Goal: Task Accomplishment & Management: Manage account settings

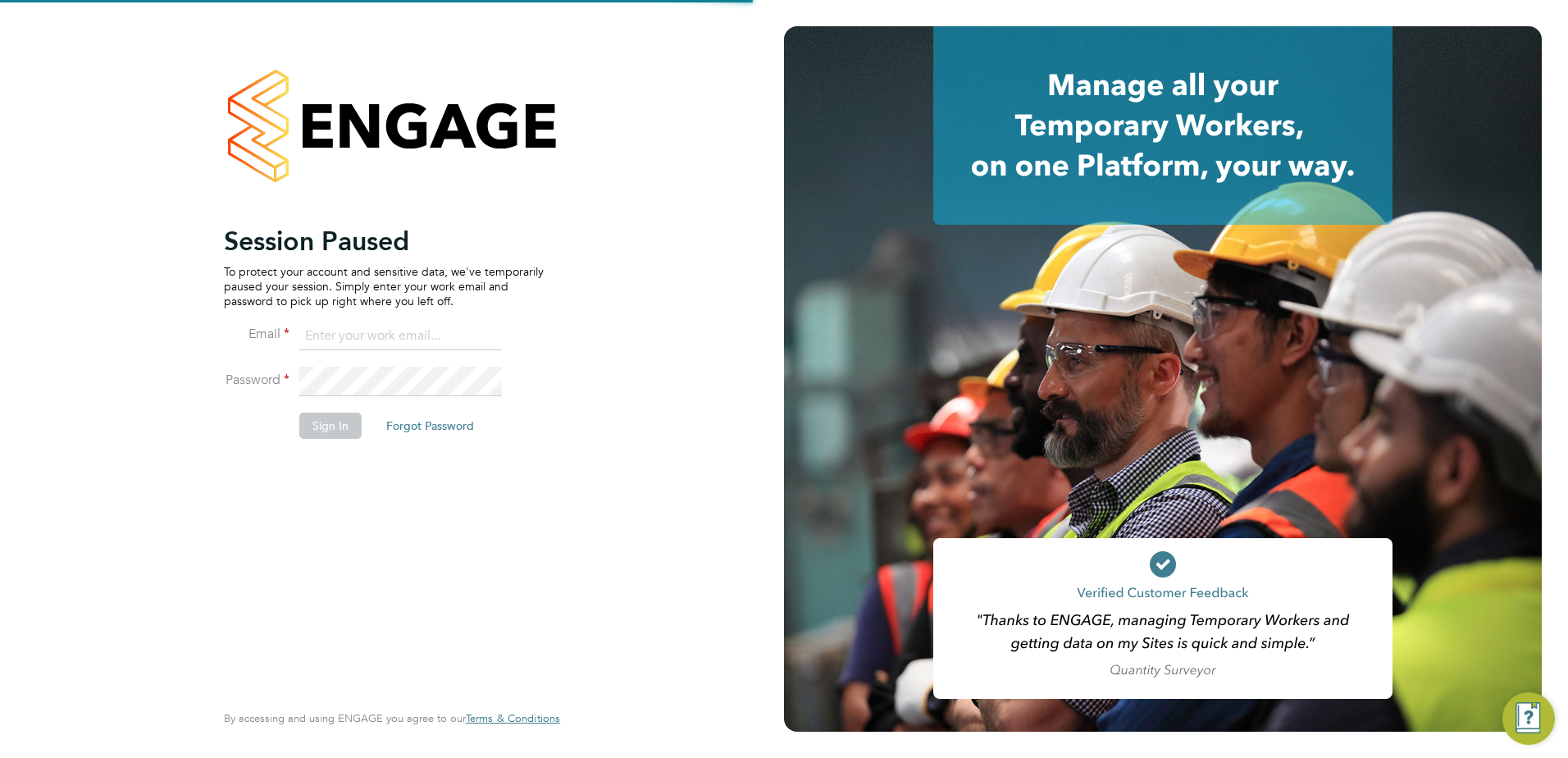
type input "bradley.sedge@vistry.co.uk"
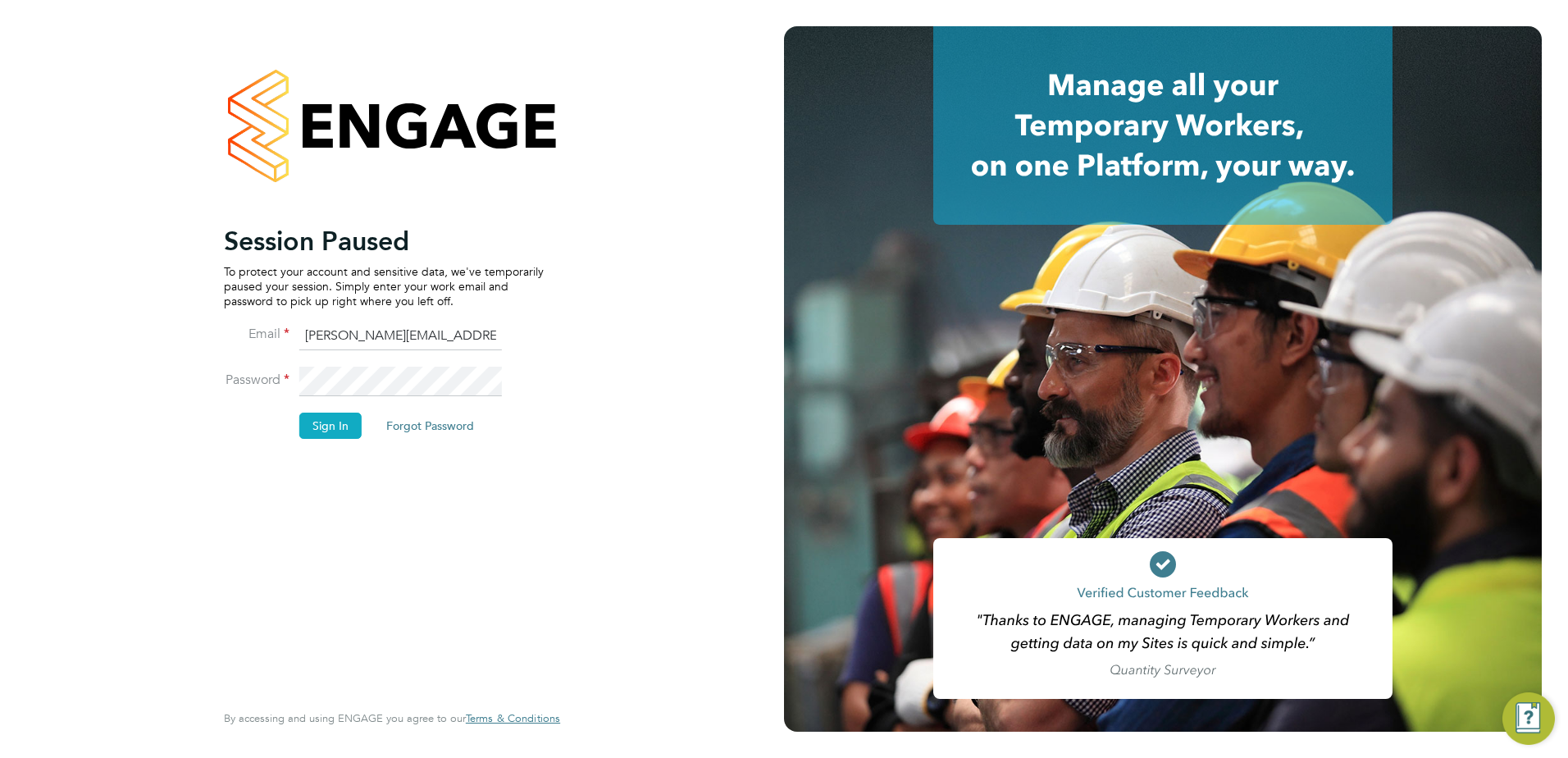
click at [322, 434] on button "Sign In" at bounding box center [331, 426] width 63 height 27
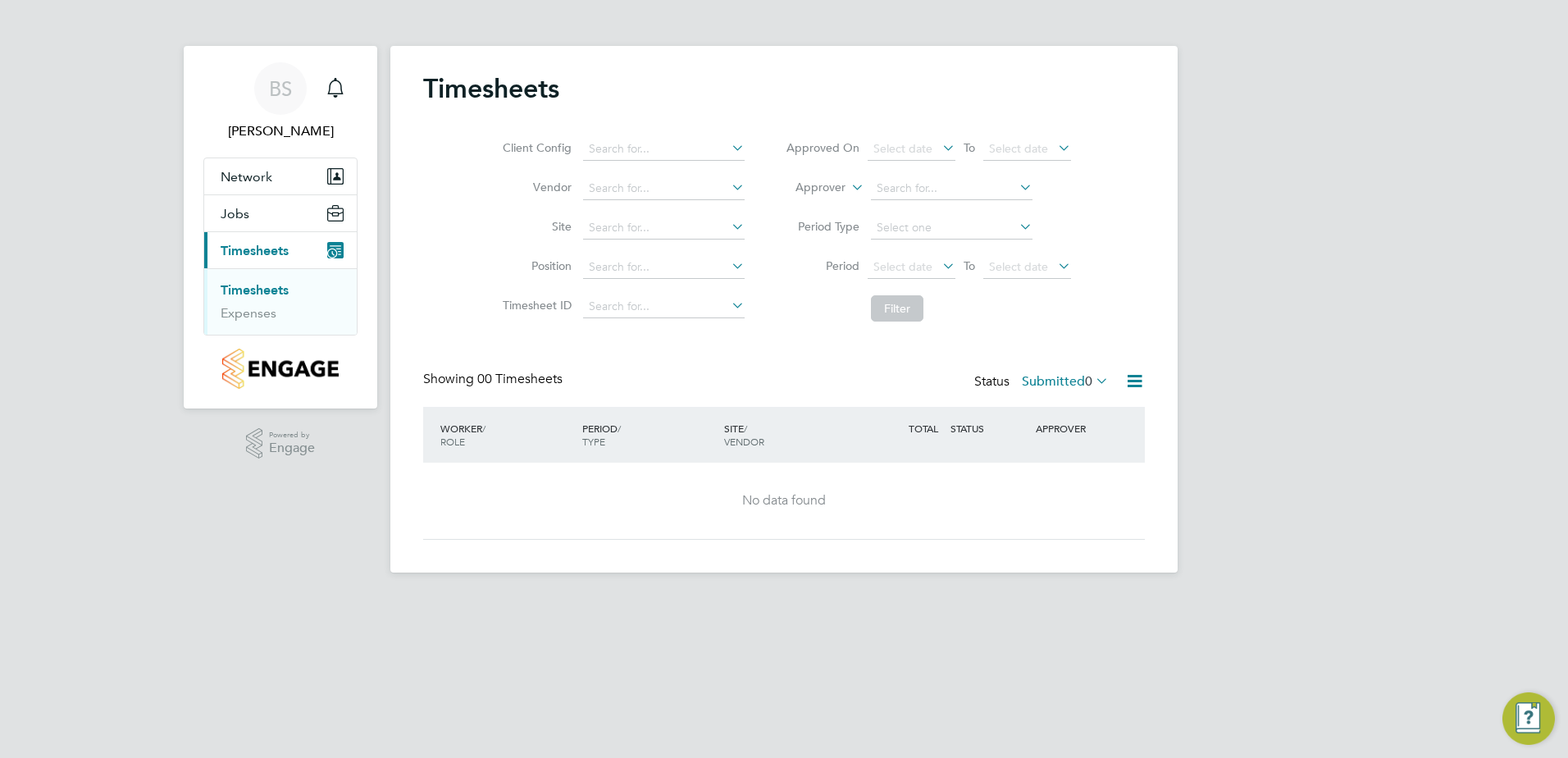
click at [246, 289] on link "Timesheets" at bounding box center [255, 290] width 68 height 16
click at [728, 231] on icon at bounding box center [728, 226] width 0 height 23
click at [639, 239] on li "Hannah Buildings" at bounding box center [662, 250] width 163 height 22
type input "Hannah Buildings"
click at [910, 305] on button "Filter" at bounding box center [897, 308] width 52 height 27
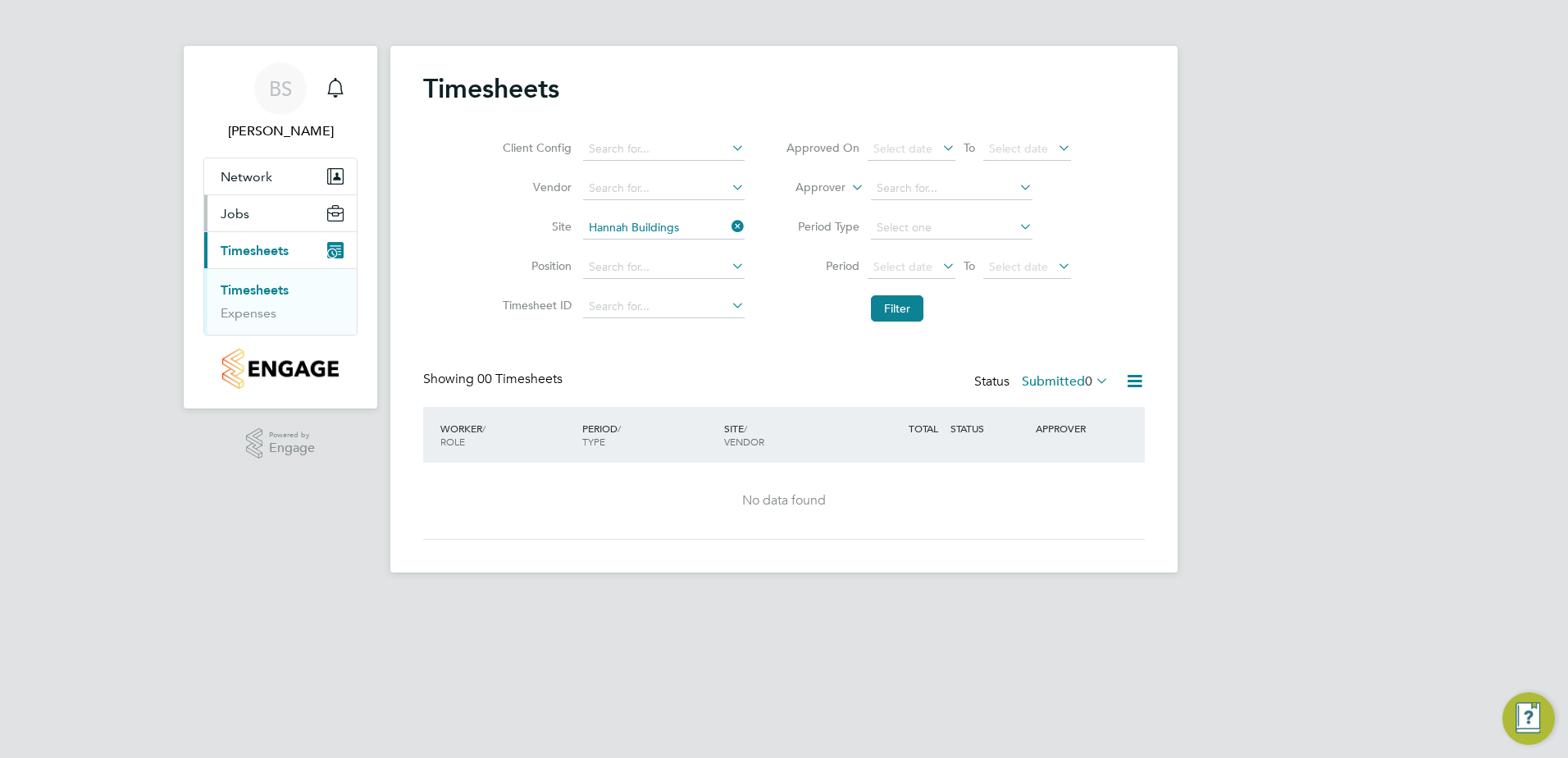
click at [232, 212] on span "Jobs" at bounding box center [235, 213] width 29 height 16
click at [253, 222] on button "Jobs" at bounding box center [280, 212] width 153 height 36
click at [270, 270] on link "Placements" at bounding box center [255, 276] width 68 height 16
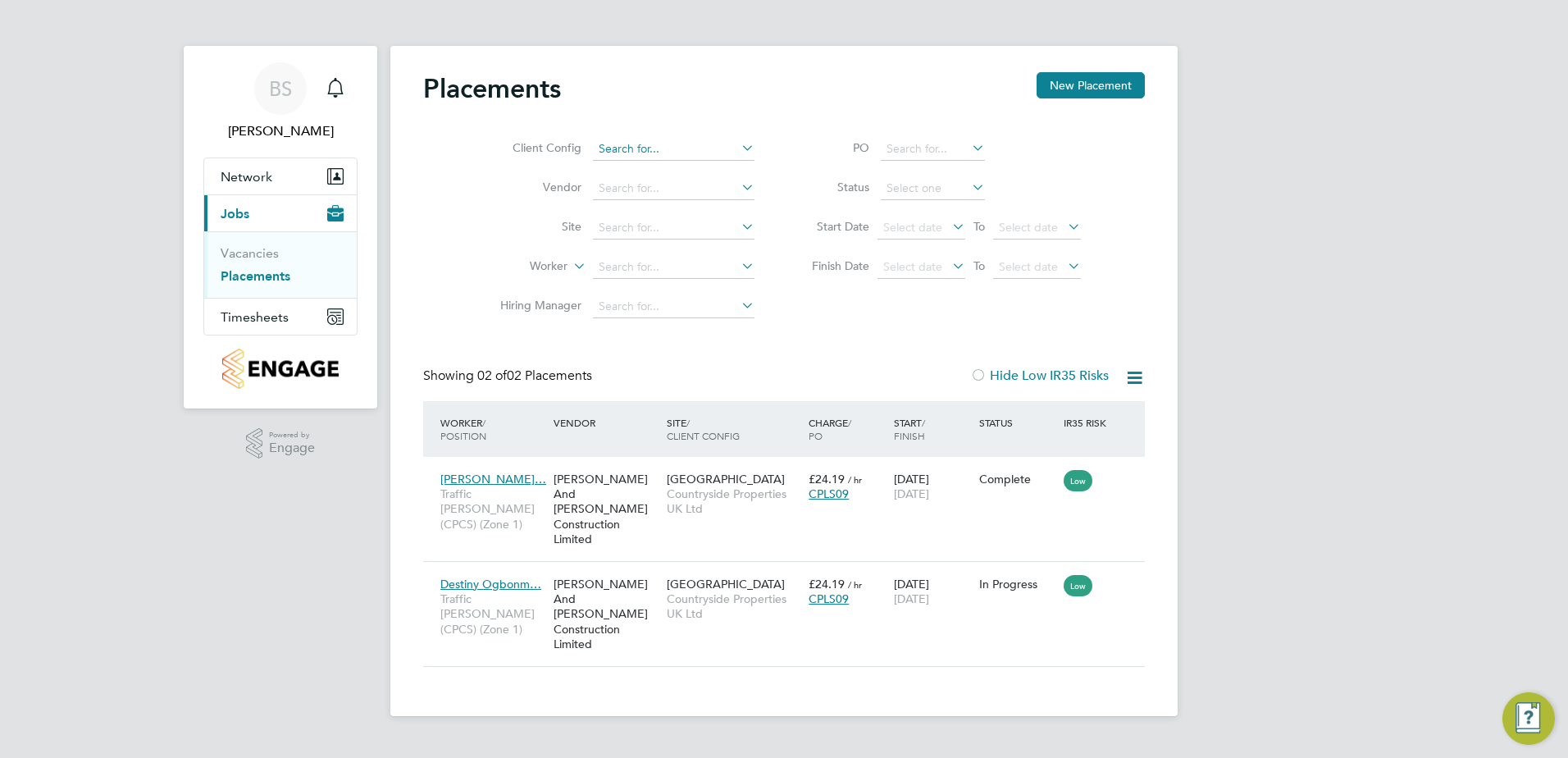
click at [727, 146] on input at bounding box center [674, 149] width 162 height 23
click at [494, 244] on li "Site" at bounding box center [620, 228] width 308 height 40
click at [269, 323] on span "Timesheets" at bounding box center [255, 316] width 68 height 16
click at [262, 322] on ul "Timesheets Expenses" at bounding box center [280, 302] width 153 height 66
click at [258, 315] on link "Expenses" at bounding box center [248, 313] width 56 height 16
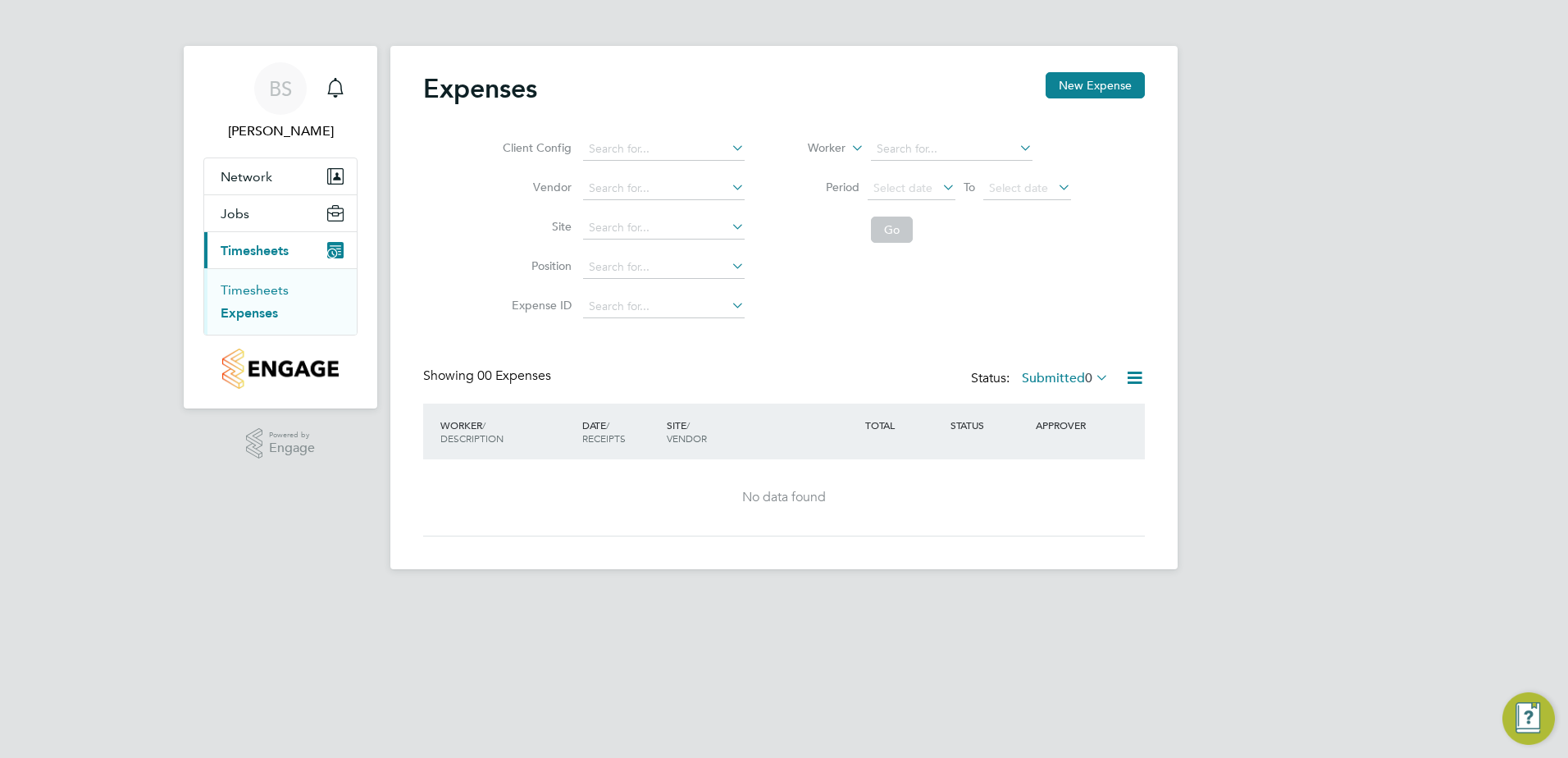
click at [253, 288] on link "Timesheets" at bounding box center [255, 290] width 68 height 16
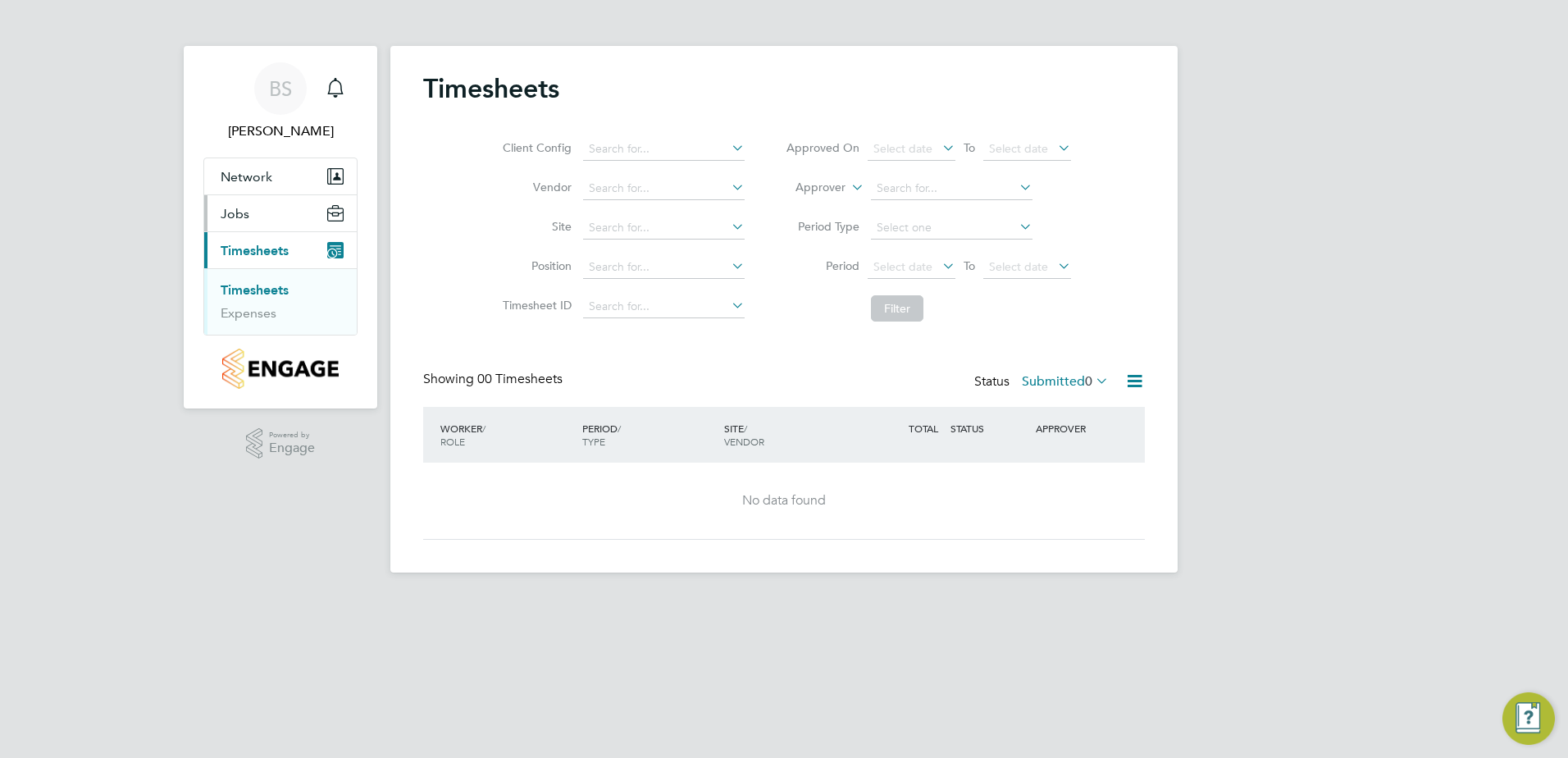
click at [246, 218] on span "Jobs" at bounding box center [235, 213] width 29 height 16
click at [243, 180] on span "Network" at bounding box center [246, 177] width 52 height 16
click at [248, 246] on link "Sites" at bounding box center [235, 238] width 29 height 16
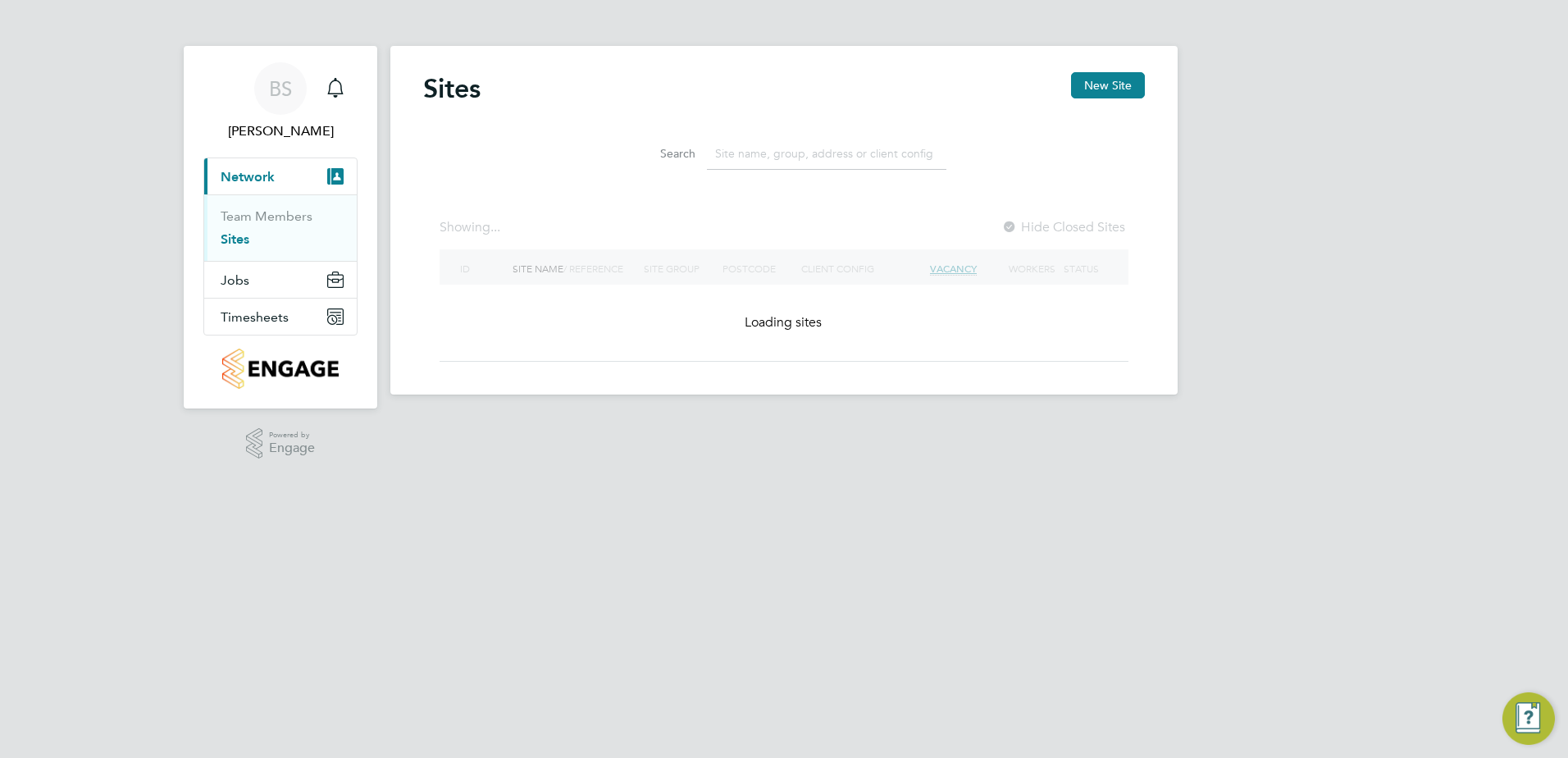
click at [765, 143] on input at bounding box center [827, 154] width 239 height 32
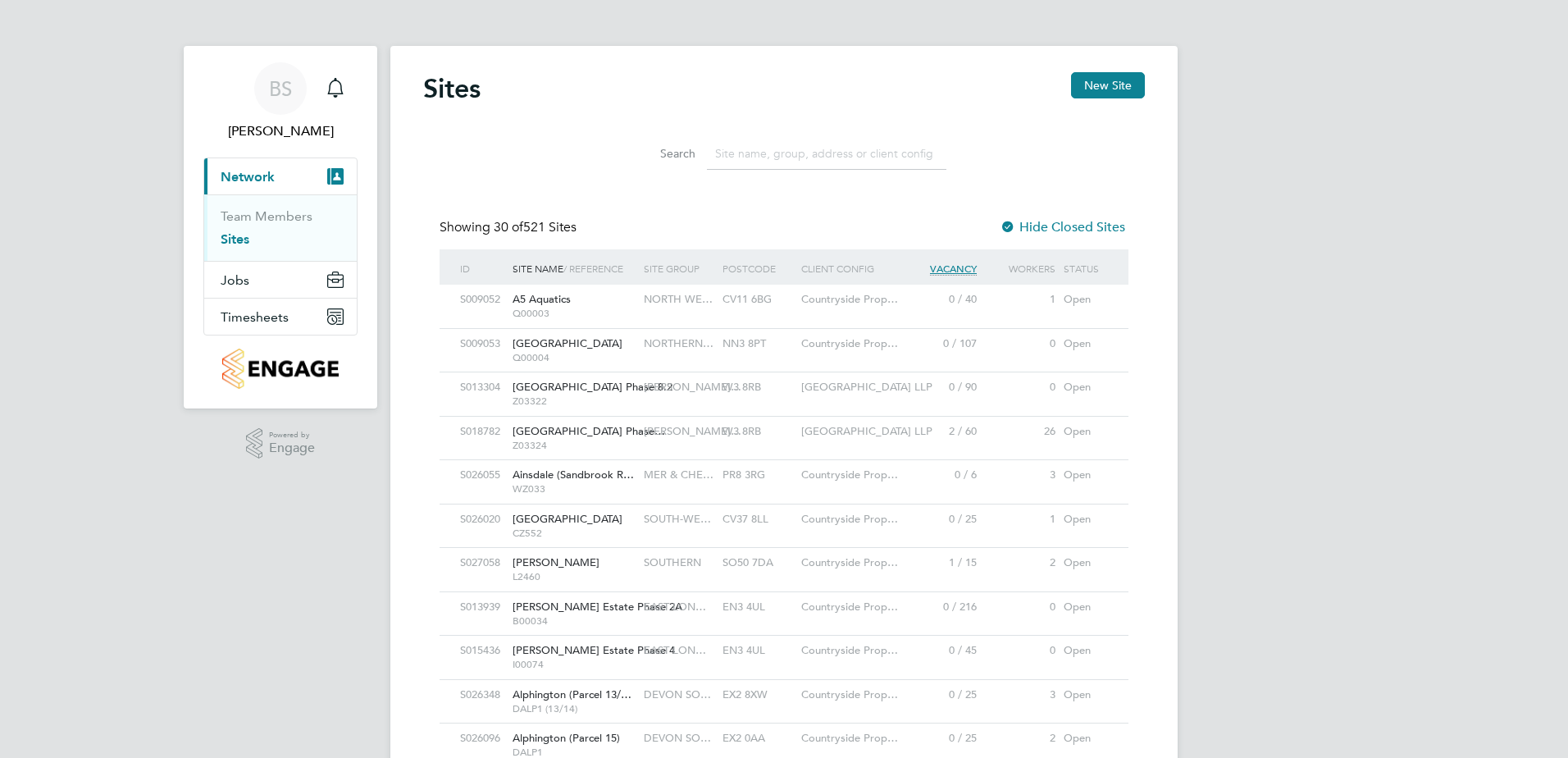
scroll to position [31, 80]
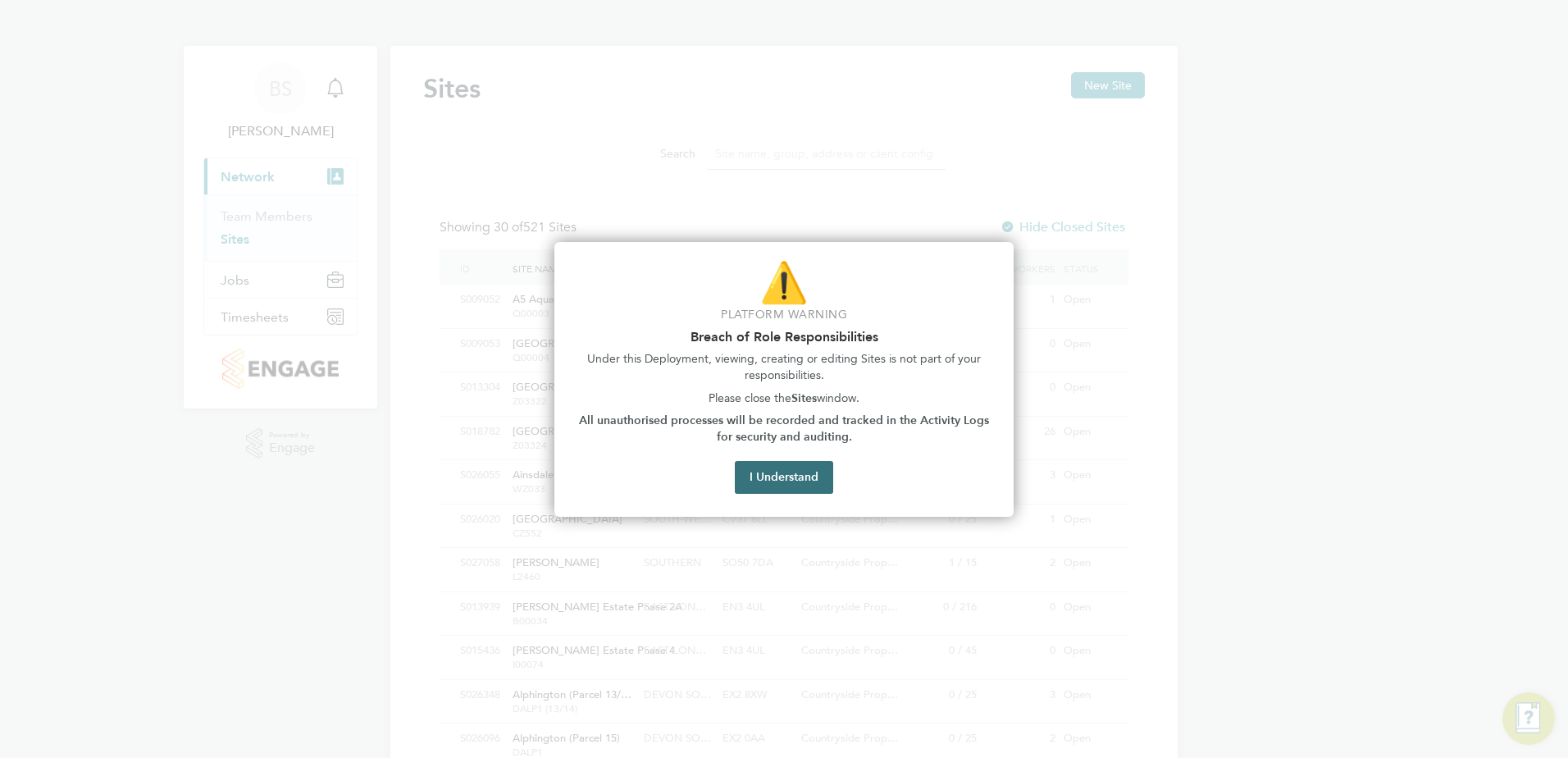
click at [769, 487] on button "I Understand" at bounding box center [784, 477] width 98 height 33
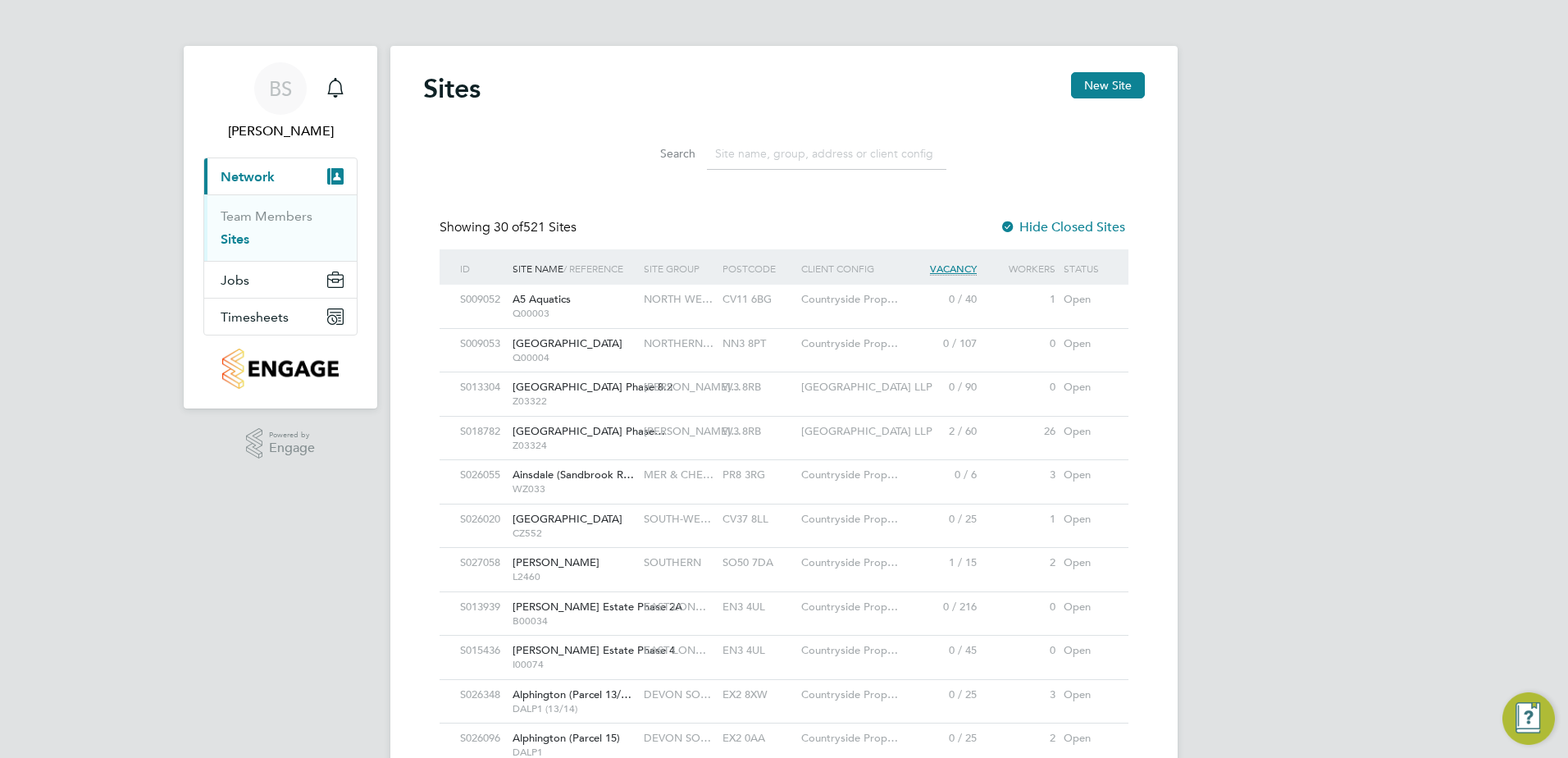
click at [783, 144] on input at bounding box center [827, 154] width 239 height 32
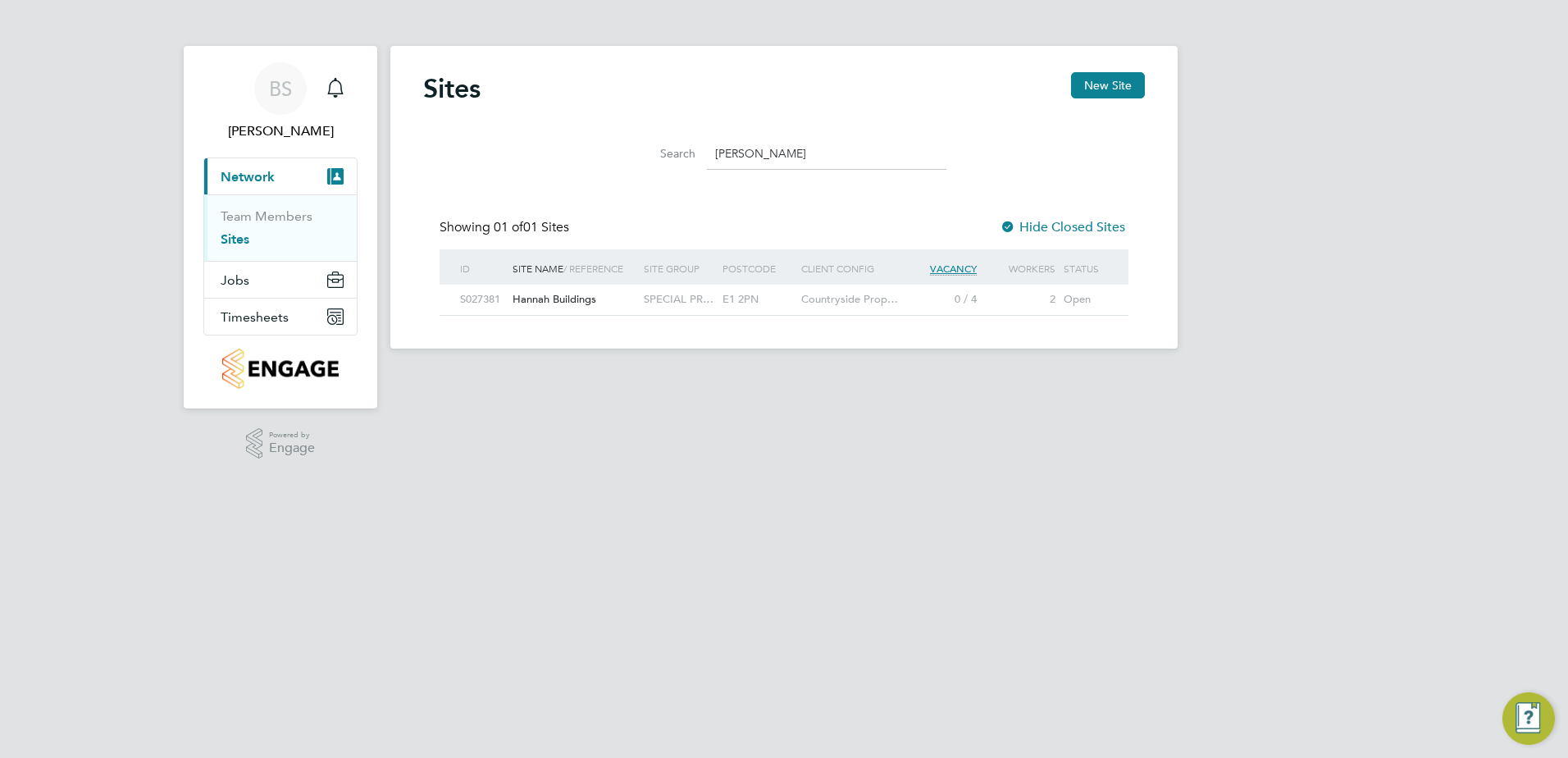
type input "[PERSON_NAME]"
click at [545, 298] on span "Hannah Buildings" at bounding box center [554, 298] width 84 height 14
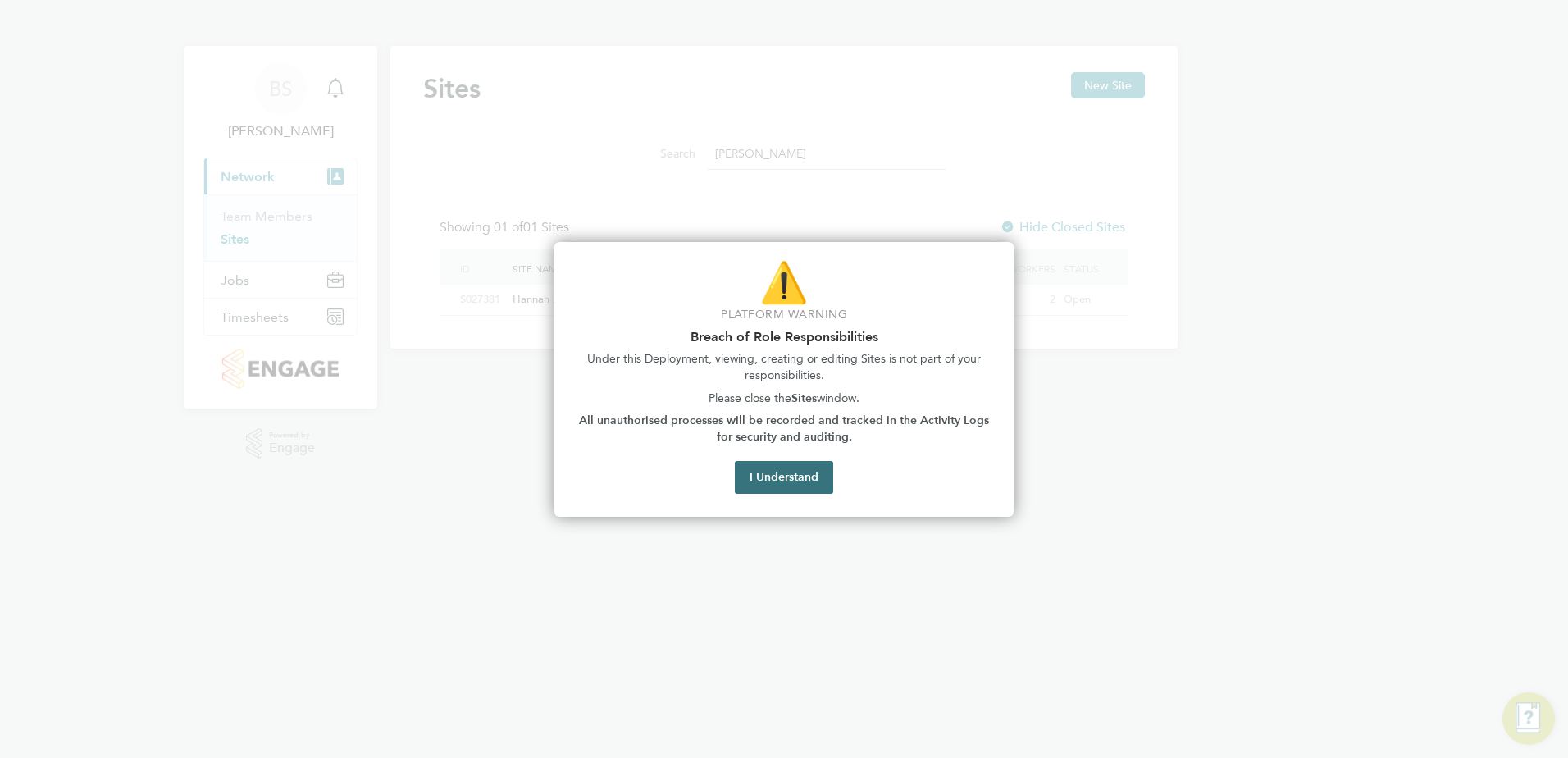
click at [817, 479] on button "I Understand" at bounding box center [784, 477] width 98 height 33
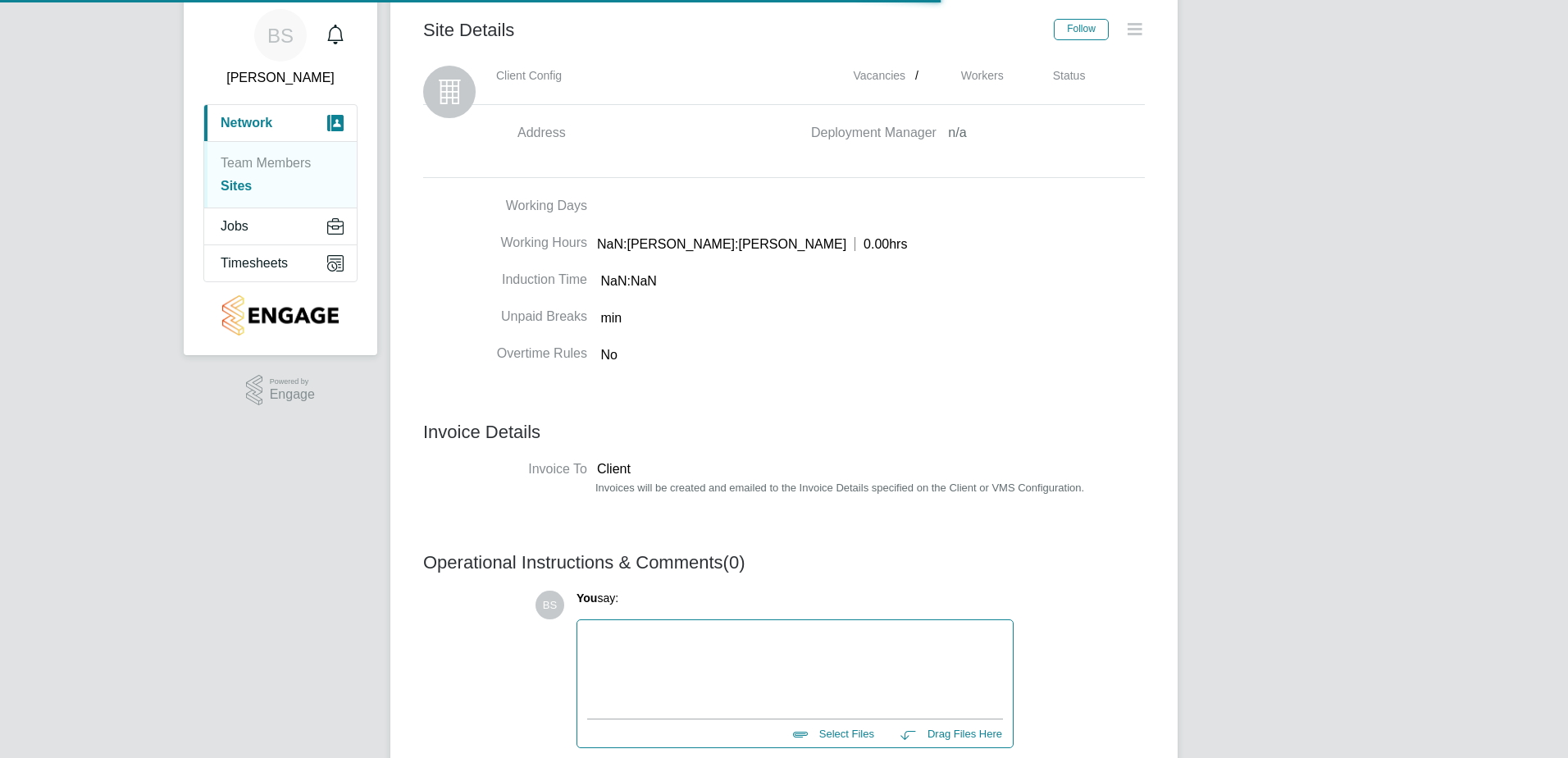
scroll to position [82, 0]
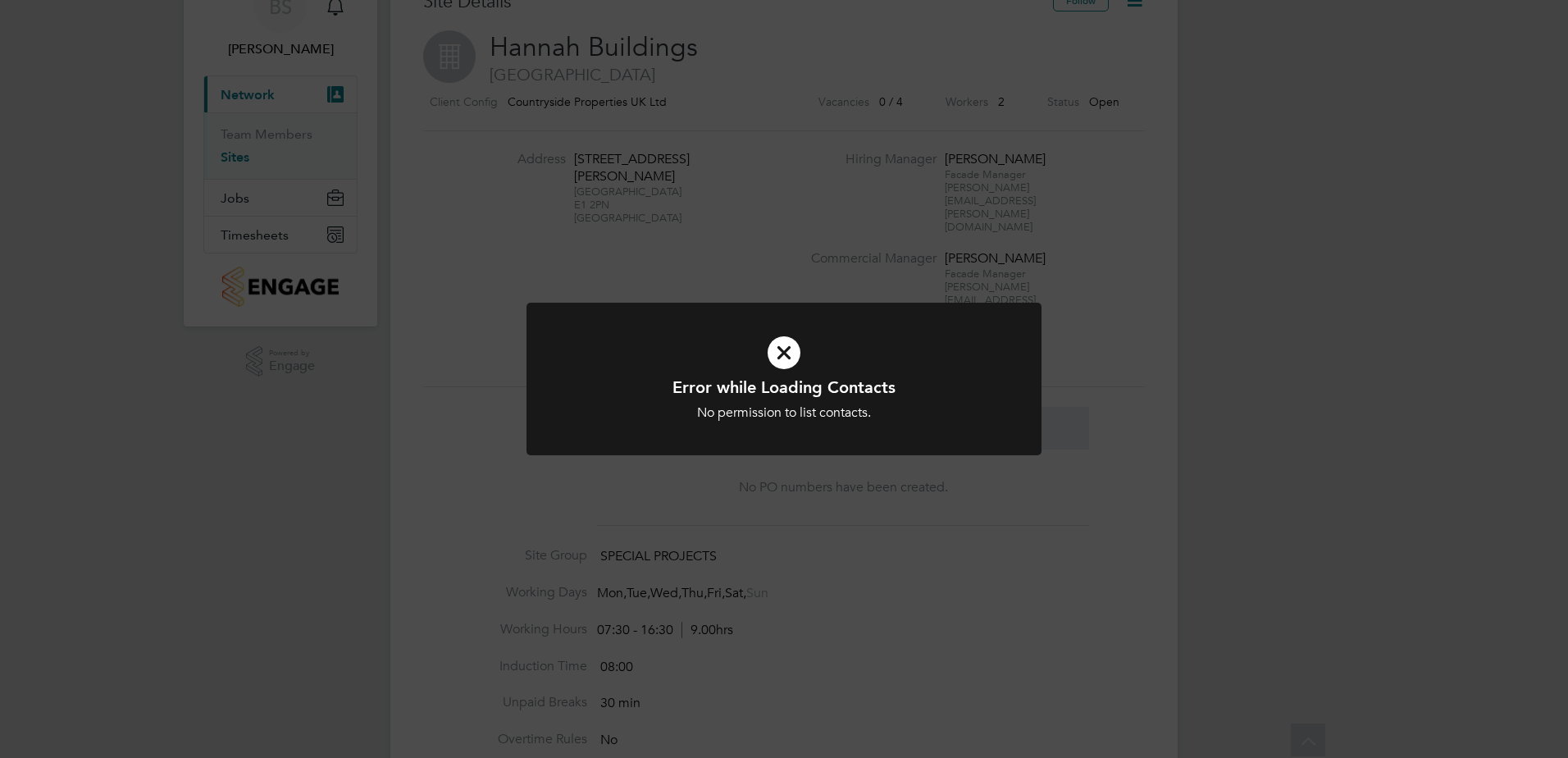
click at [791, 346] on icon at bounding box center [784, 353] width 427 height 64
click at [787, 366] on icon at bounding box center [784, 353] width 427 height 64
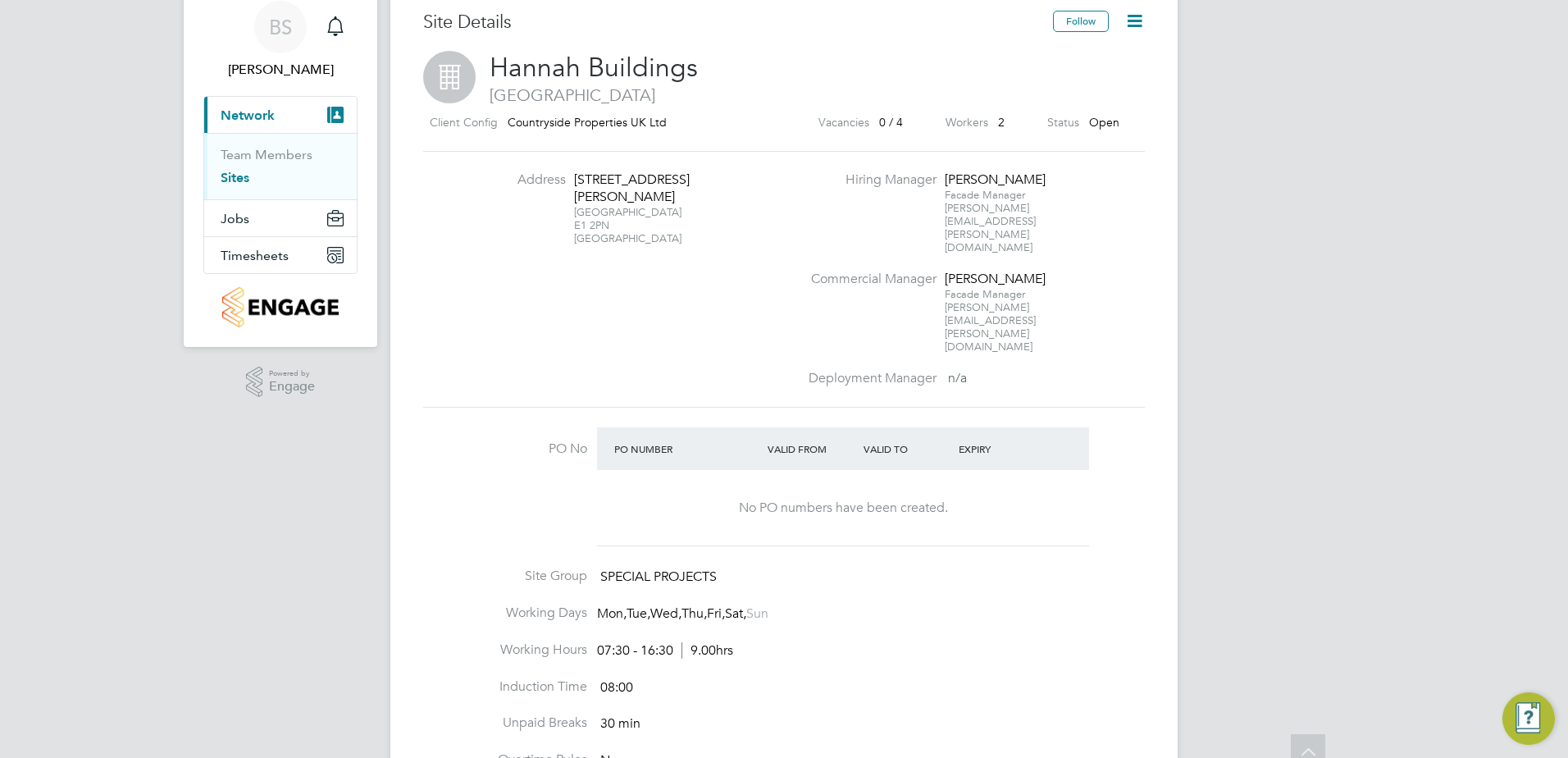
scroll to position [0, 0]
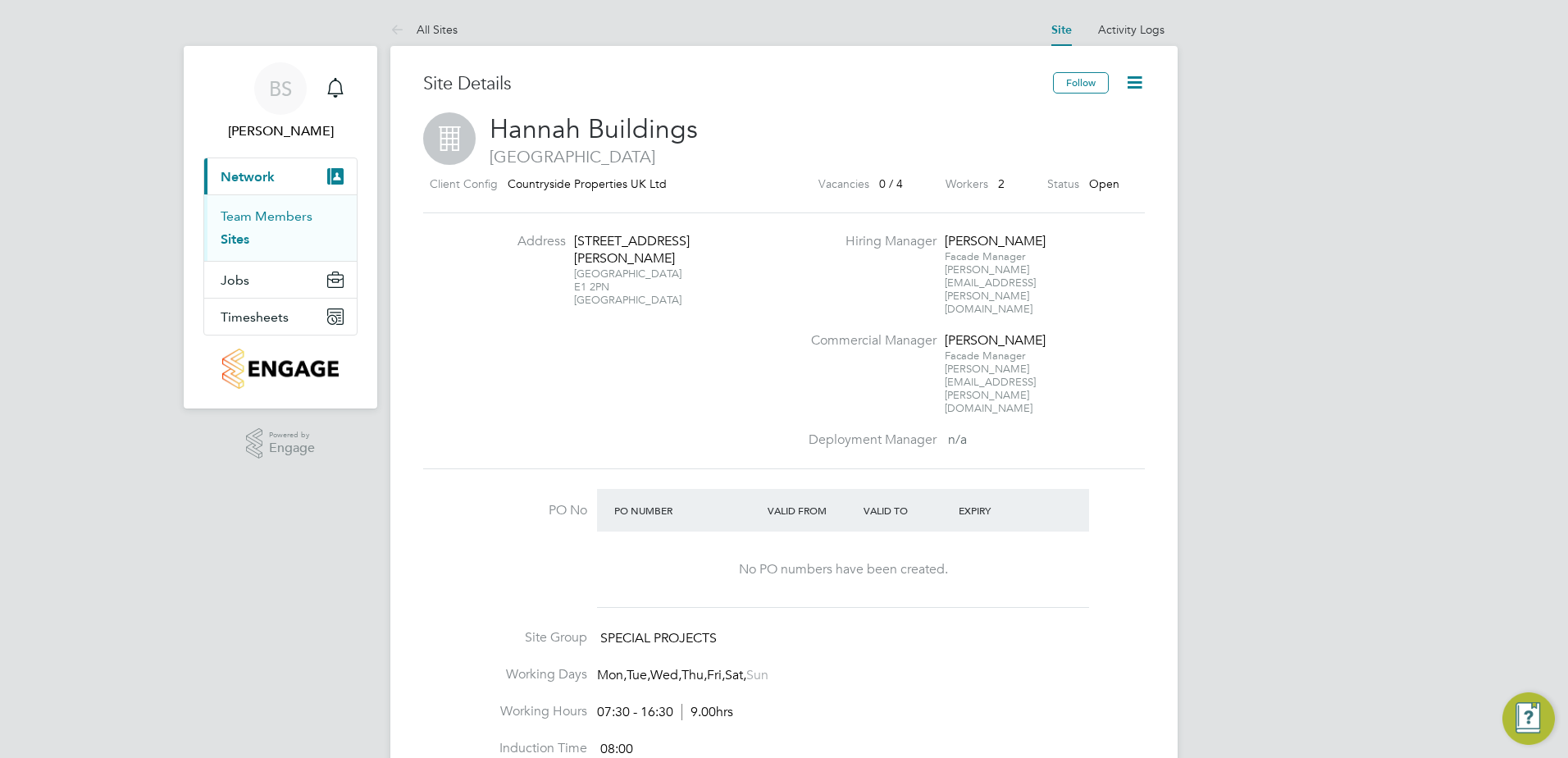
click at [253, 215] on link "Team Members" at bounding box center [267, 216] width 92 height 16
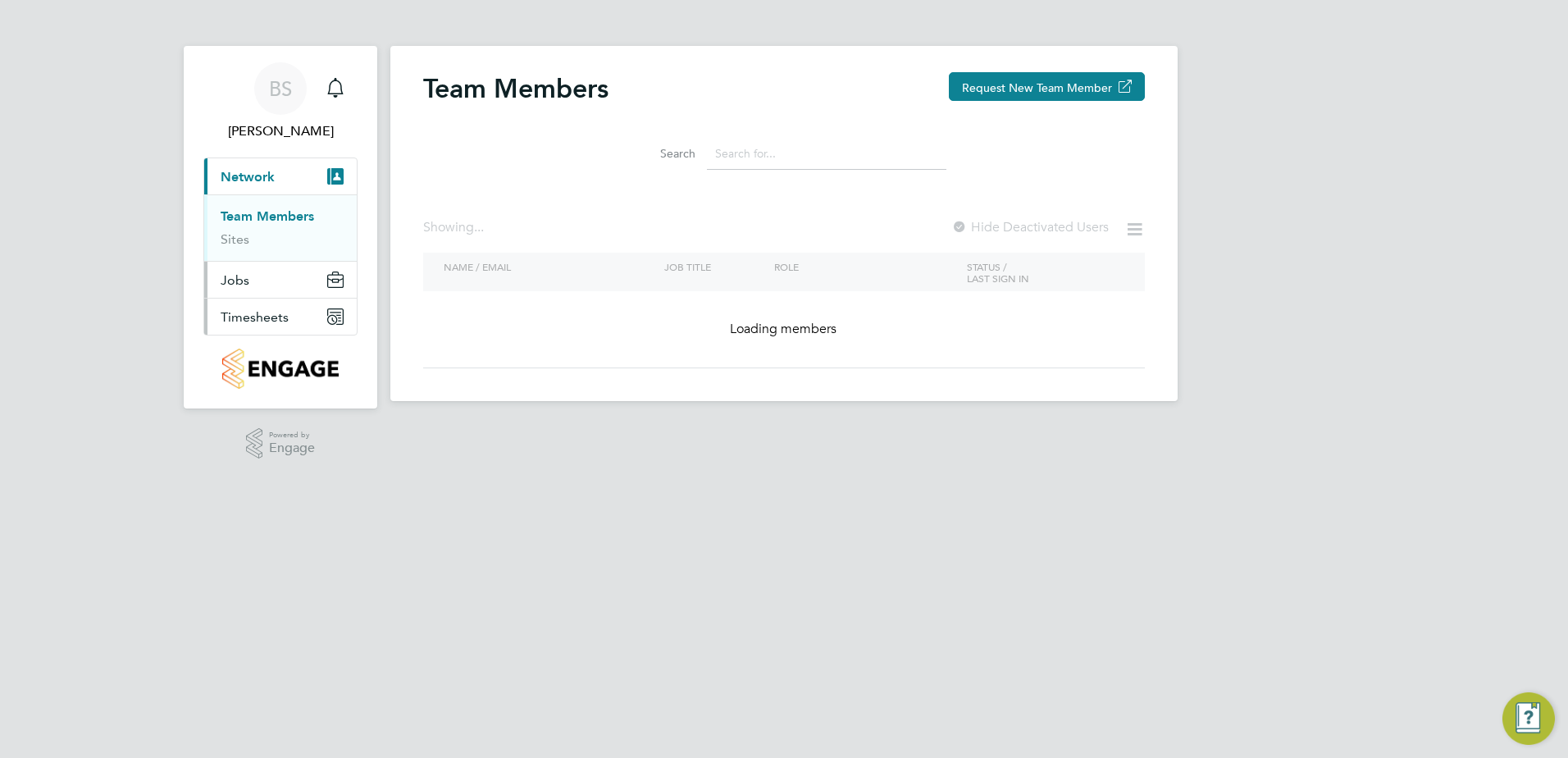
click at [226, 284] on span "Jobs" at bounding box center [235, 280] width 29 height 16
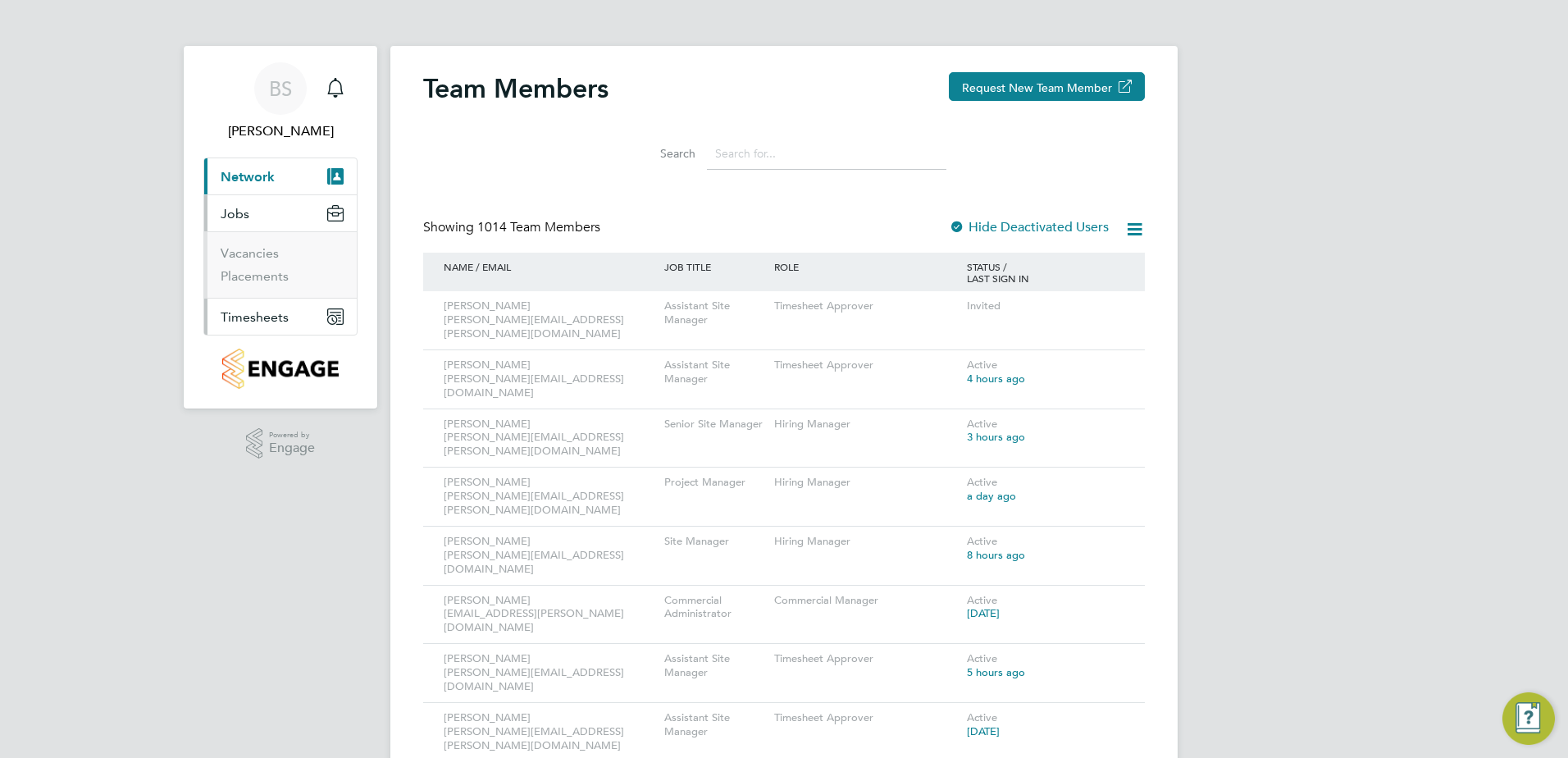
click at [258, 320] on span "Timesheets" at bounding box center [255, 316] width 68 height 16
click at [266, 324] on span "Timesheets" at bounding box center [255, 316] width 68 height 16
click at [244, 282] on link "Timesheets" at bounding box center [255, 290] width 68 height 16
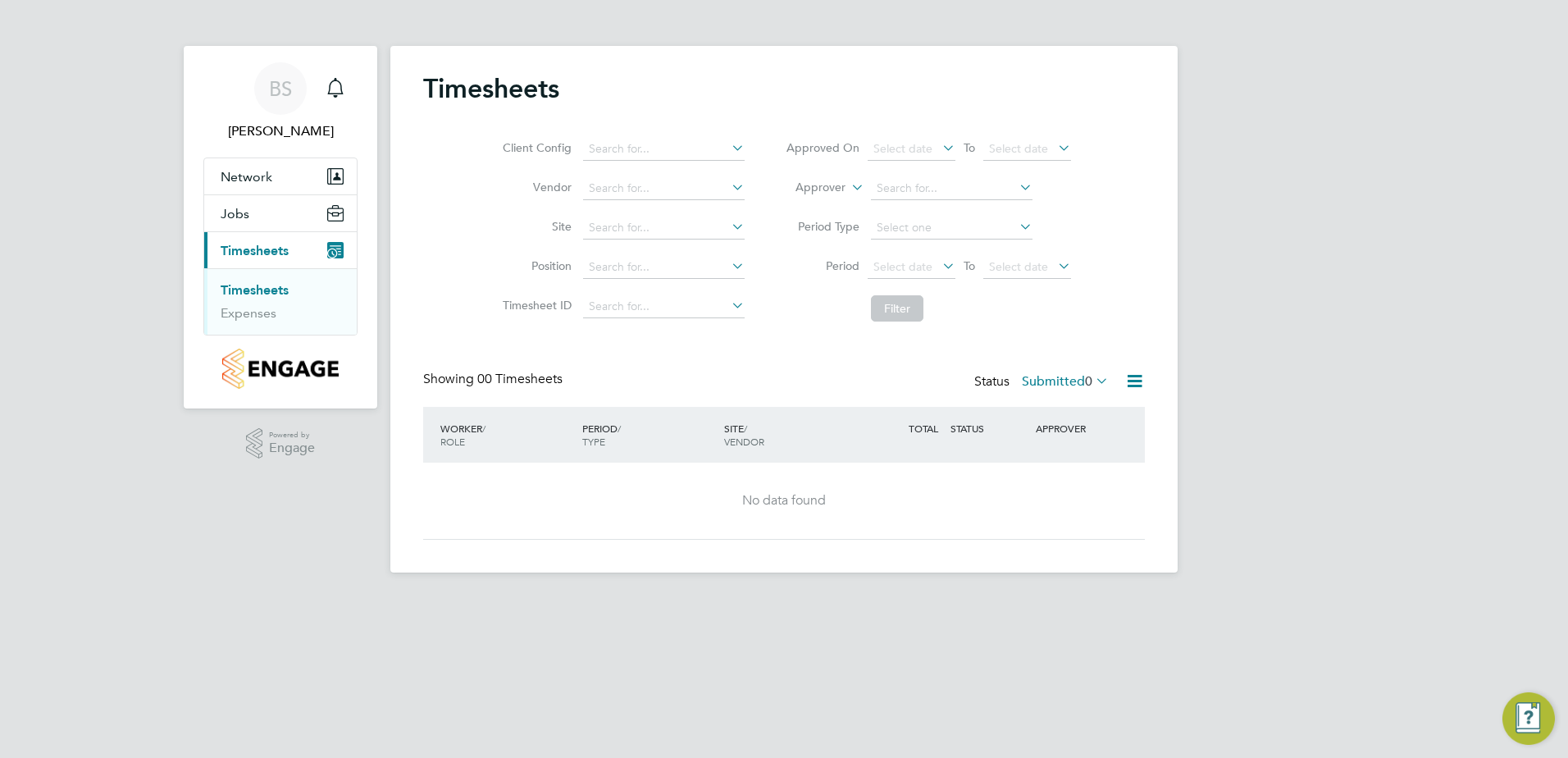
click at [728, 223] on icon at bounding box center [728, 226] width 0 height 23
click at [701, 258] on li "Hannah Buildings" at bounding box center [662, 250] width 163 height 22
type input "Hannah Buildings"
click at [915, 307] on button "Filter" at bounding box center [897, 308] width 52 height 27
click at [728, 230] on icon at bounding box center [728, 226] width 0 height 23
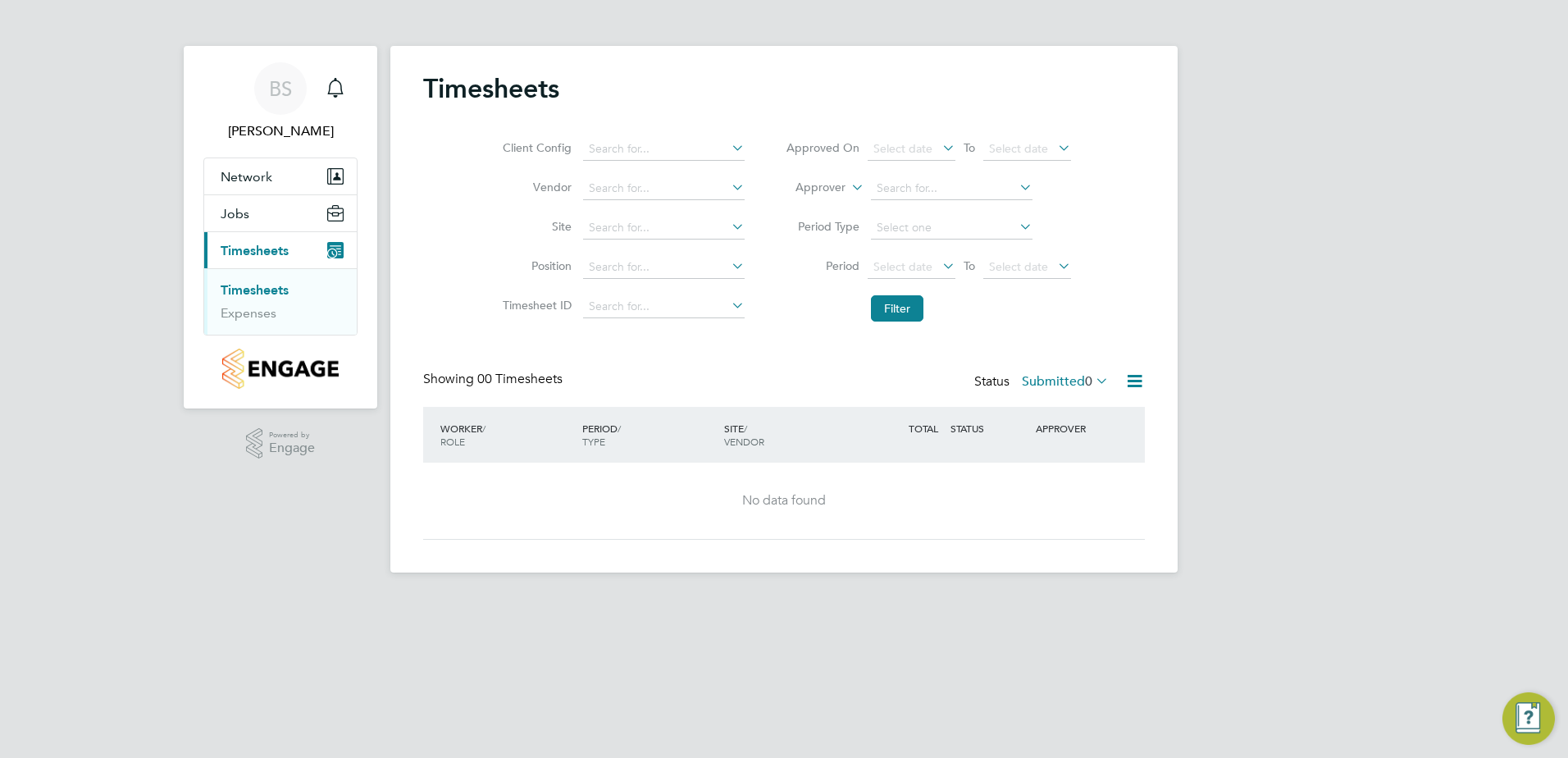
click at [728, 186] on icon at bounding box center [728, 187] width 0 height 23
type input "[PERSON_NAME]"
click at [286, 174] on button "Network" at bounding box center [280, 176] width 153 height 36
click at [241, 243] on link "Sites" at bounding box center [235, 238] width 29 height 16
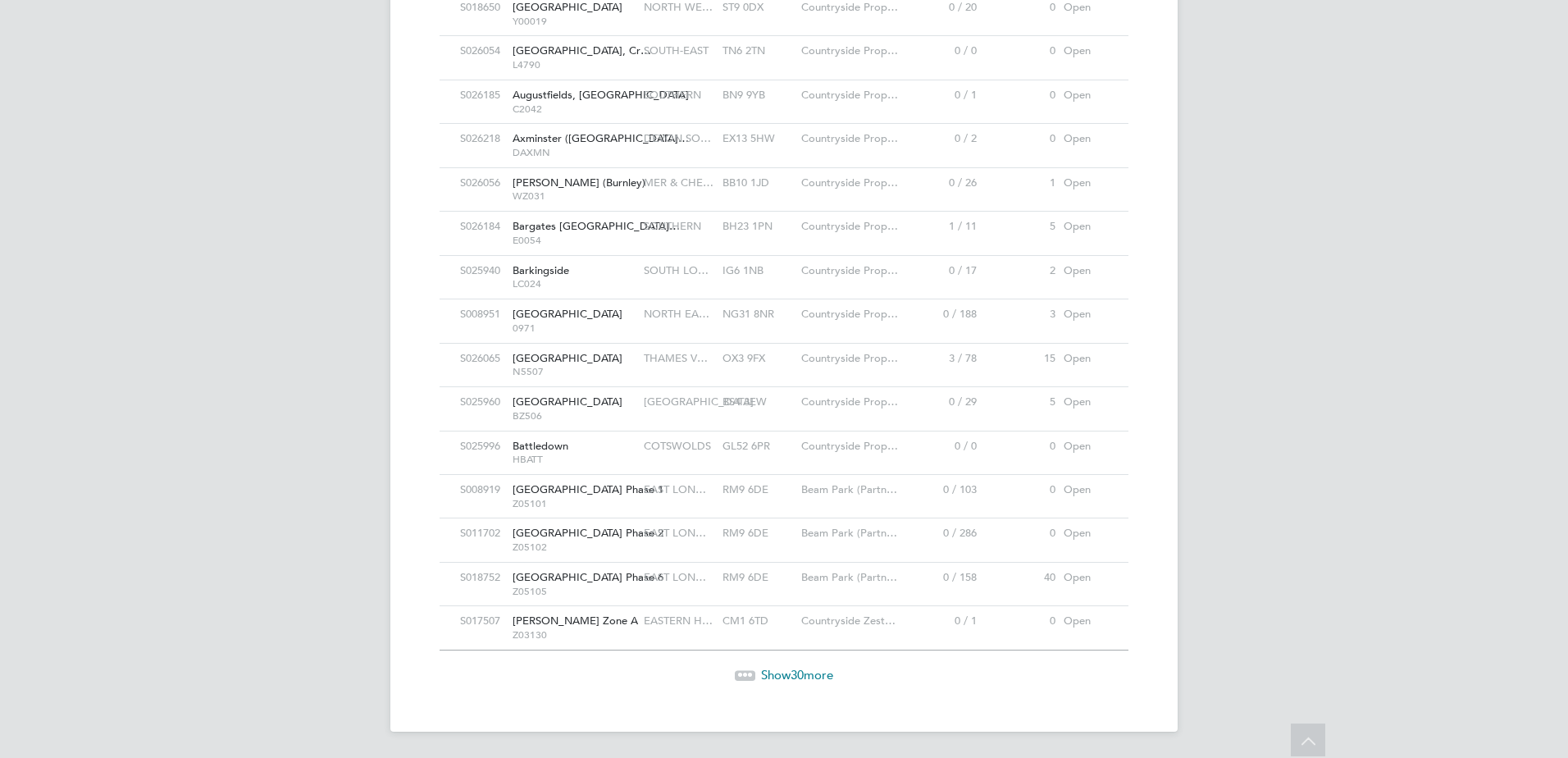
click at [791, 676] on span "30" at bounding box center [797, 674] width 13 height 16
click at [794, 682] on div "Show 30 more" at bounding box center [784, 674] width 705 height 17
click at [806, 677] on span "Show 30 more" at bounding box center [797, 674] width 72 height 16
click at [780, 672] on span "Show 30 more" at bounding box center [797, 673] width 72 height 16
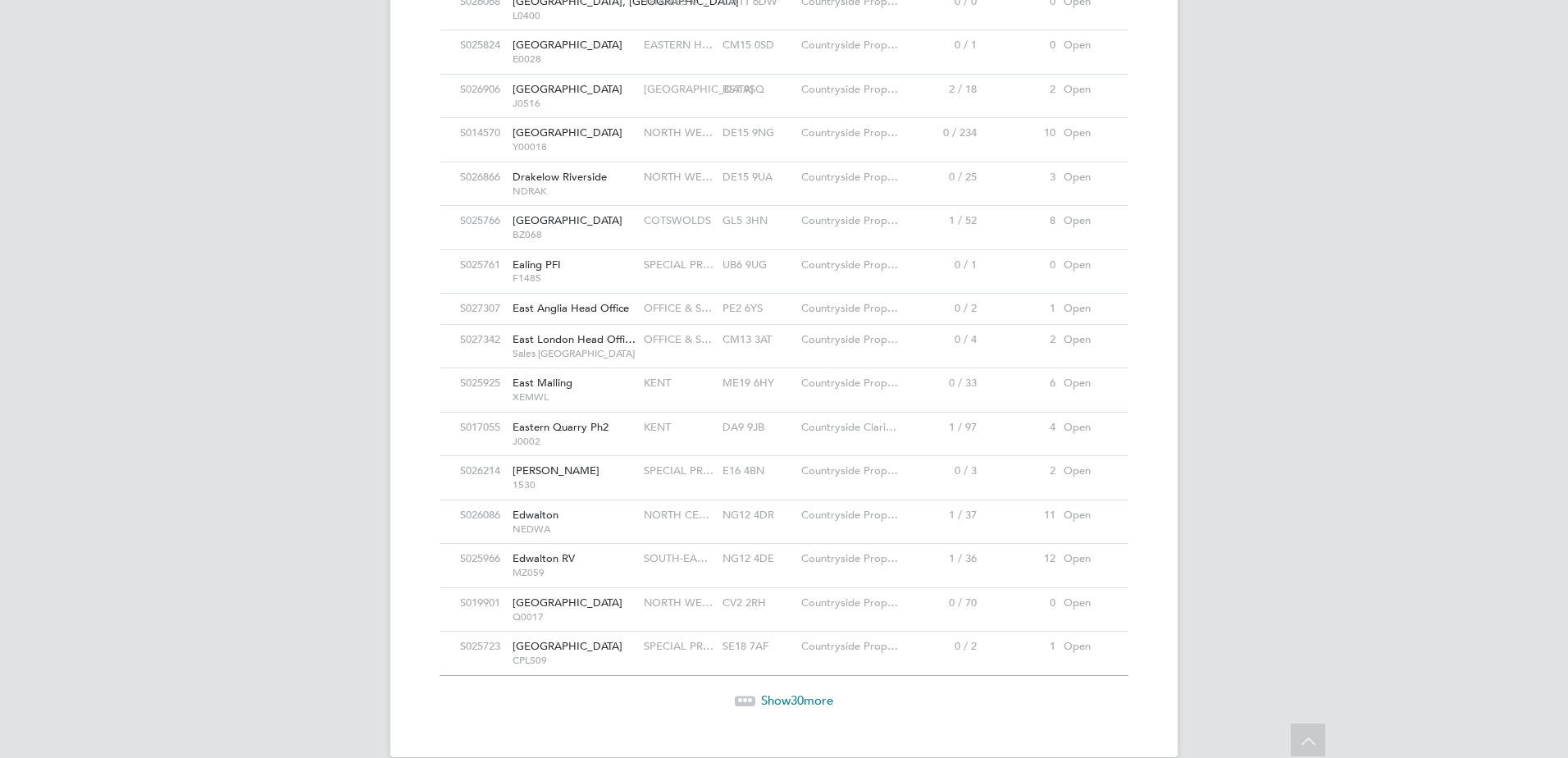
click at [807, 693] on span "Show 30 more" at bounding box center [797, 700] width 72 height 16
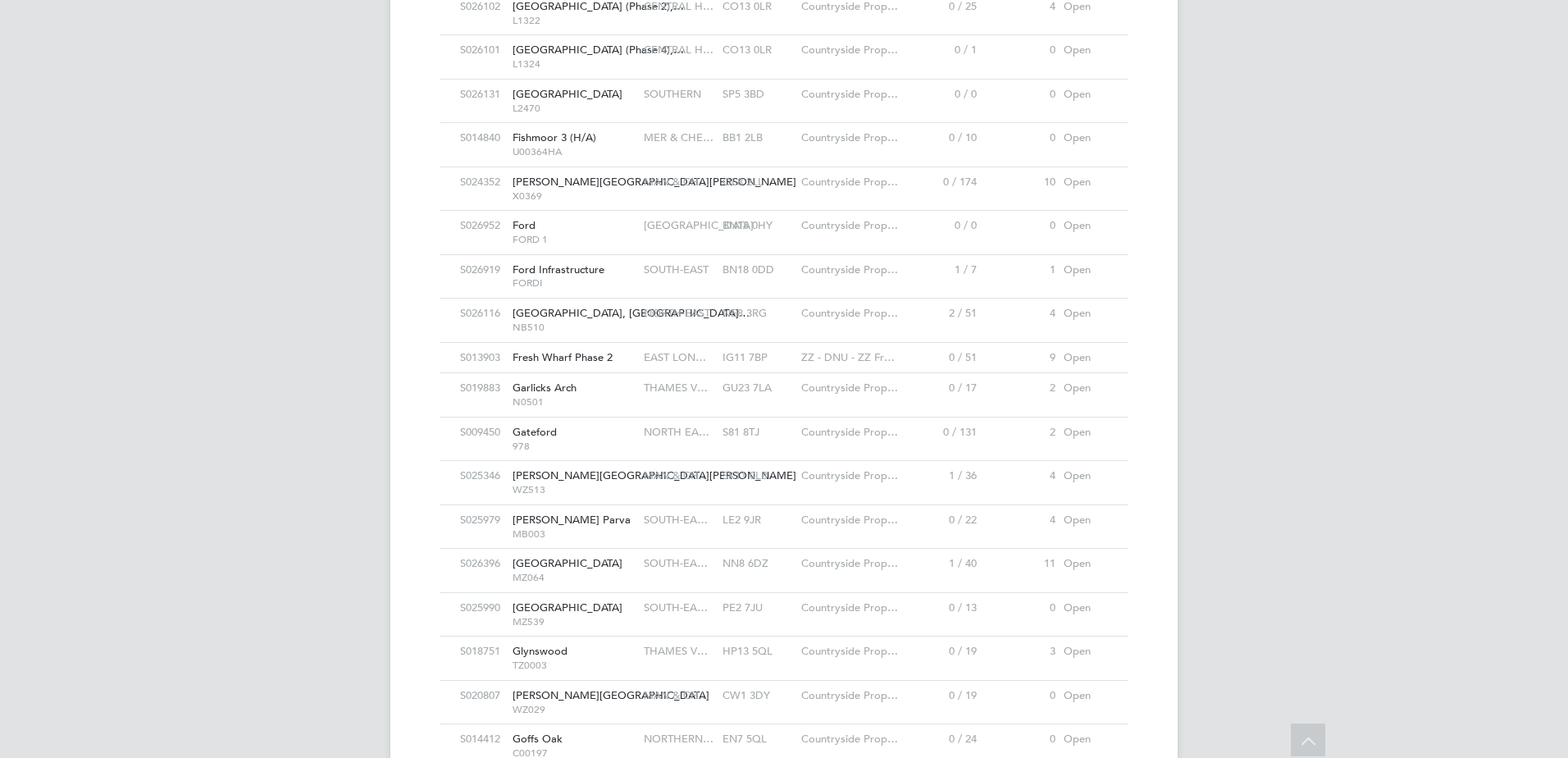
scroll to position [7533, 0]
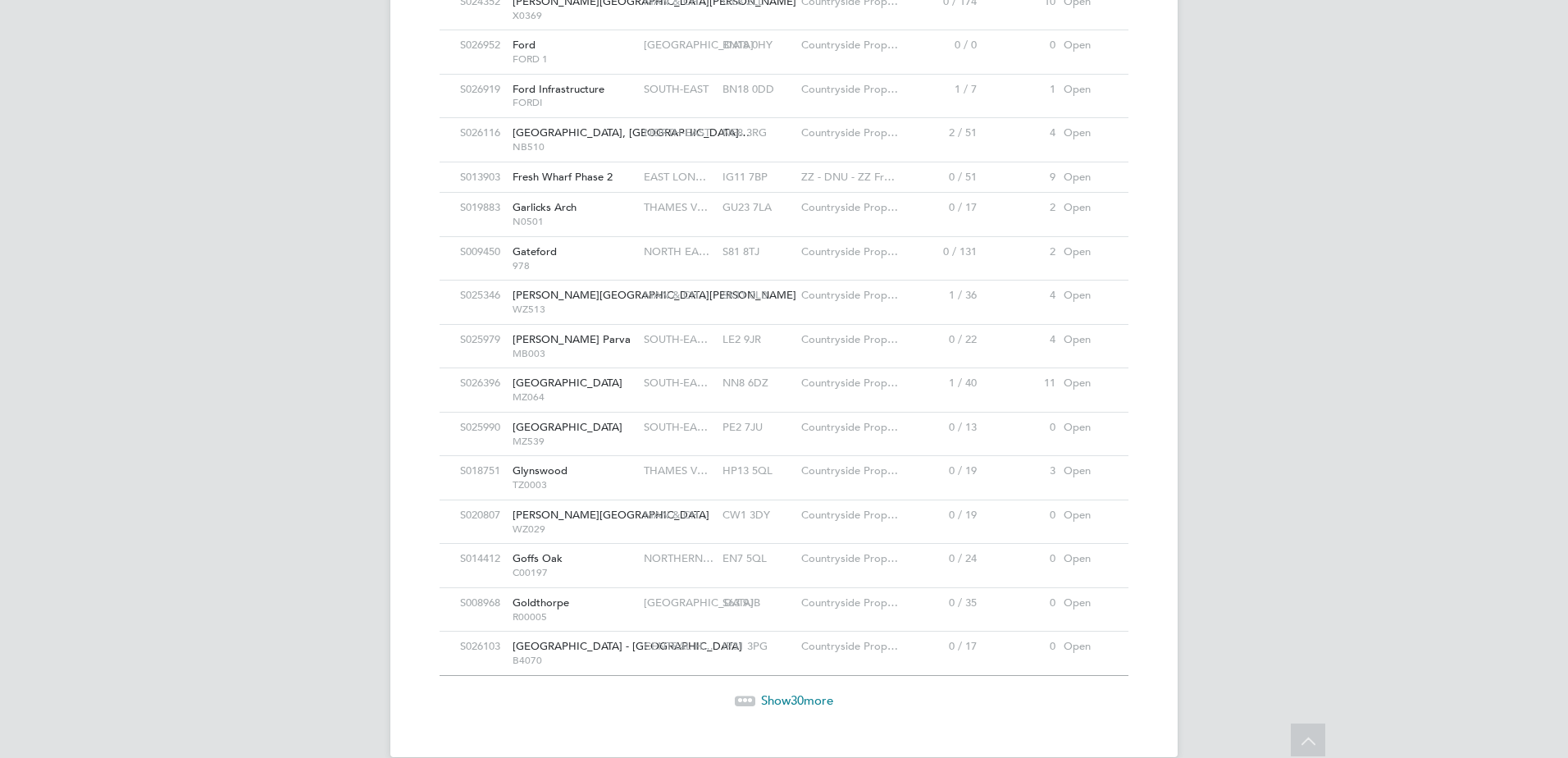
click at [800, 669] on div "Show 30 more" at bounding box center [784, 689] width 705 height 40
click at [799, 693] on span "30" at bounding box center [797, 700] width 13 height 16
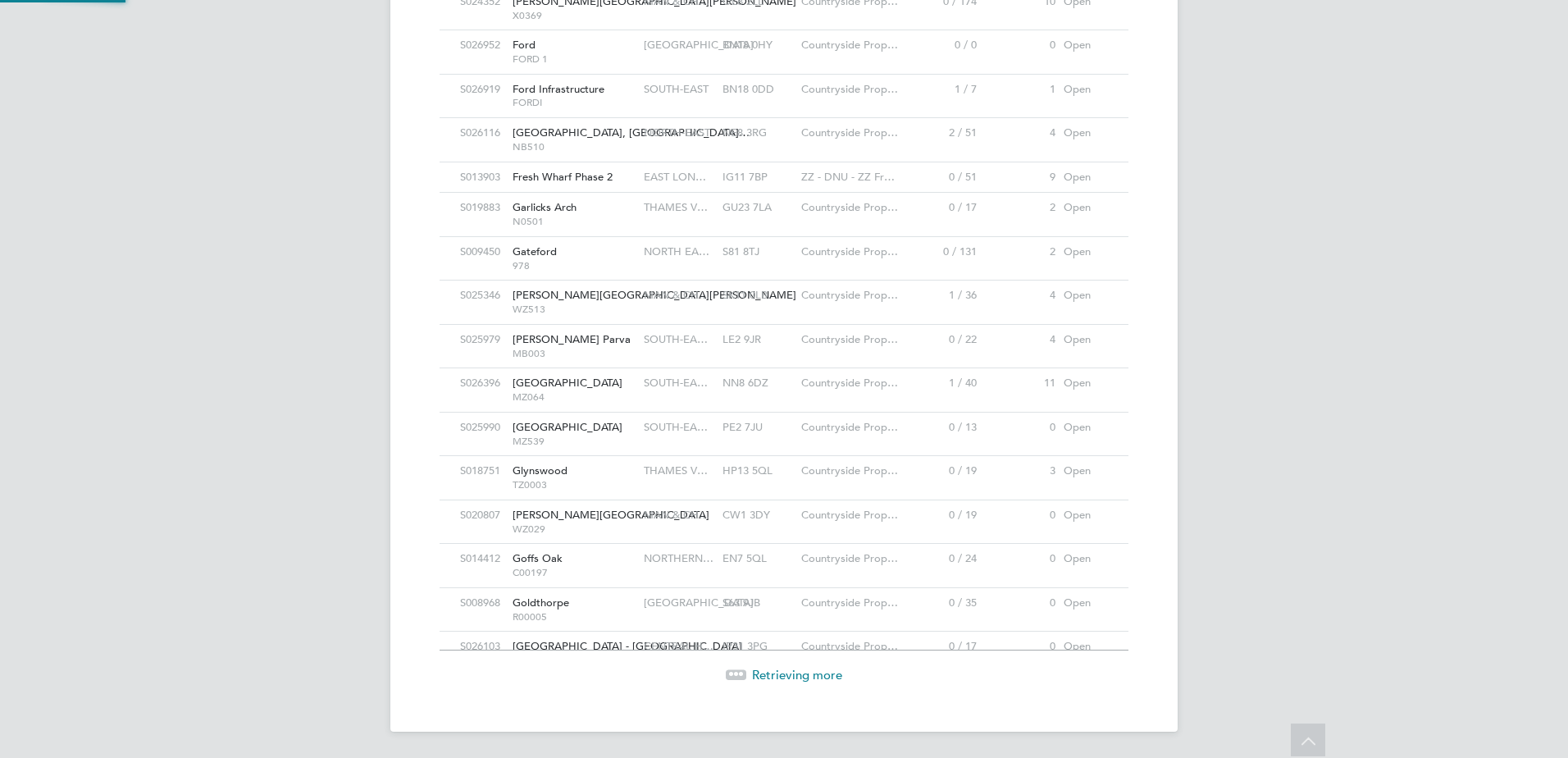
scroll to position [31, 80]
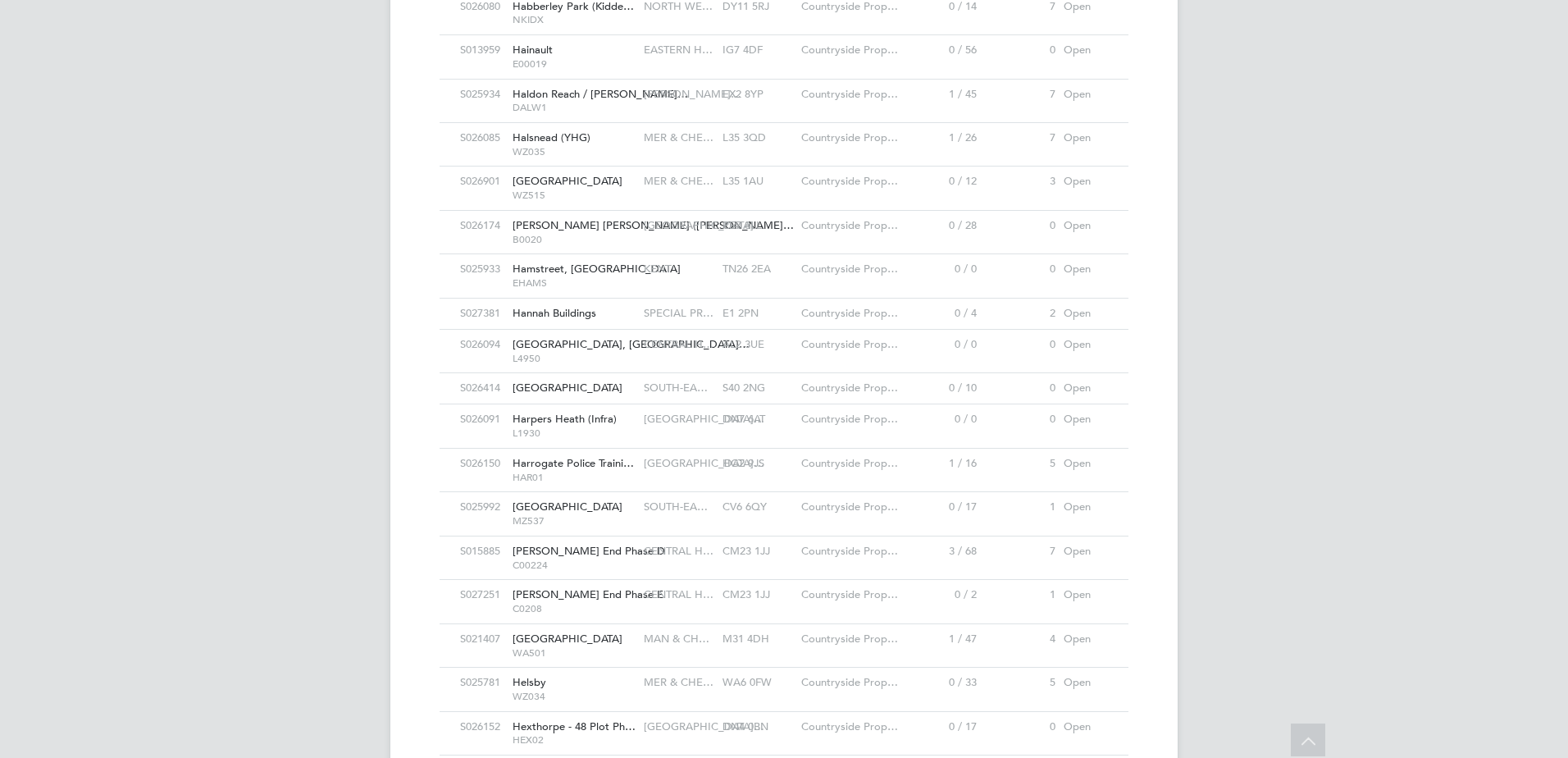
click at [572, 306] on span "Hannah Buildings" at bounding box center [554, 313] width 84 height 14
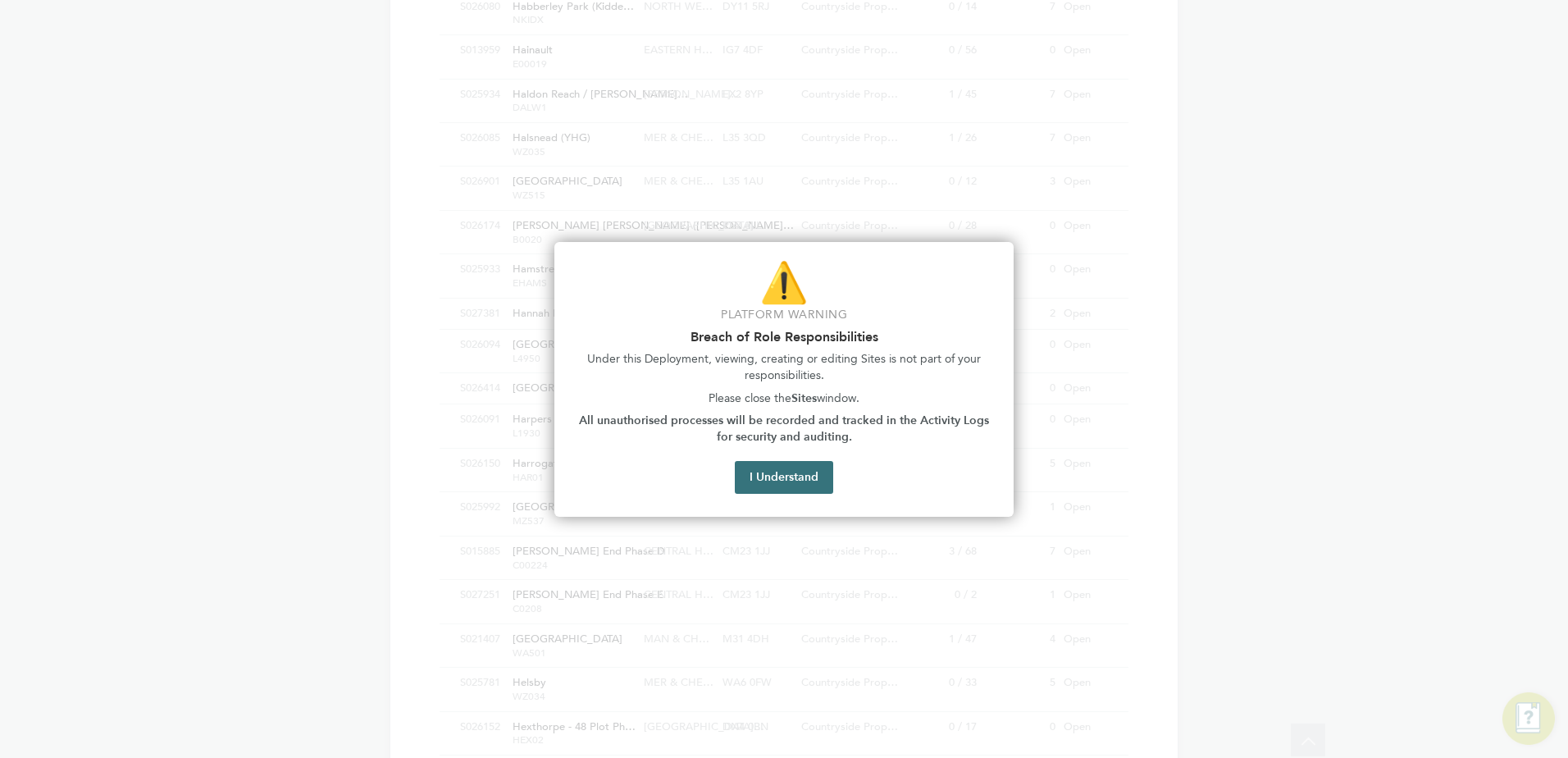
click at [771, 467] on button "I Understand" at bounding box center [784, 477] width 98 height 33
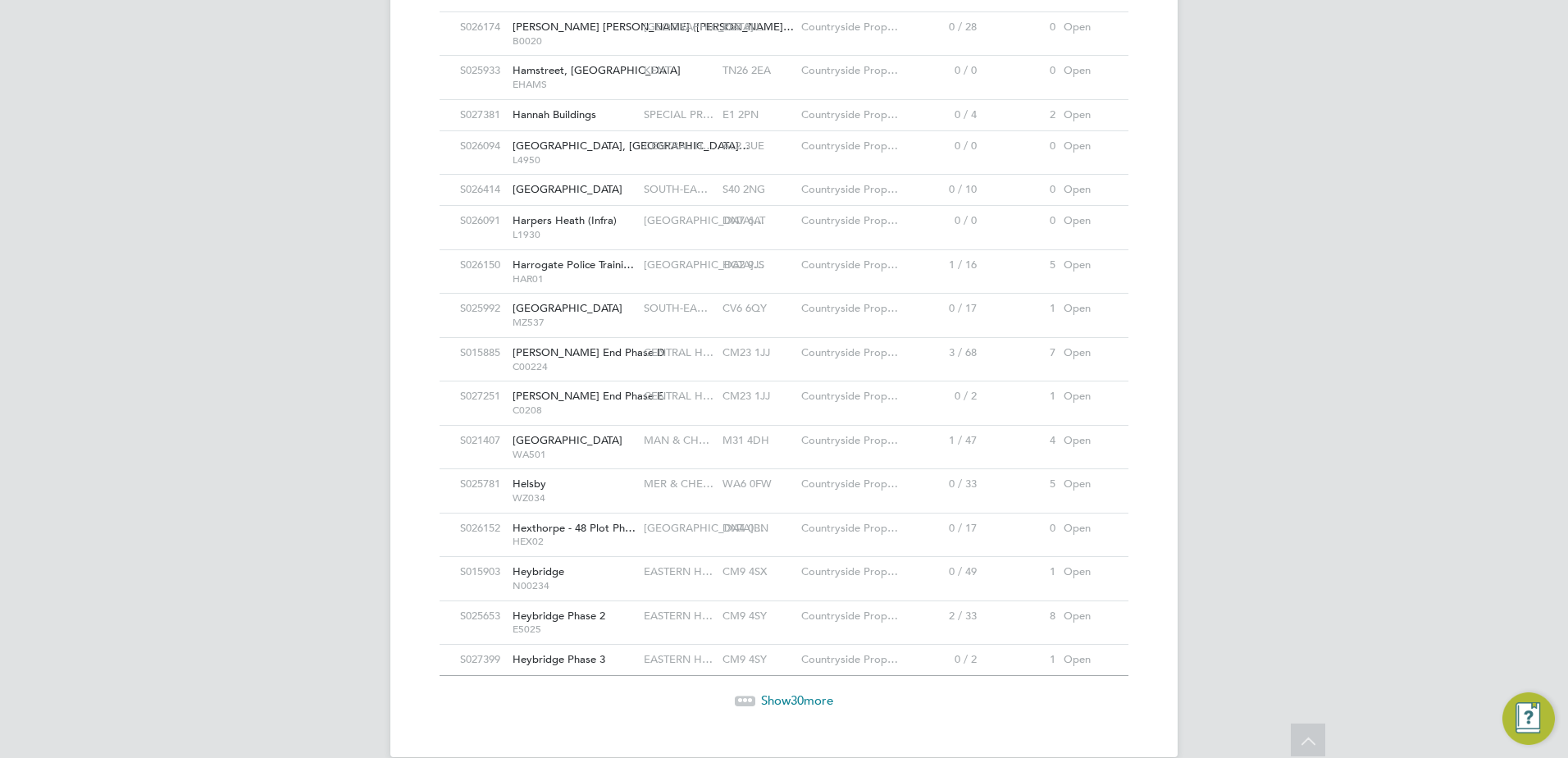
click at [789, 693] on span "Show 30 more" at bounding box center [797, 700] width 72 height 16
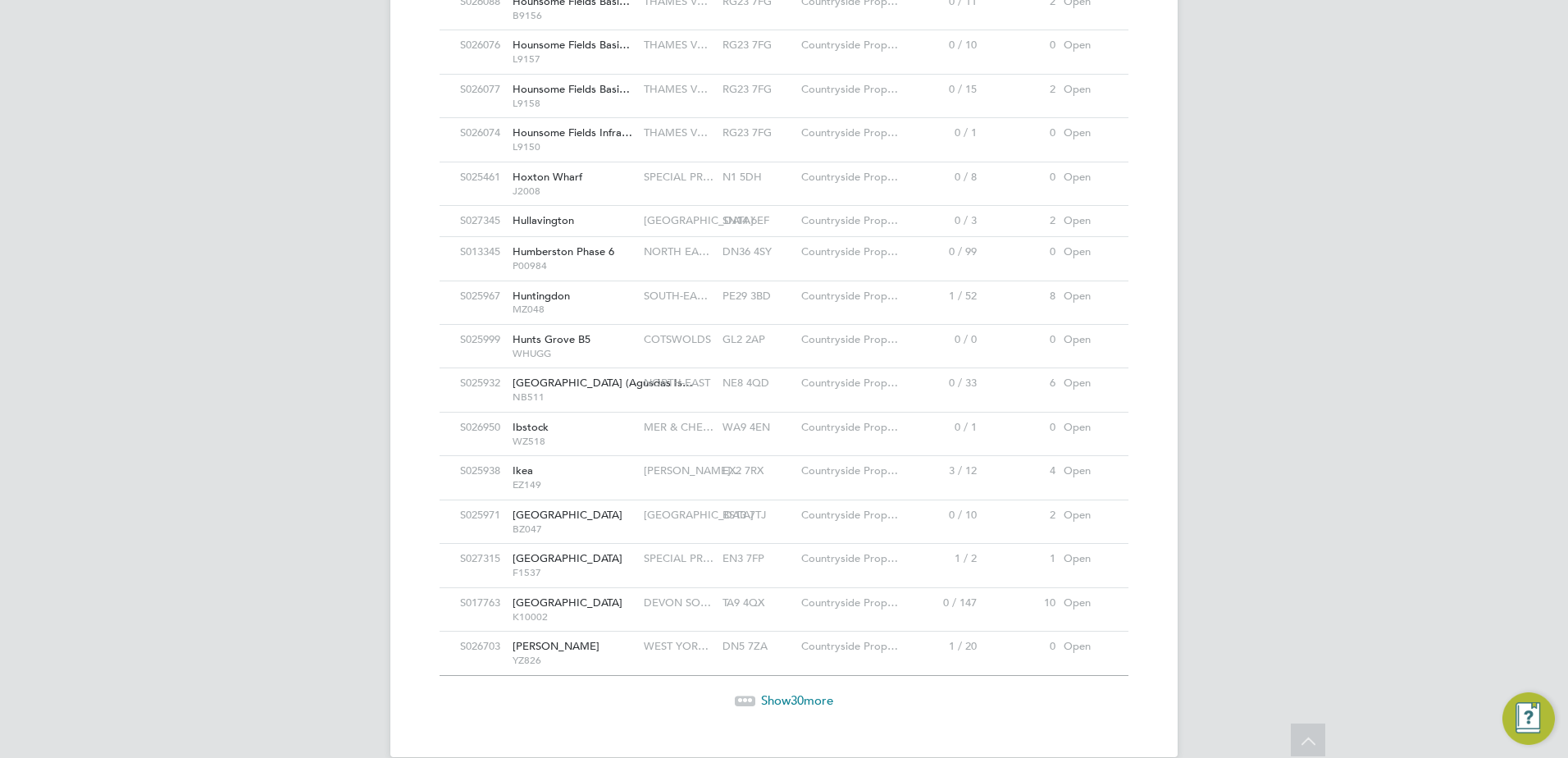
click at [801, 693] on span "30" at bounding box center [797, 700] width 13 height 16
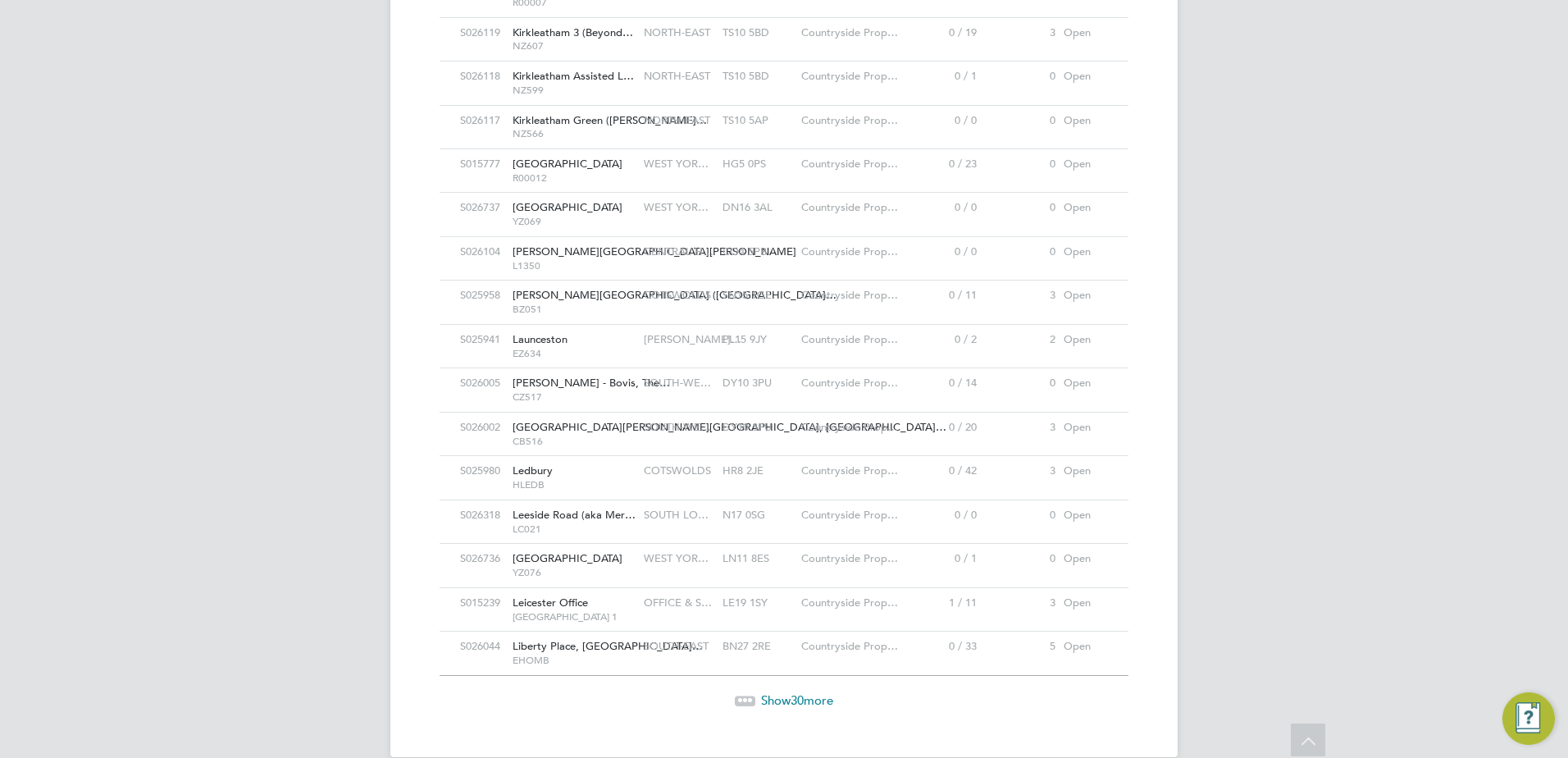
click at [794, 693] on span "30" at bounding box center [797, 700] width 13 height 16
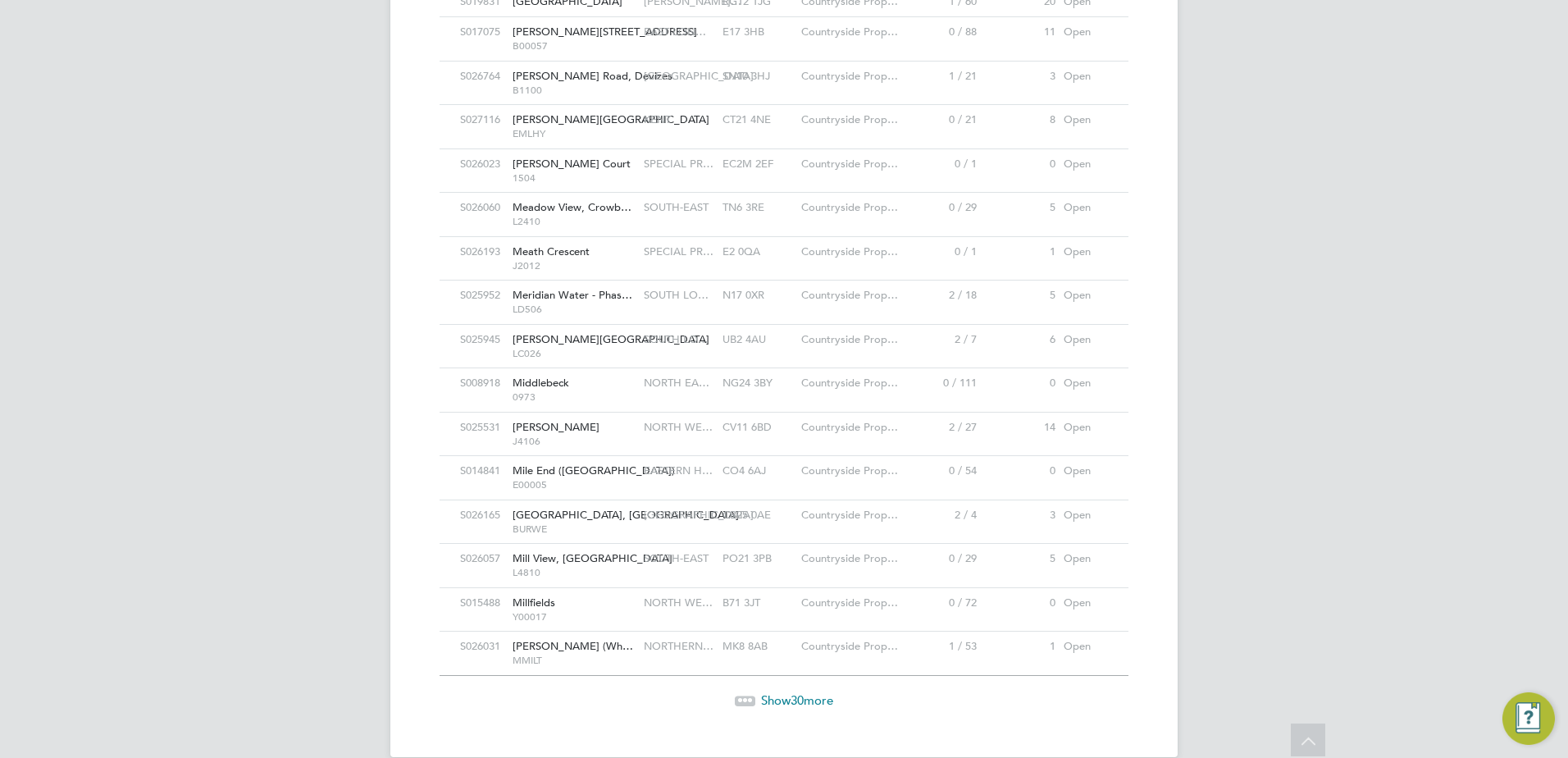
click at [795, 693] on span "30" at bounding box center [797, 700] width 13 height 16
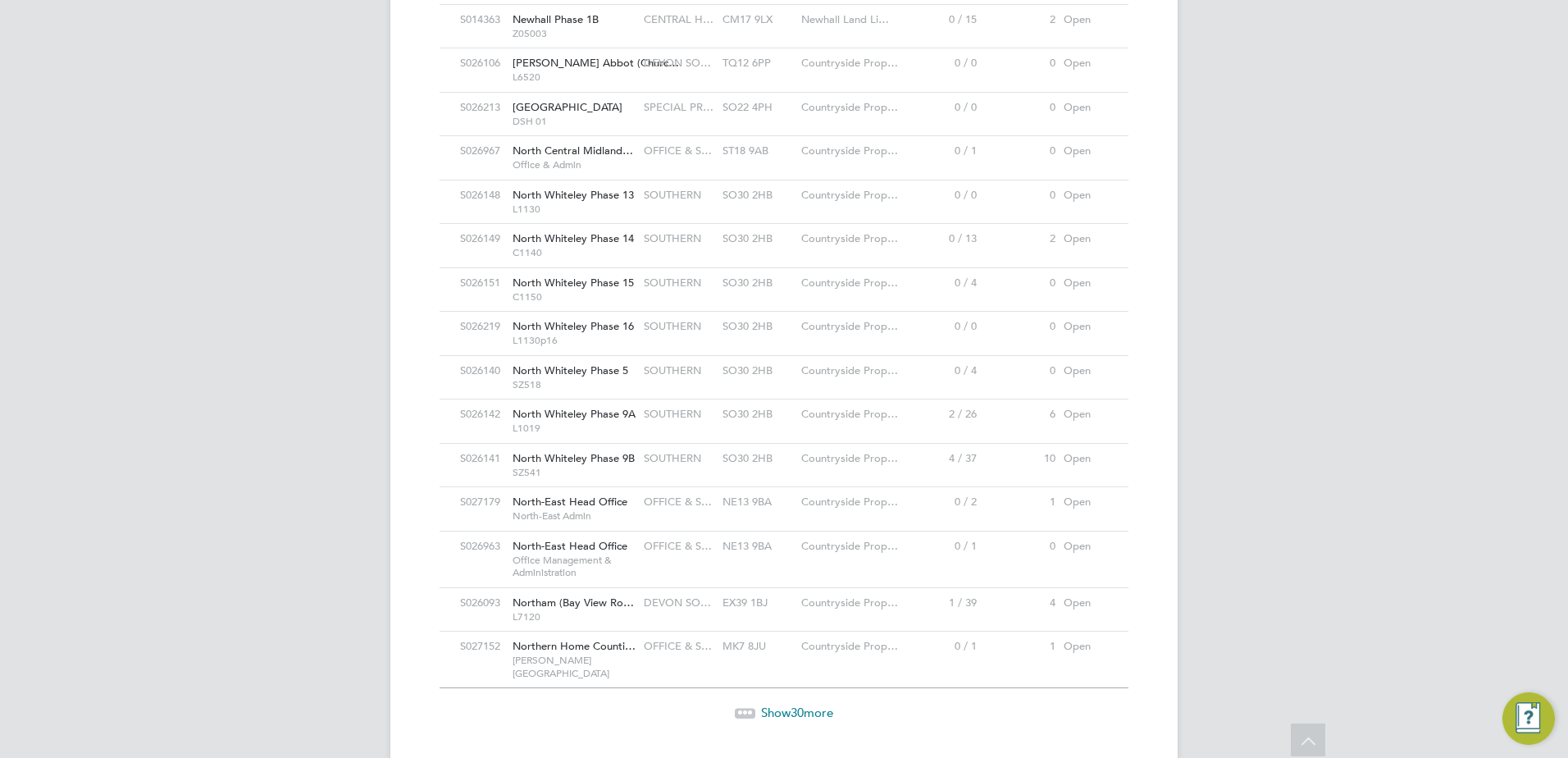
click at [795, 705] on span "30" at bounding box center [797, 712] width 13 height 16
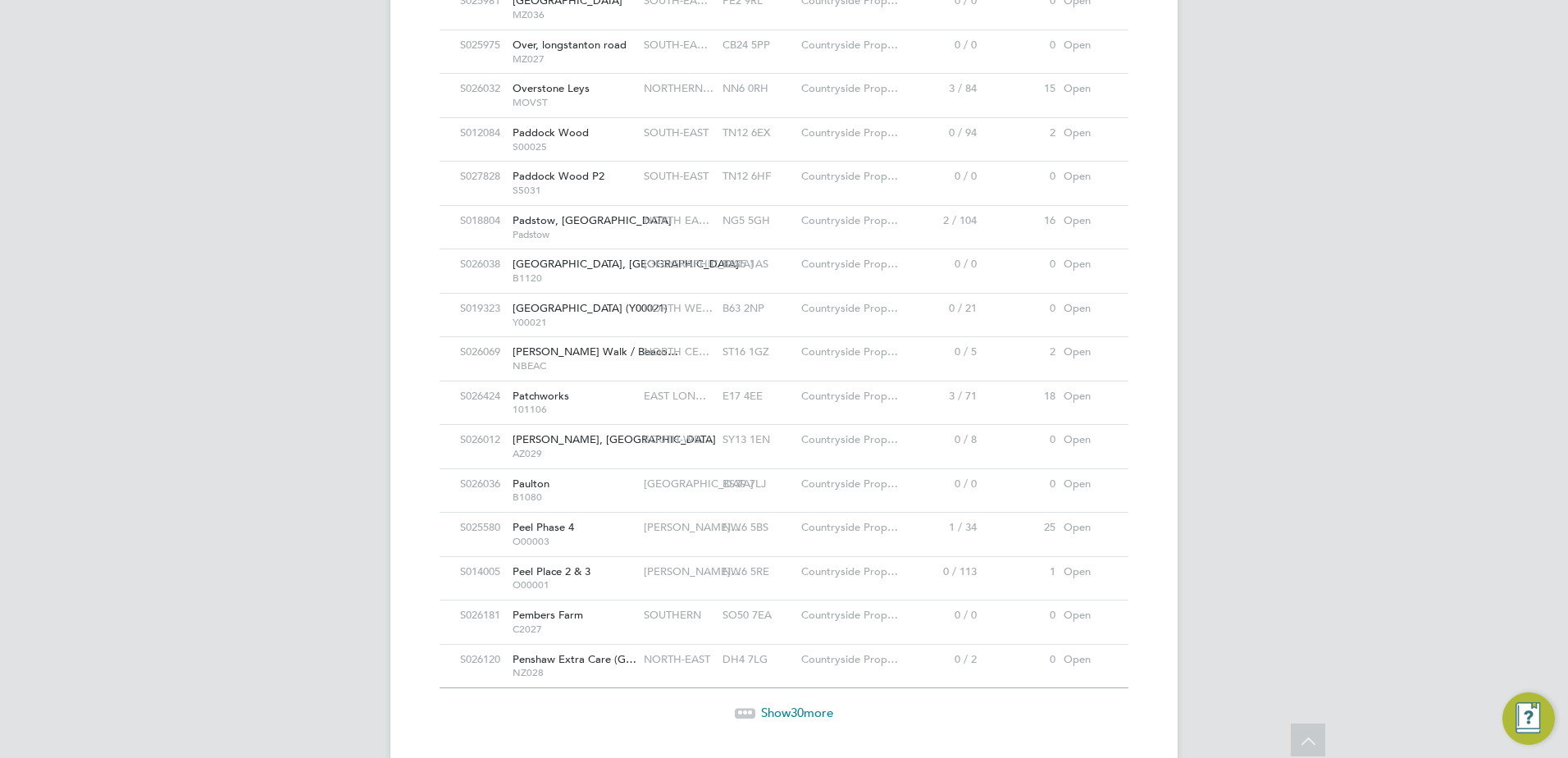
click at [795, 705] on span "30" at bounding box center [797, 712] width 13 height 16
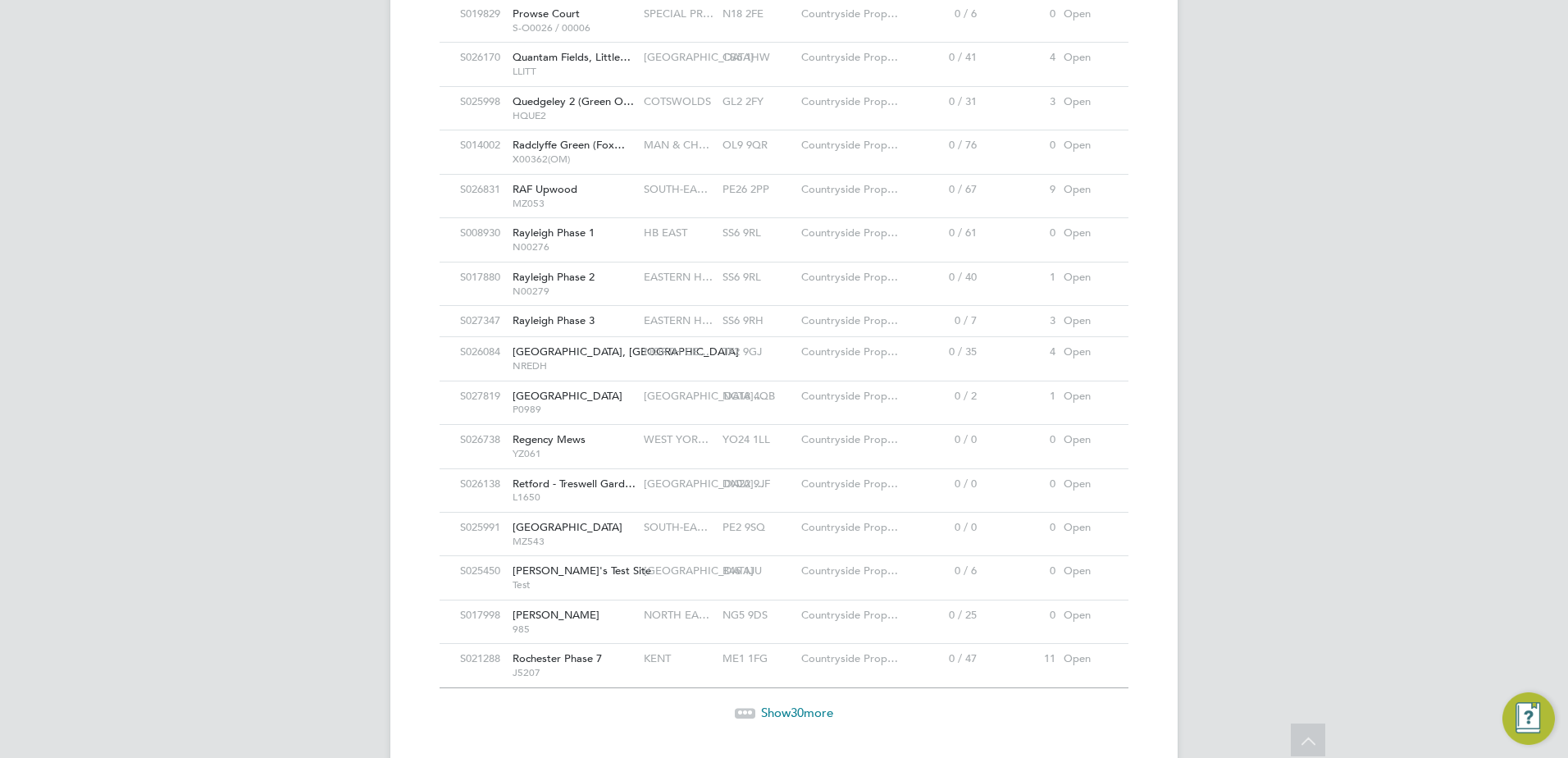
click at [830, 705] on span "Show 30 more" at bounding box center [797, 712] width 72 height 16
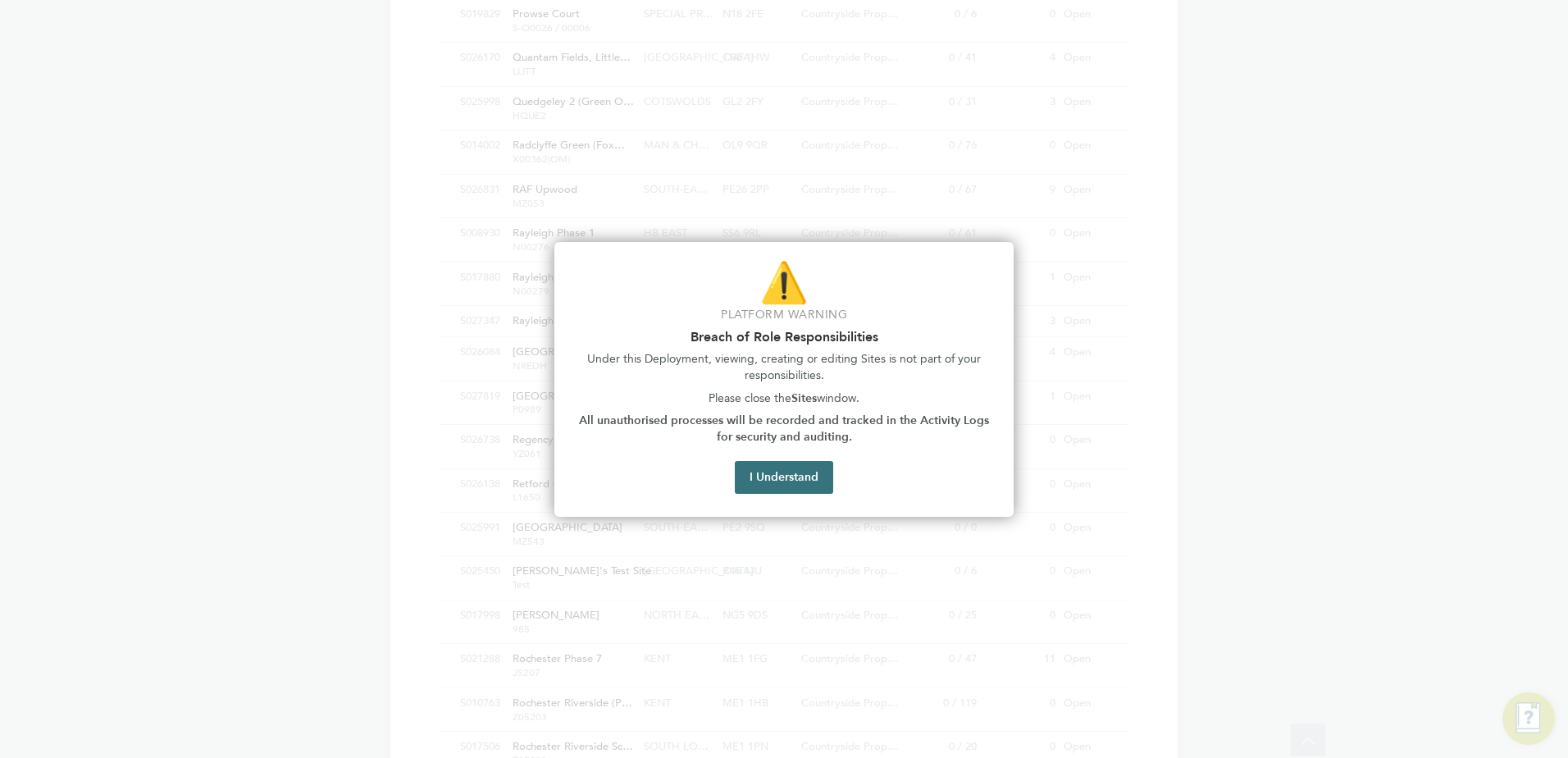
click at [784, 464] on button "I Understand" at bounding box center [784, 477] width 98 height 33
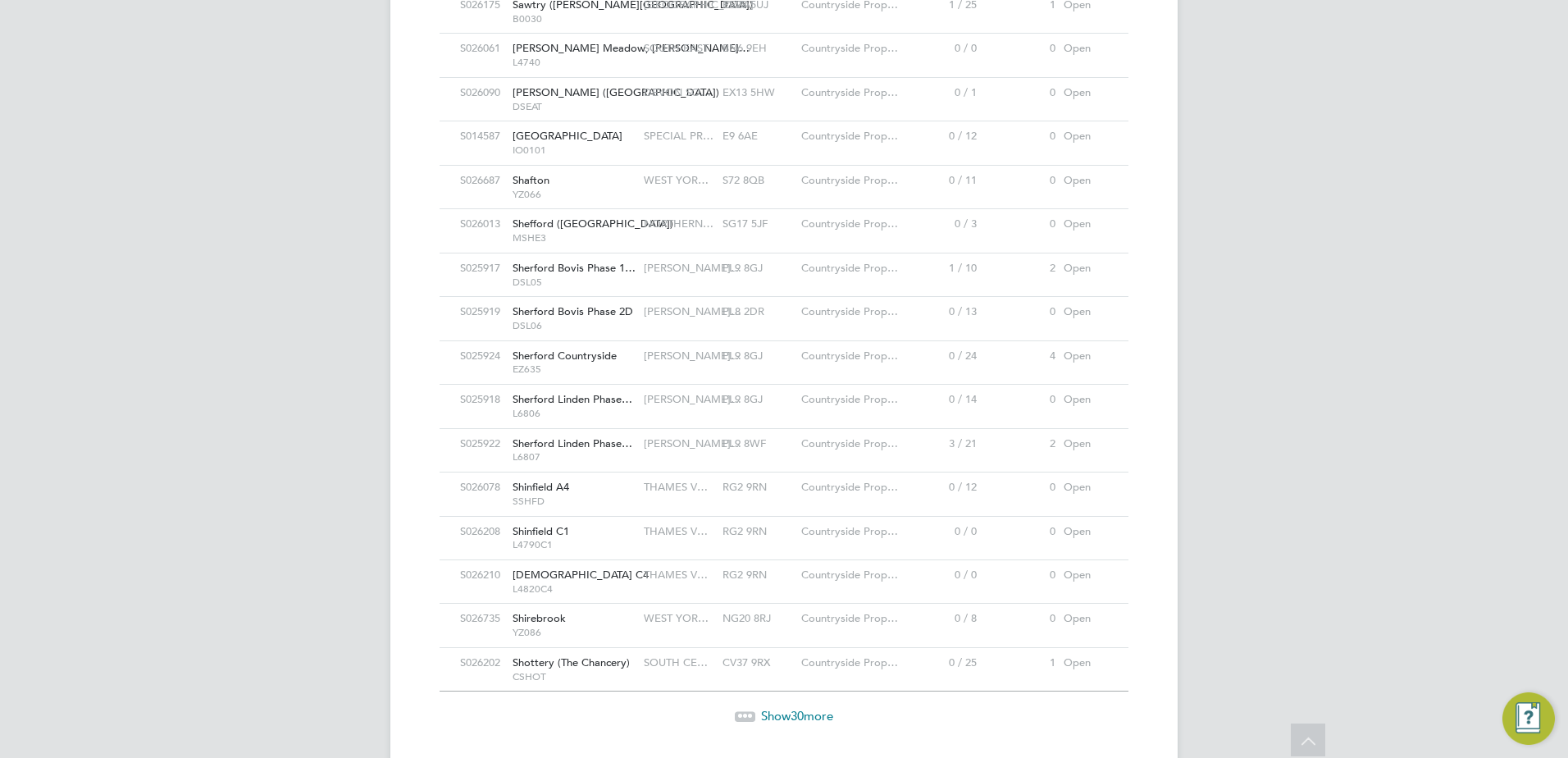
click at [806, 708] on span "Show 30 more" at bounding box center [797, 716] width 72 height 16
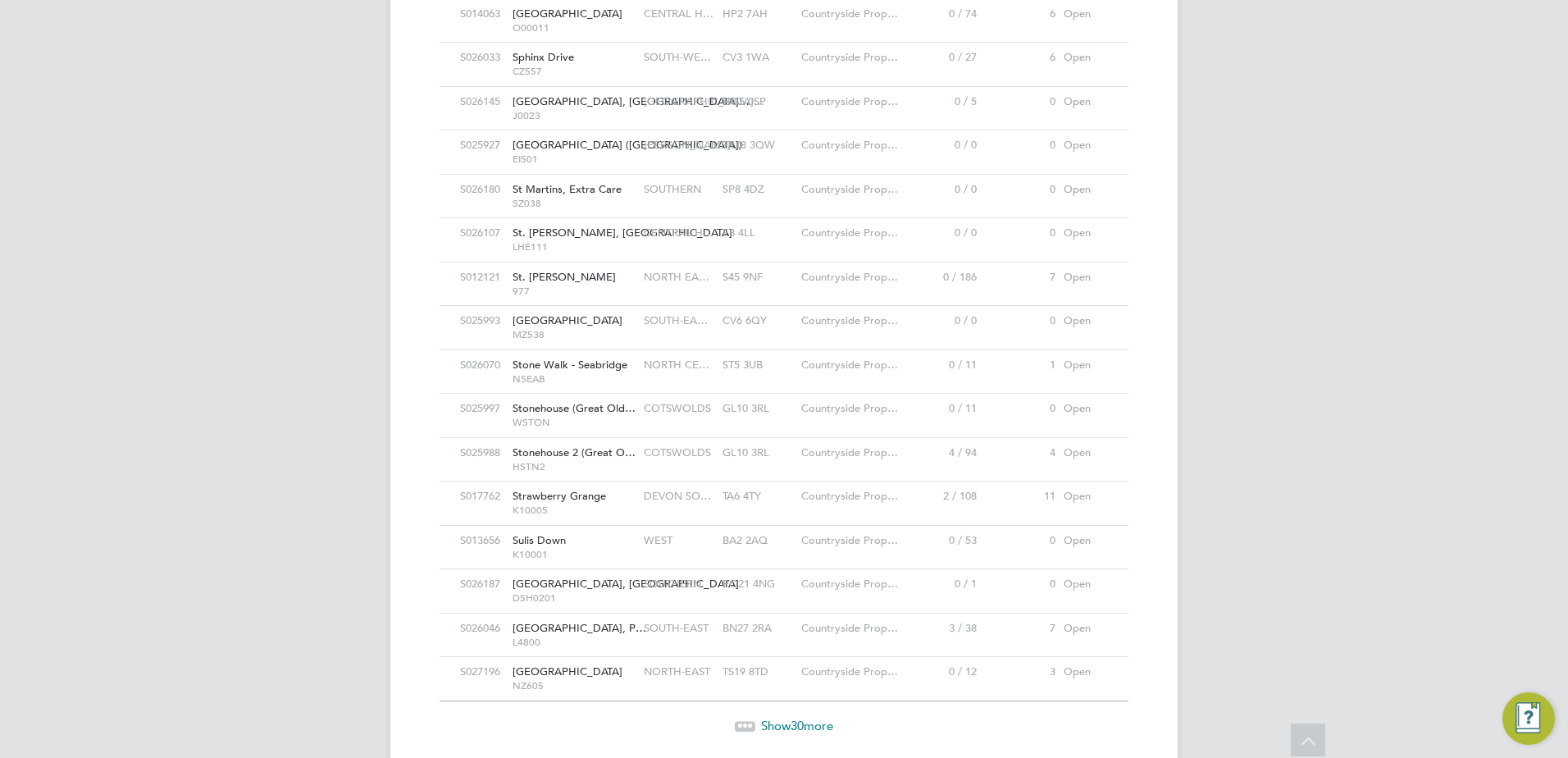
click at [779, 718] on span "Show 30 more" at bounding box center [797, 725] width 72 height 16
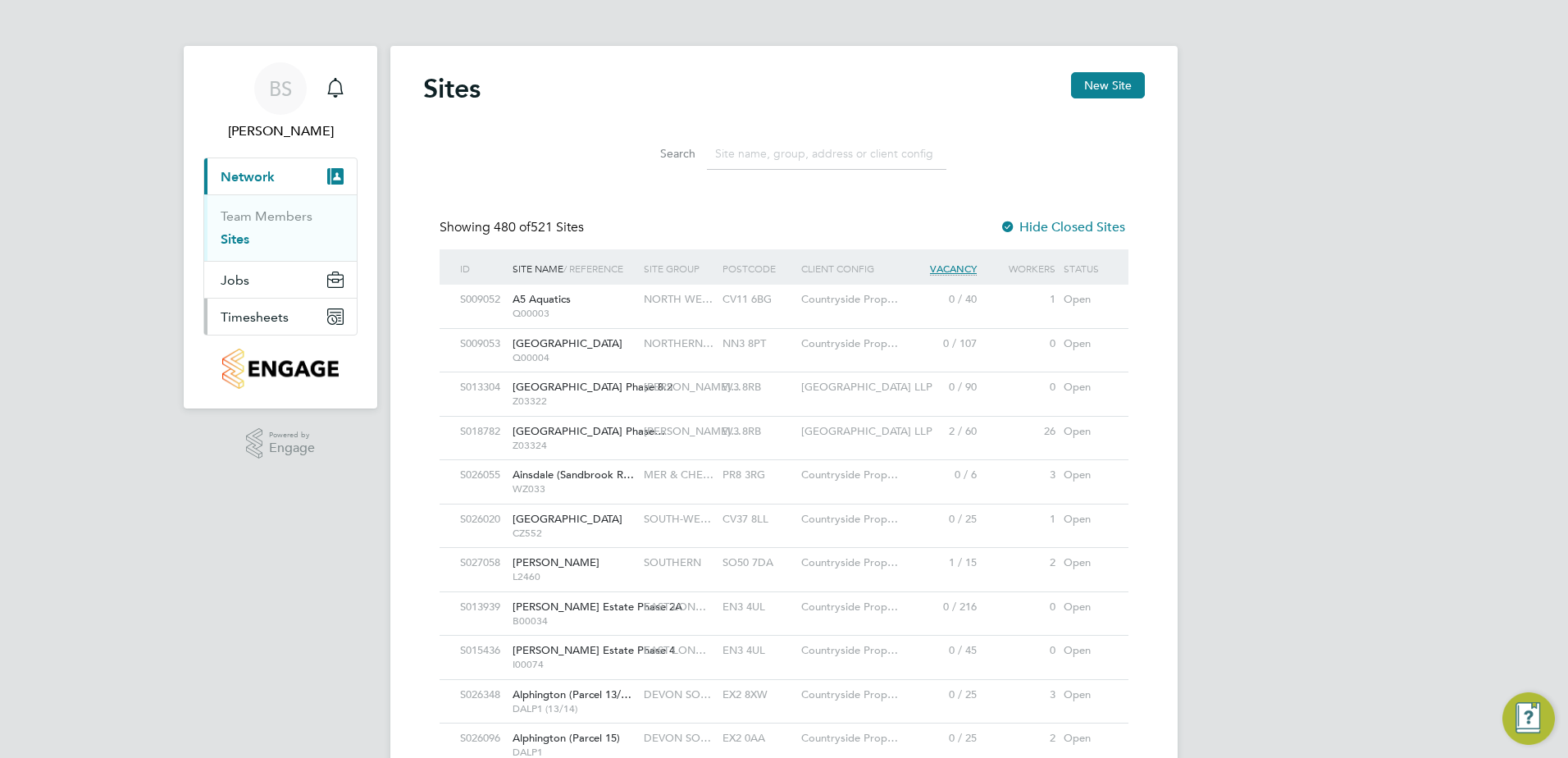
click at [278, 310] on span "Timesheets" at bounding box center [255, 316] width 68 height 16
click at [263, 293] on link "Timesheets" at bounding box center [255, 290] width 68 height 16
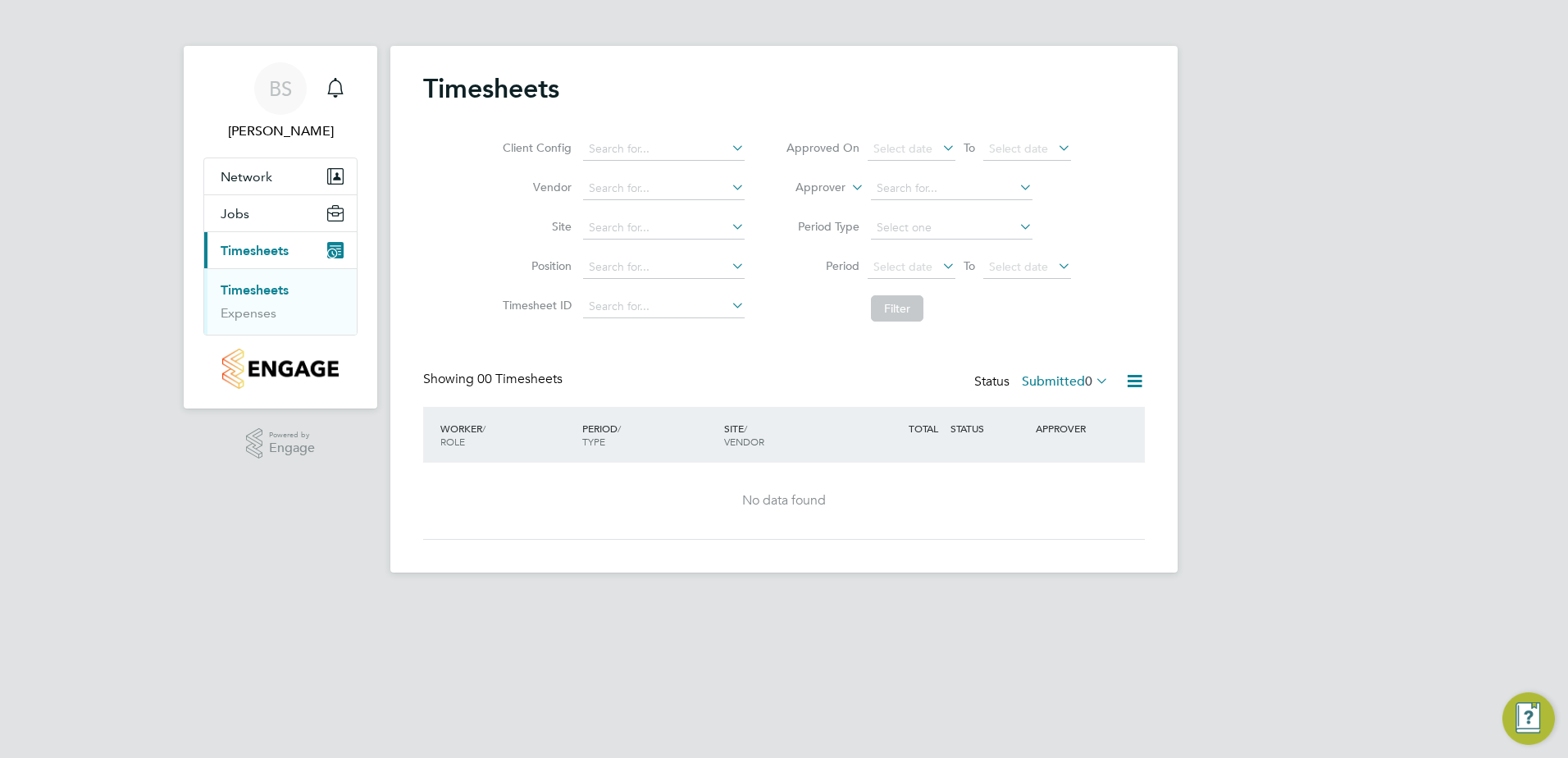
click at [728, 147] on icon at bounding box center [728, 147] width 0 height 23
click at [845, 404] on div "Showing 00 Timesheets Status Submitted 0" at bounding box center [784, 388] width 722 height 36
click at [728, 270] on icon at bounding box center [728, 265] width 0 height 23
click at [732, 236] on input at bounding box center [664, 227] width 162 height 23
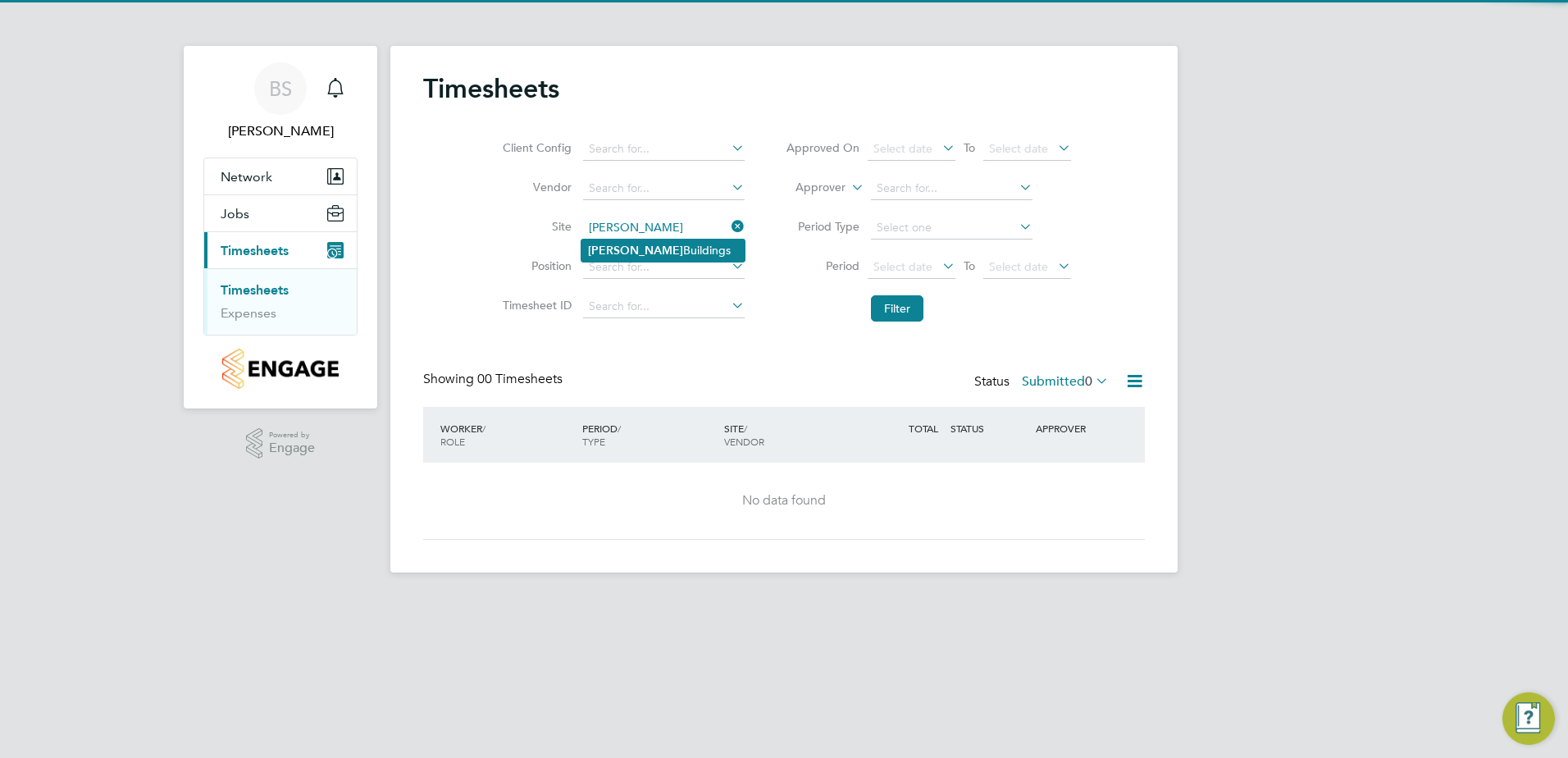
click at [692, 249] on li "Hannah Buildings" at bounding box center [662, 250] width 163 height 22
type input "Hannah Buildings"
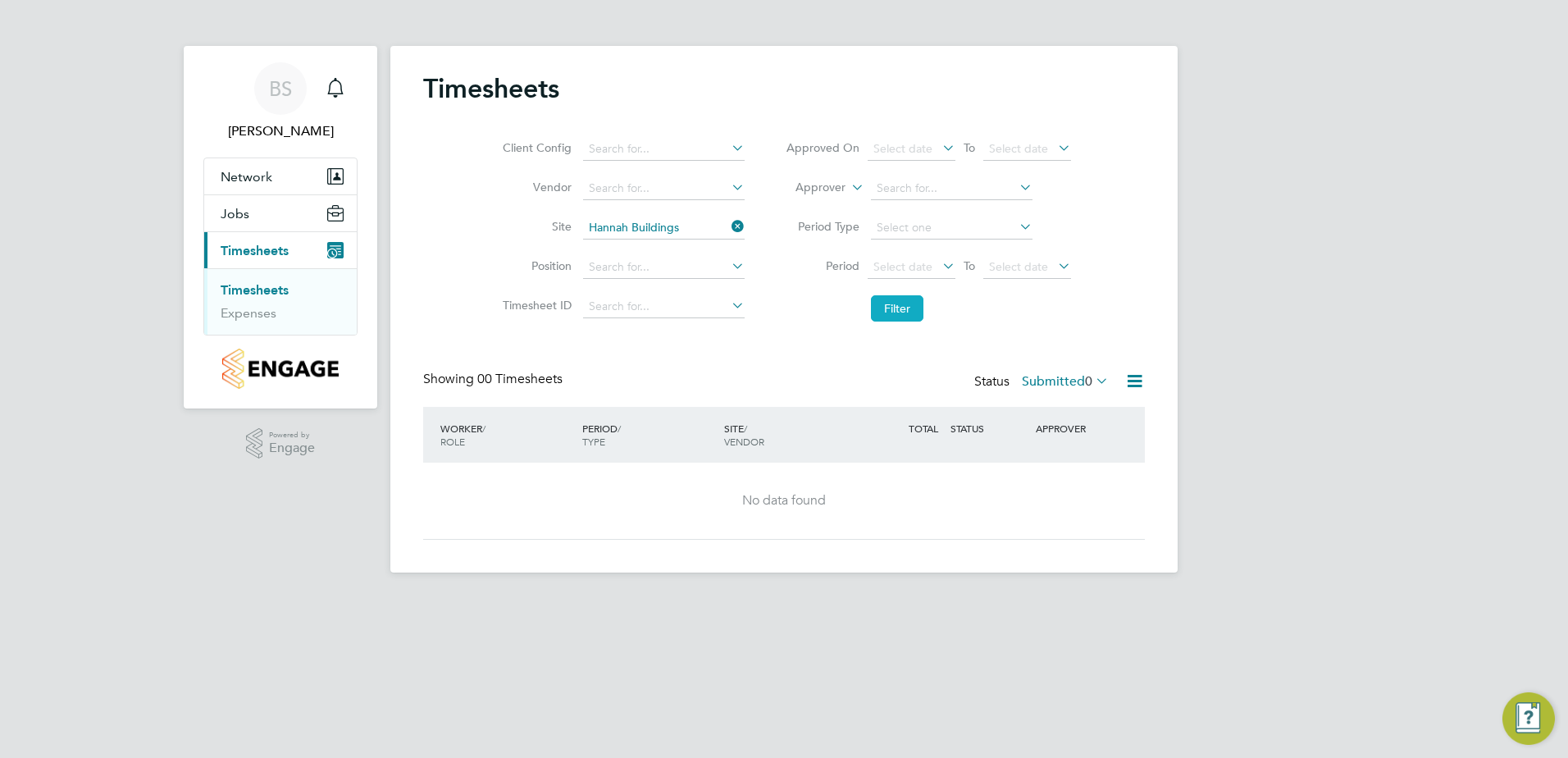
click at [899, 302] on button "Filter" at bounding box center [897, 308] width 52 height 27
click at [1093, 375] on icon at bounding box center [1093, 380] width 0 height 23
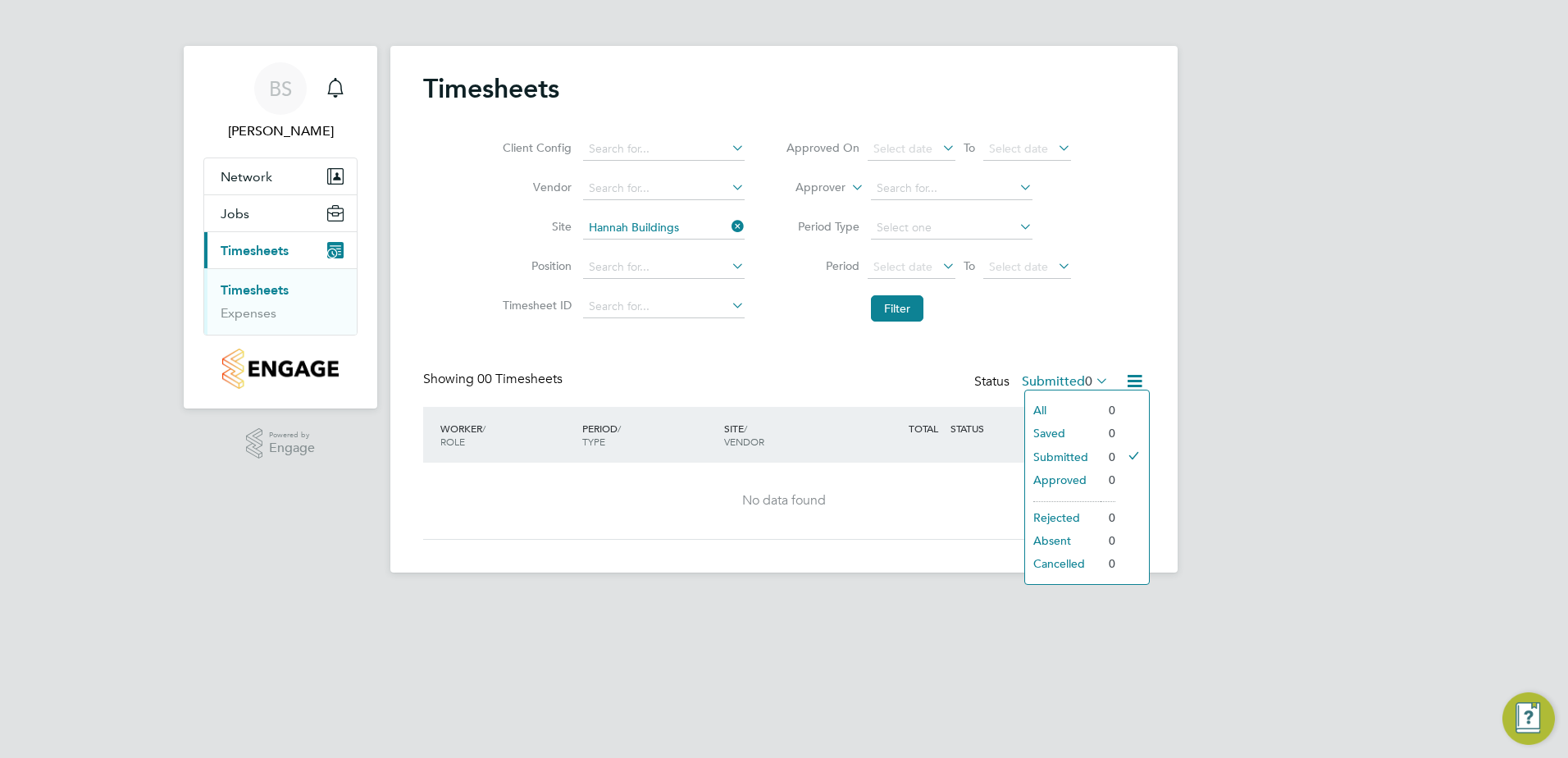
click at [1039, 403] on li "All" at bounding box center [1063, 409] width 75 height 23
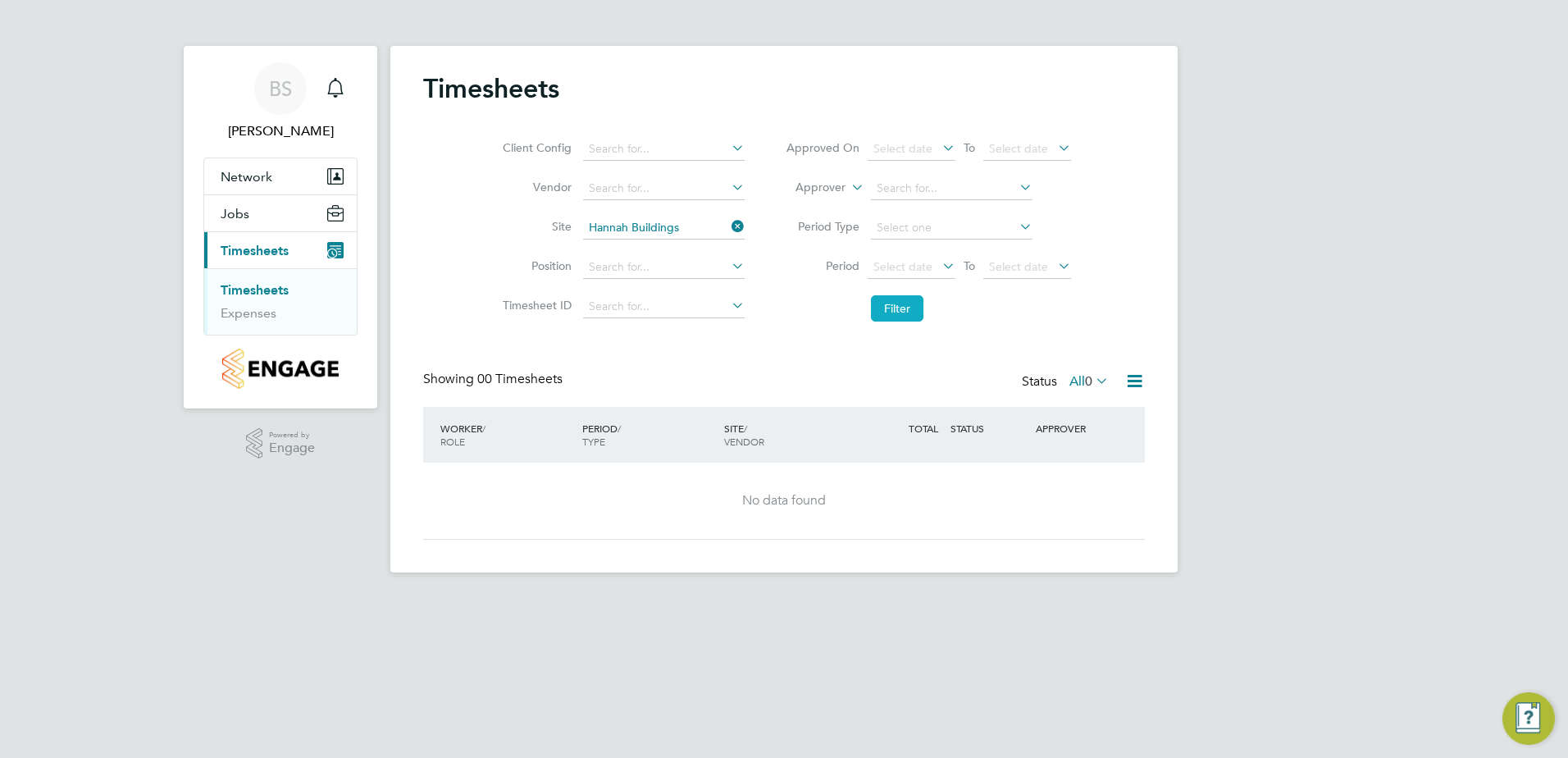
click at [917, 306] on button "Filter" at bounding box center [897, 308] width 52 height 27
click at [887, 316] on button "Filter" at bounding box center [897, 308] width 52 height 27
click at [339, 87] on icon "Main navigation" at bounding box center [335, 87] width 19 height 19
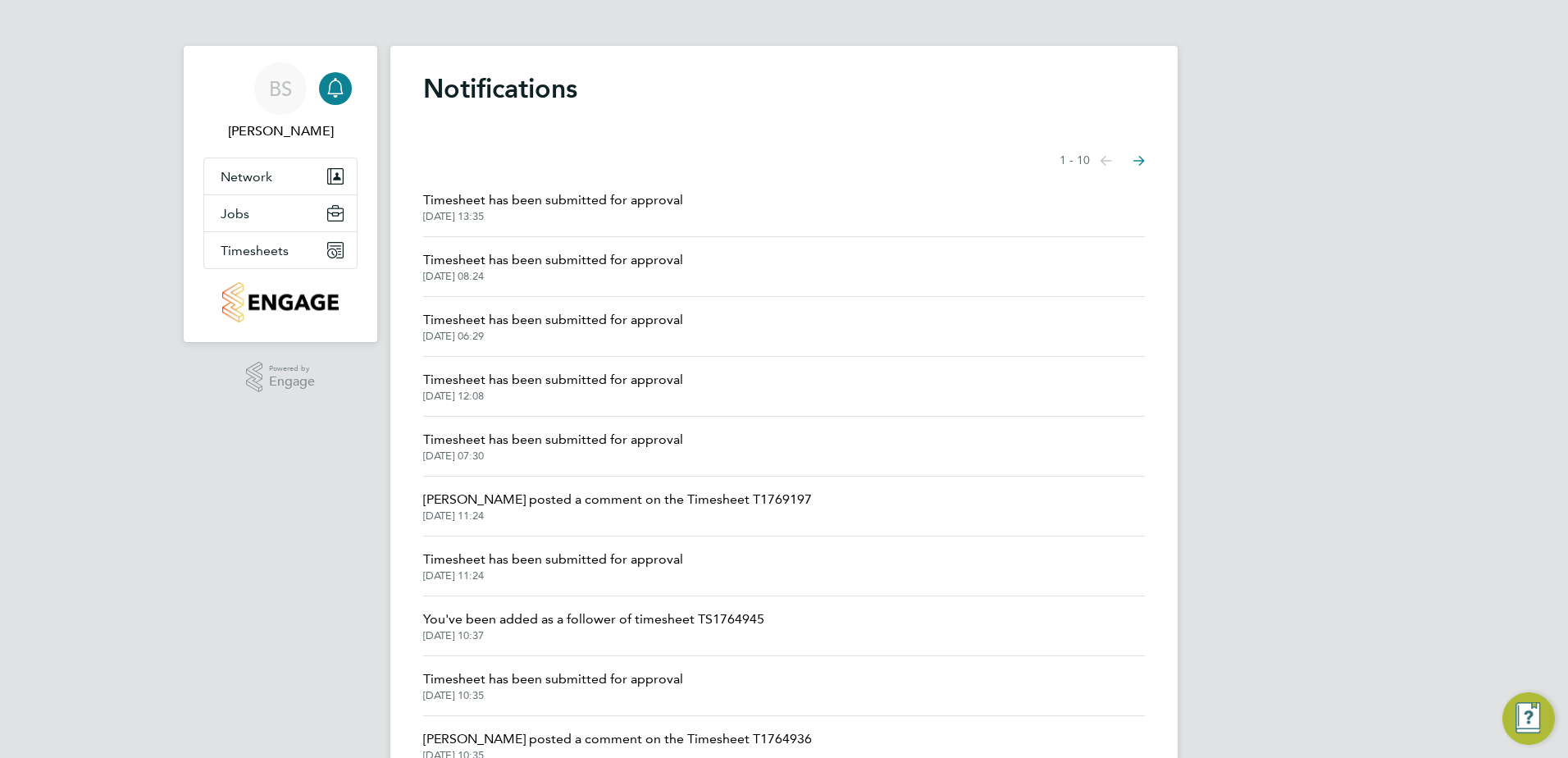
click at [466, 202] on span "Timesheet has been submitted for approval" at bounding box center [553, 200] width 260 height 19
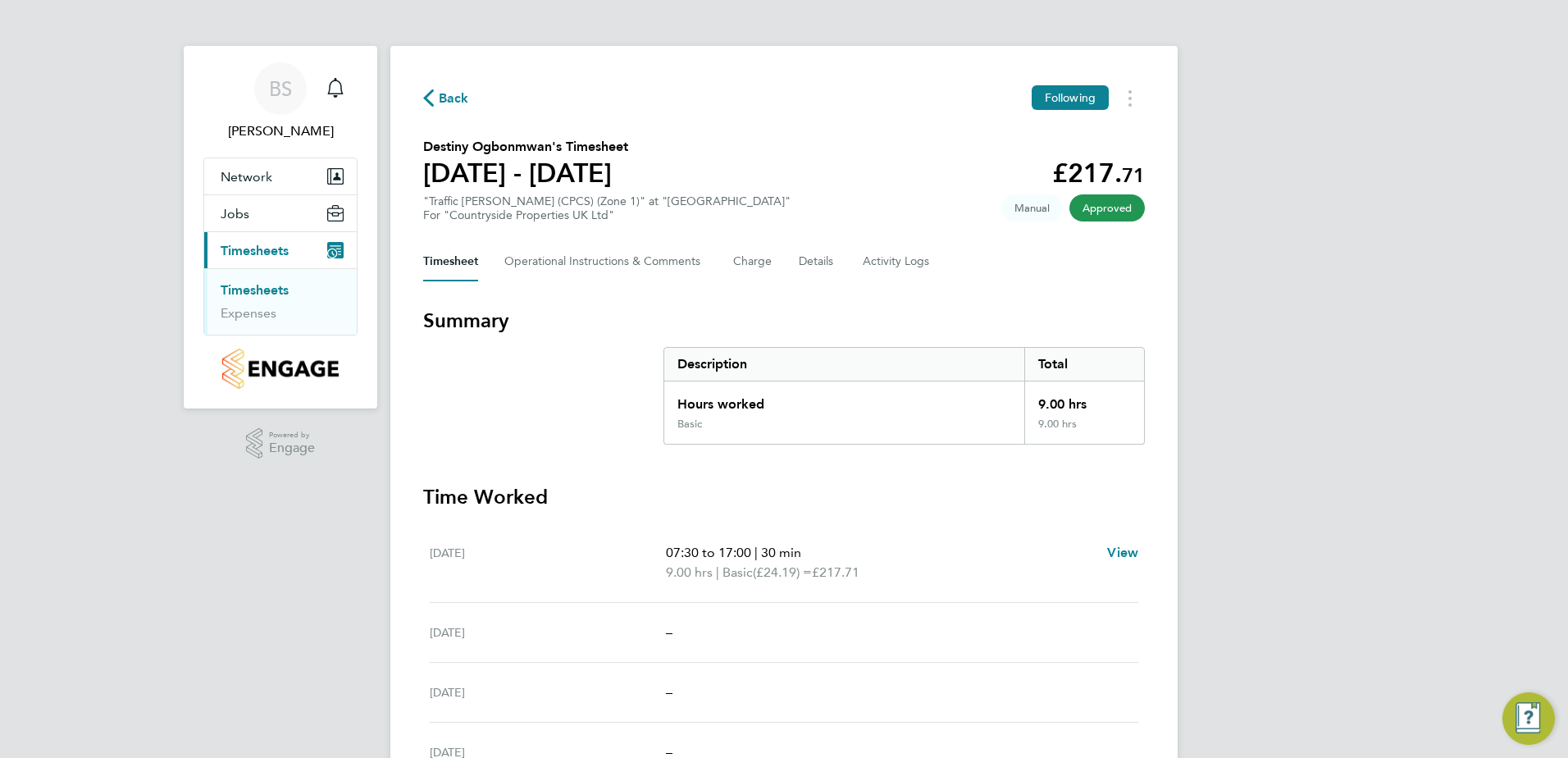
click at [458, 101] on span "Back" at bounding box center [453, 98] width 30 height 19
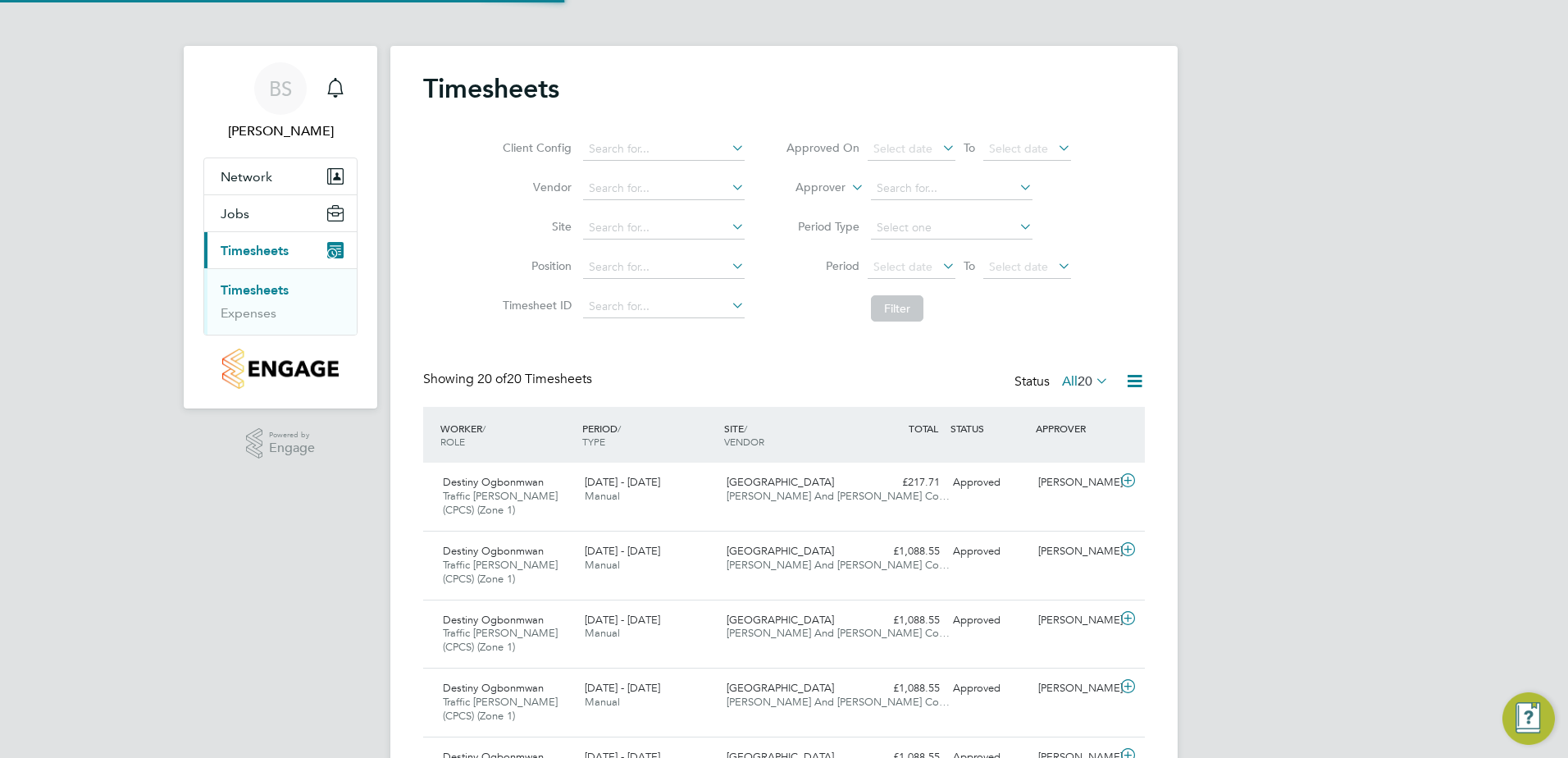
scroll to position [55, 143]
click at [1093, 383] on icon at bounding box center [1093, 380] width 0 height 23
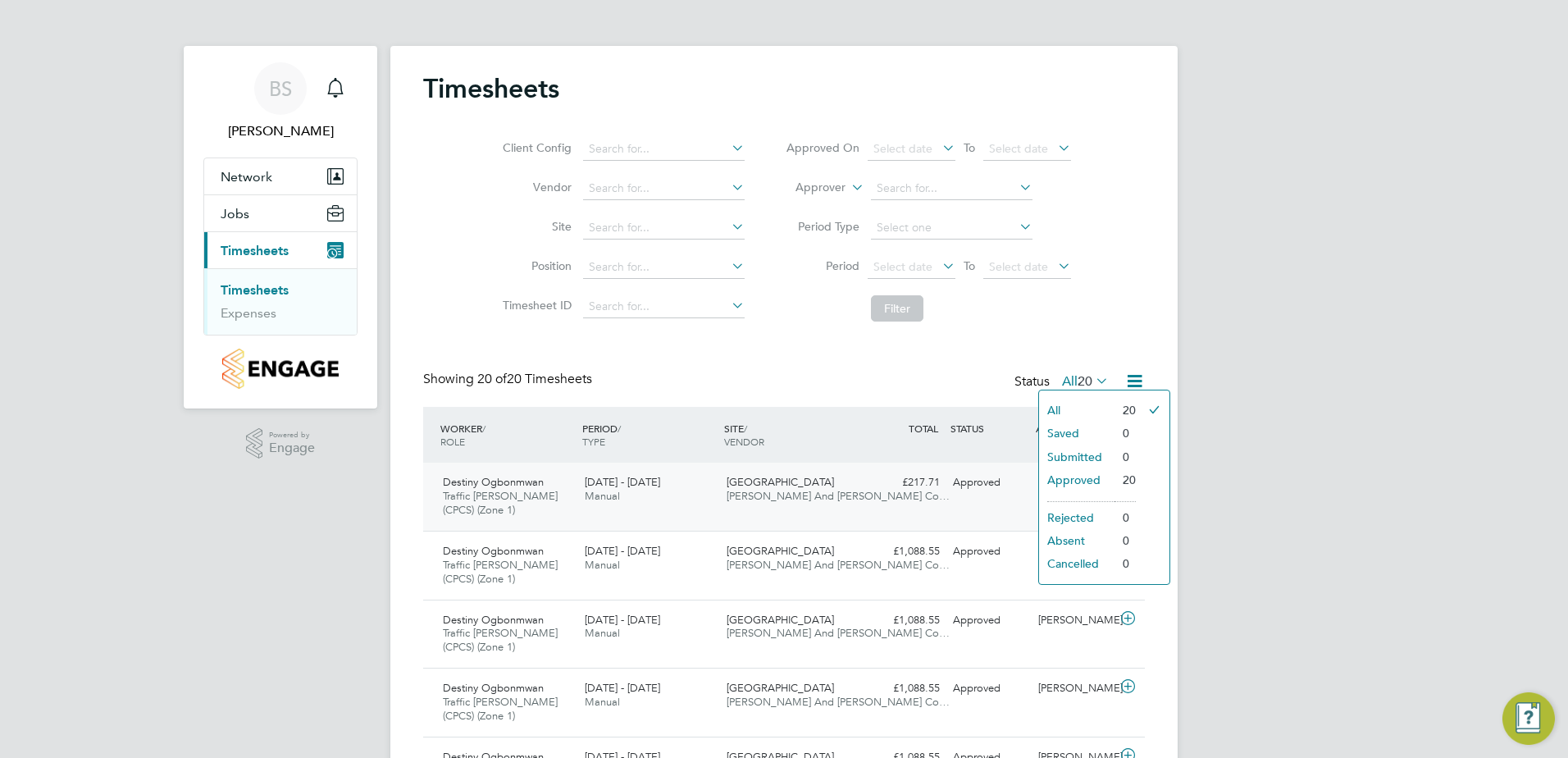
click at [804, 466] on div "Destiny Ogbonmwan Traffic [PERSON_NAME] (CPCS) (Zone 1) [DATE] - [DATE] [DATE] …" at bounding box center [784, 497] width 722 height 68
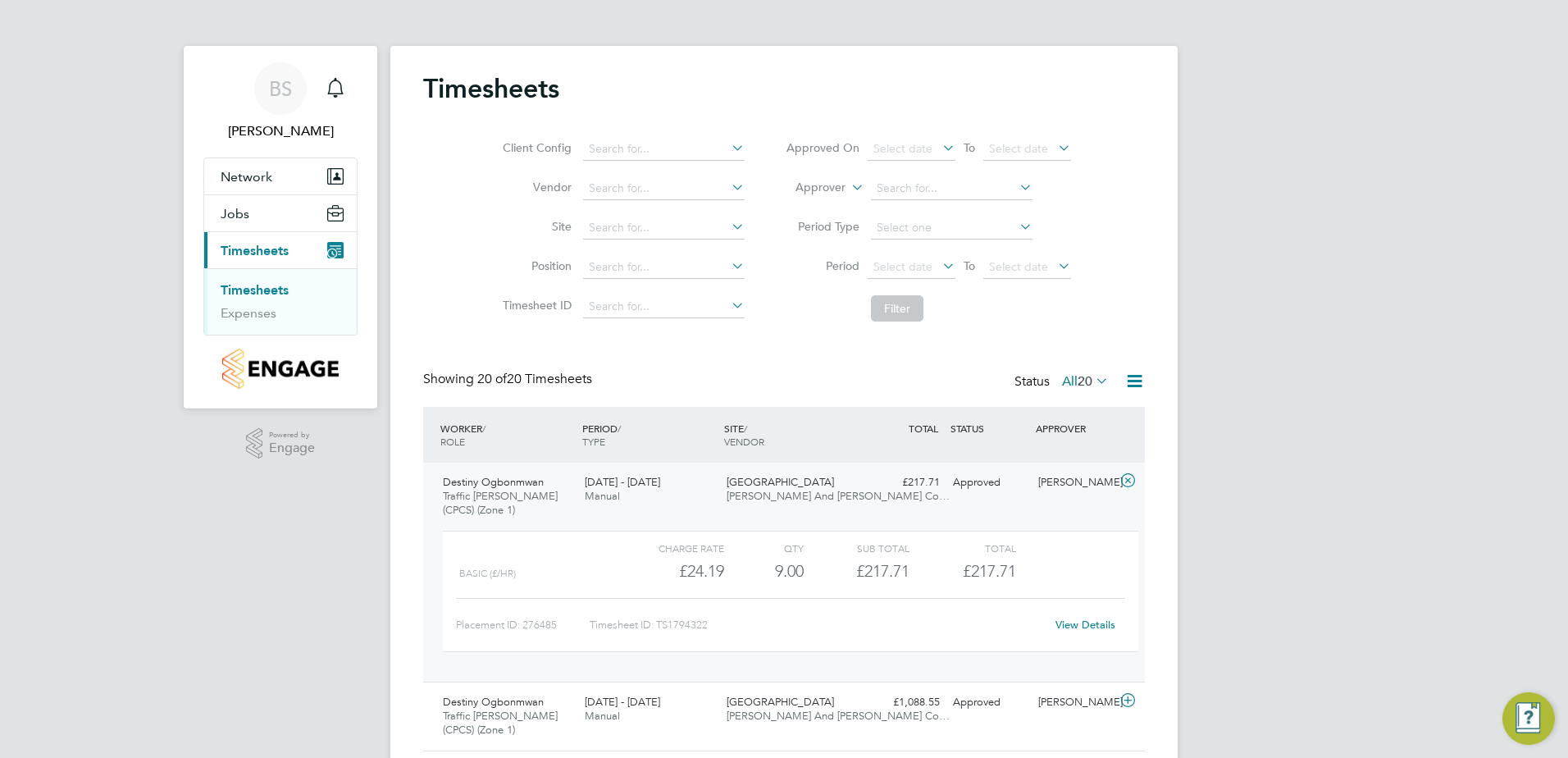
click at [728, 229] on icon at bounding box center [728, 226] width 0 height 23
click at [690, 252] on li "Hannah Buildings" at bounding box center [662, 250] width 163 height 22
type input "Hannah Buildings"
click at [910, 312] on button "Filter" at bounding box center [897, 308] width 52 height 27
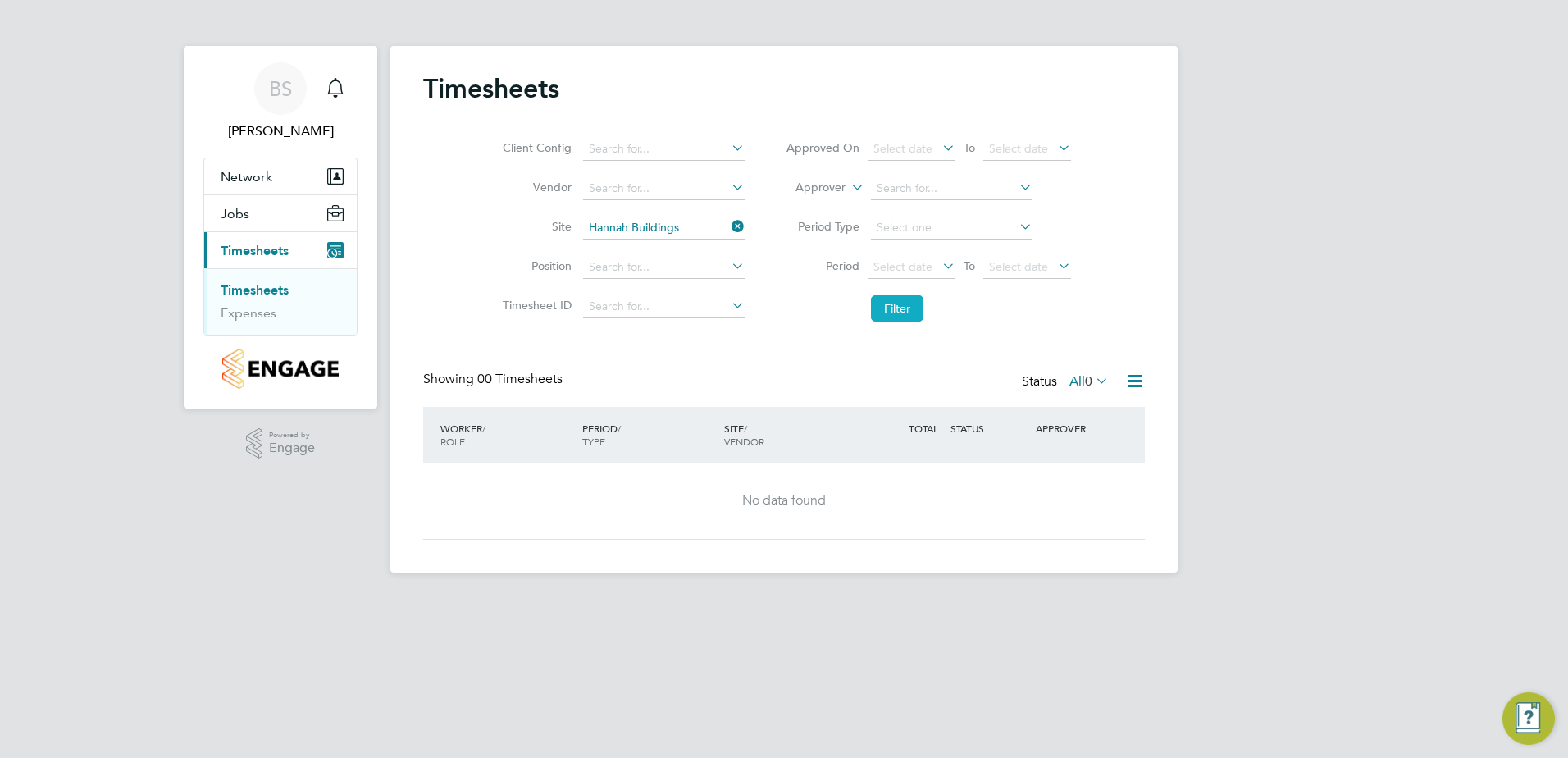
click at [910, 312] on button "Filter" at bounding box center [897, 308] width 52 height 27
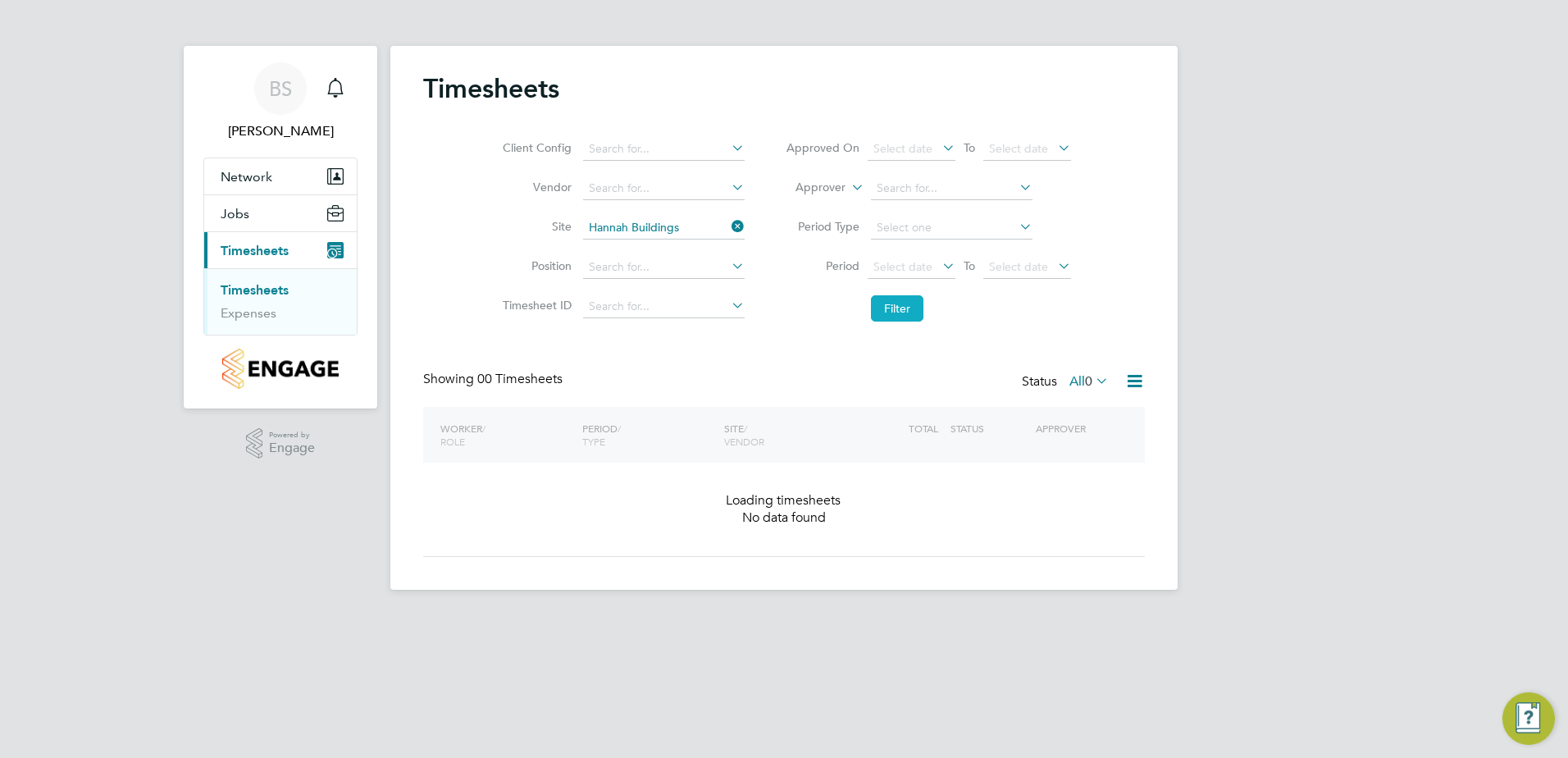
click at [910, 312] on button "Filter" at bounding box center [897, 308] width 52 height 27
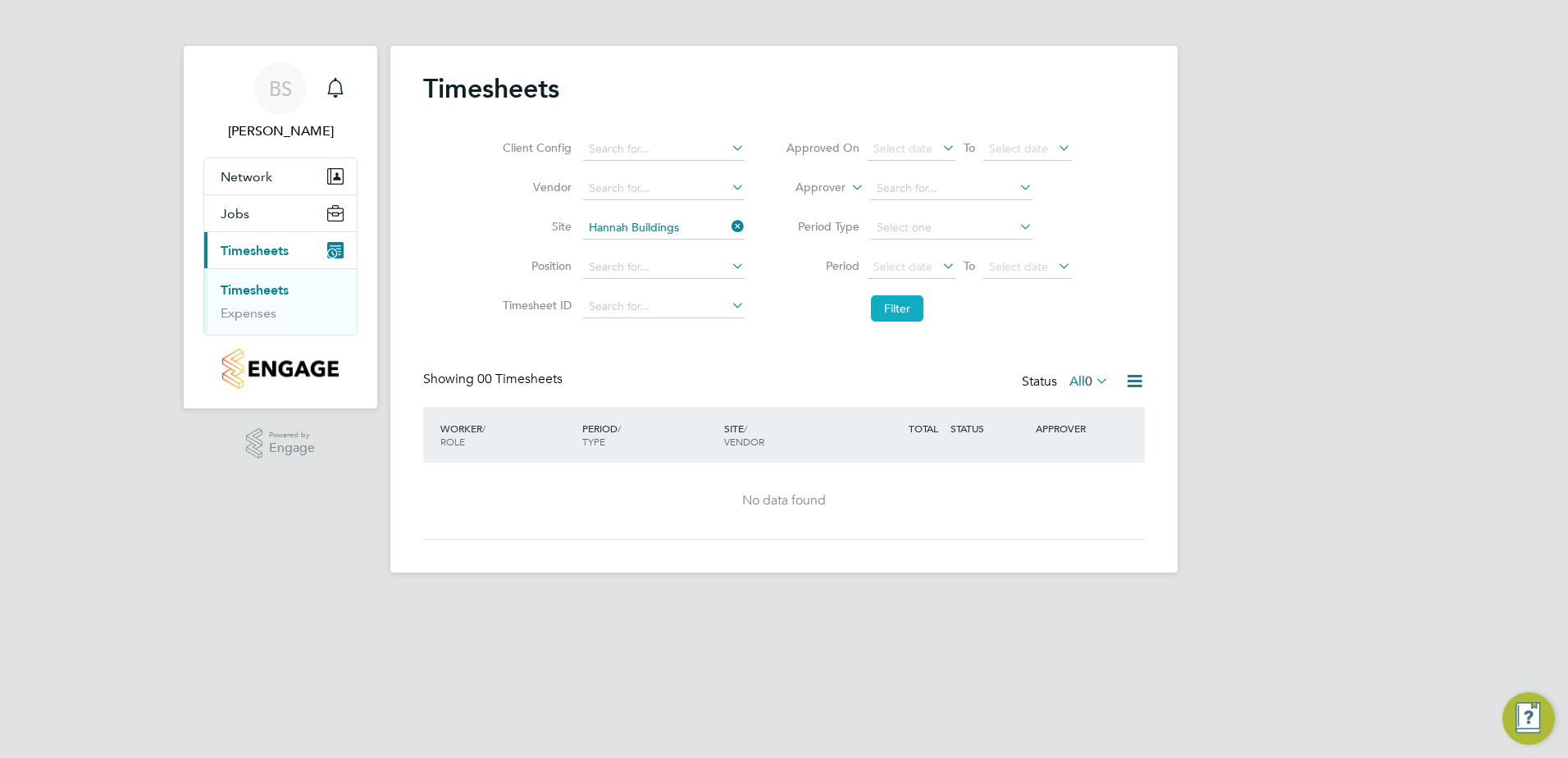
click at [910, 312] on button "Filter" at bounding box center [897, 308] width 52 height 27
click at [1093, 380] on icon at bounding box center [1093, 380] width 0 height 23
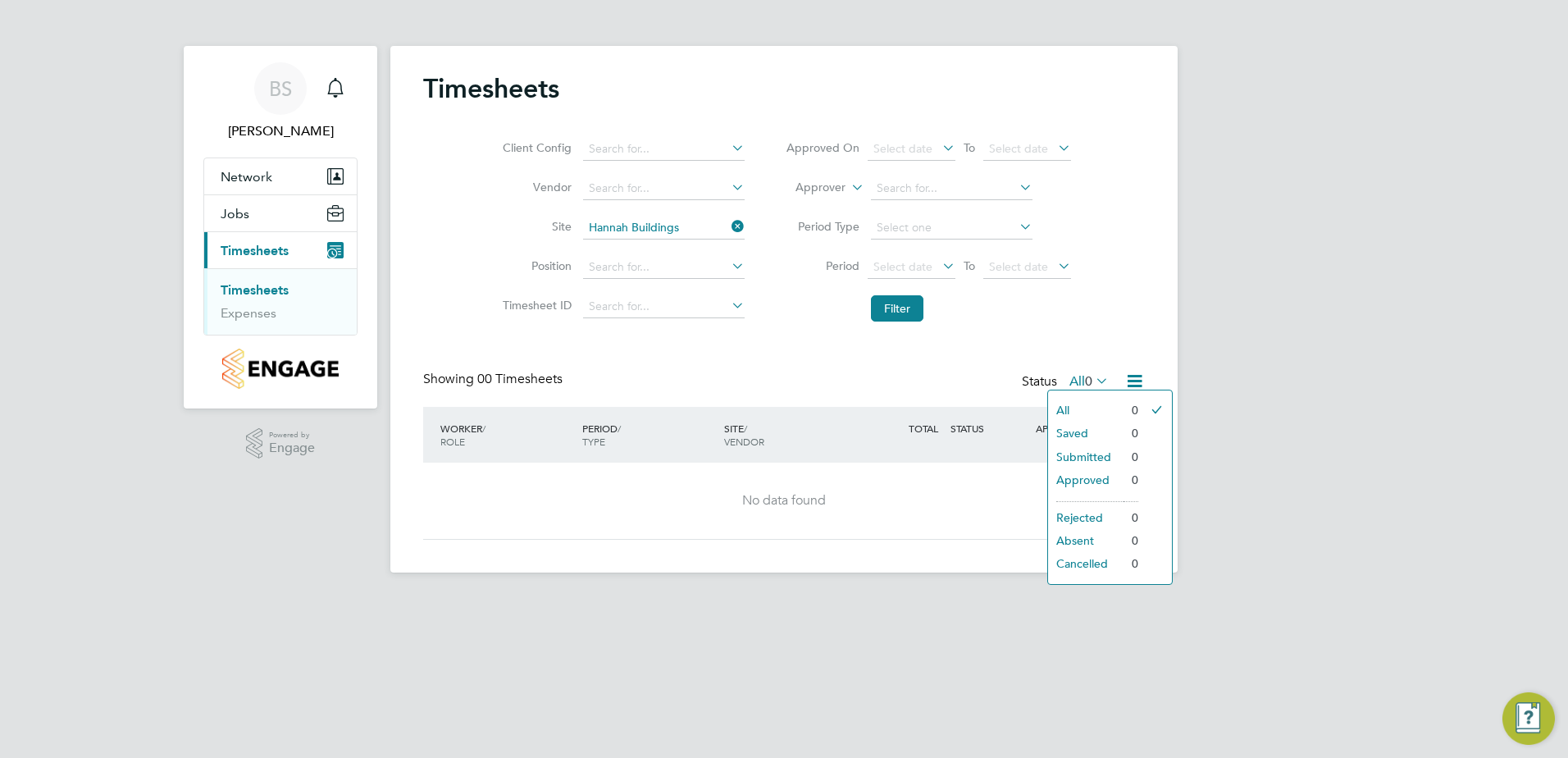
click at [1093, 407] on li "All" at bounding box center [1086, 409] width 75 height 23
click at [776, 560] on div "Timesheets Client Config Vendor Site [PERSON_NAME] Buildings Position Timesheet…" at bounding box center [784, 309] width 787 height 527
click at [773, 552] on div "Timesheets Client Config Vendor Site [PERSON_NAME] Buildings Position Timesheet…" at bounding box center [784, 309] width 787 height 527
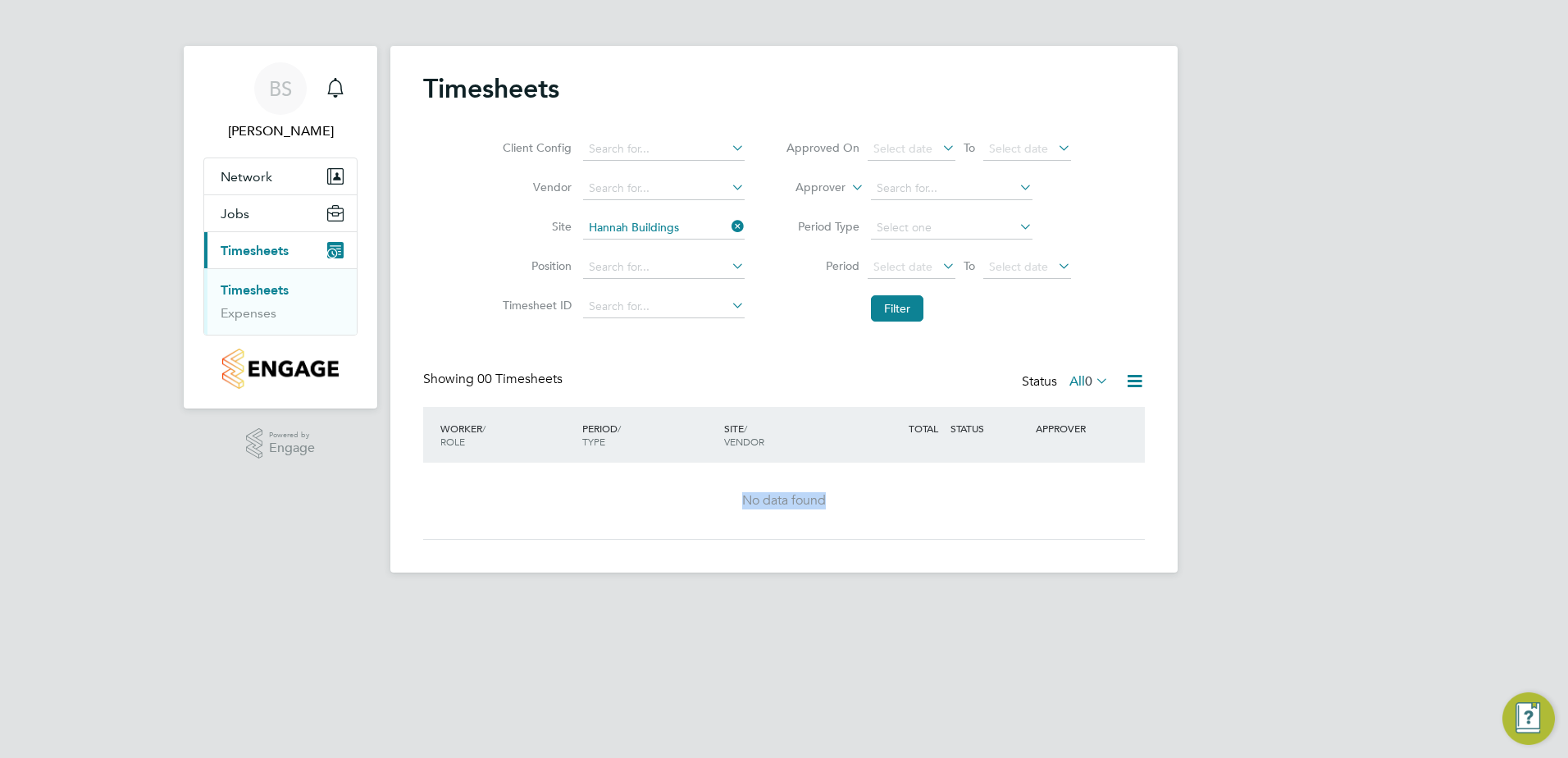
click at [773, 552] on div "Timesheets Client Config Vendor Site [PERSON_NAME] Buildings Position Timesheet…" at bounding box center [784, 309] width 787 height 527
click at [1139, 372] on icon at bounding box center [1135, 381] width 20 height 20
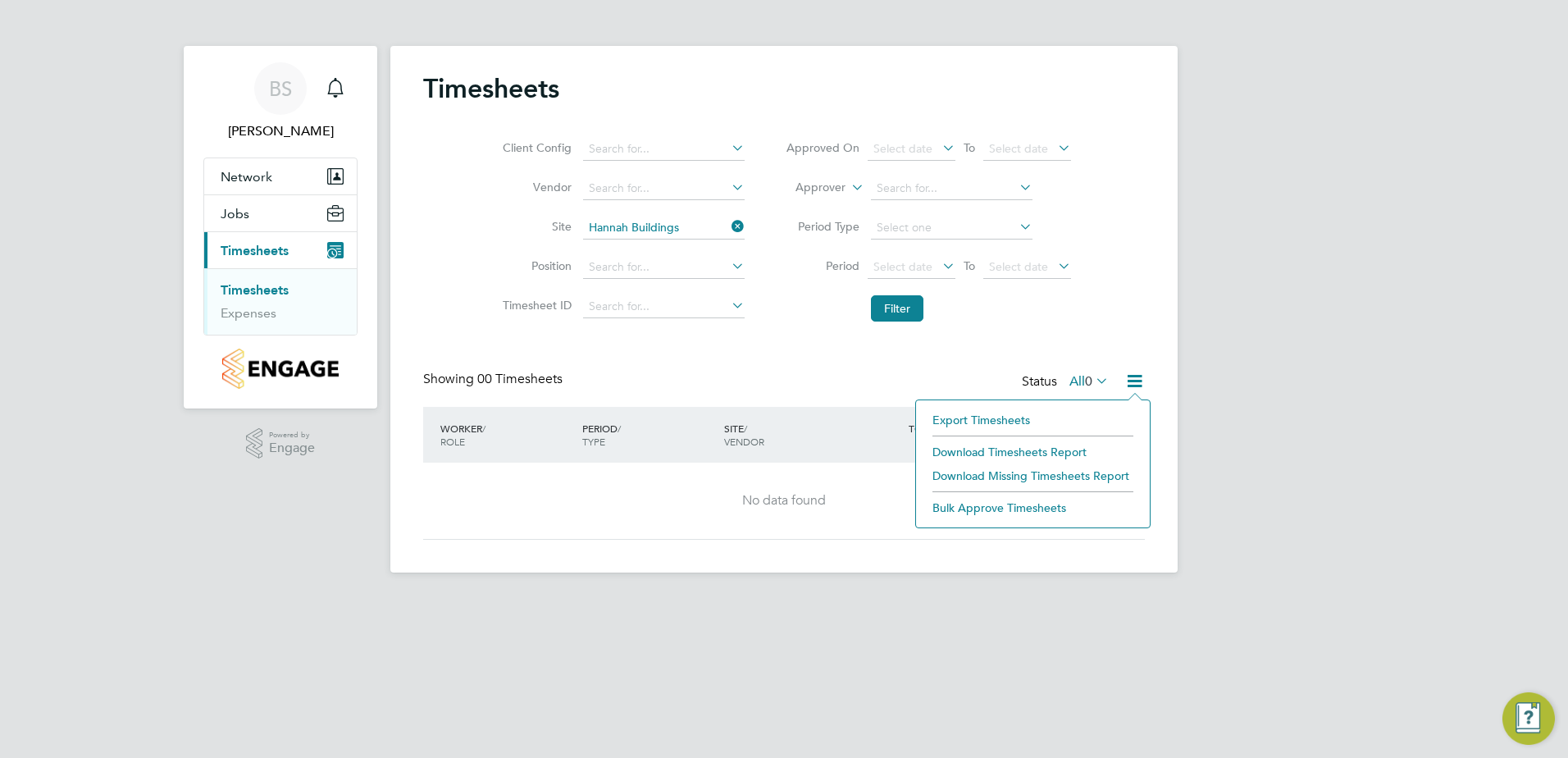
click at [780, 384] on div "Showing 00 Timesheets Status All 0" at bounding box center [784, 388] width 722 height 36
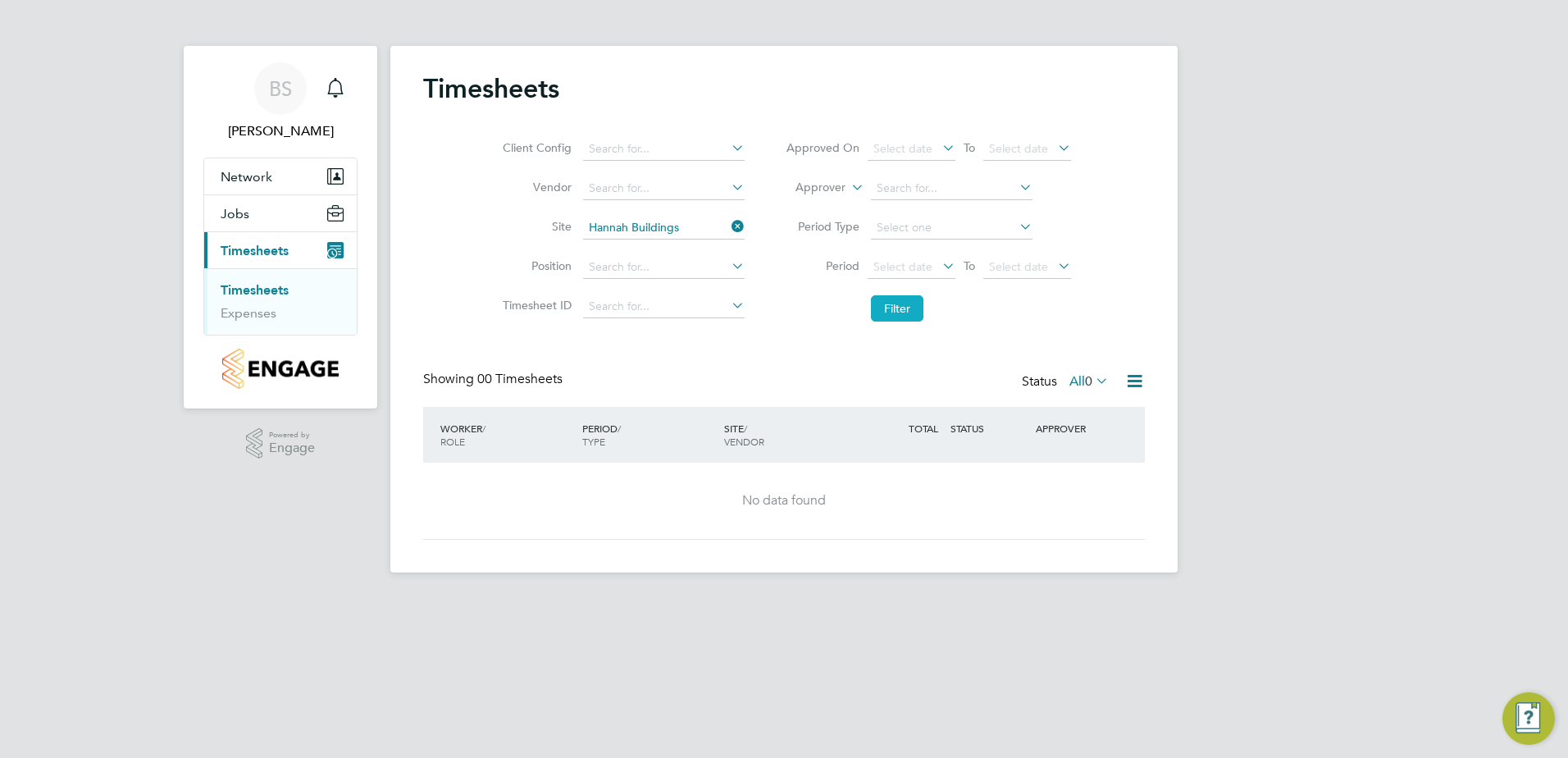
click at [921, 300] on button "Filter" at bounding box center [897, 308] width 52 height 27
click at [896, 326] on li "Filter" at bounding box center [928, 308] width 326 height 42
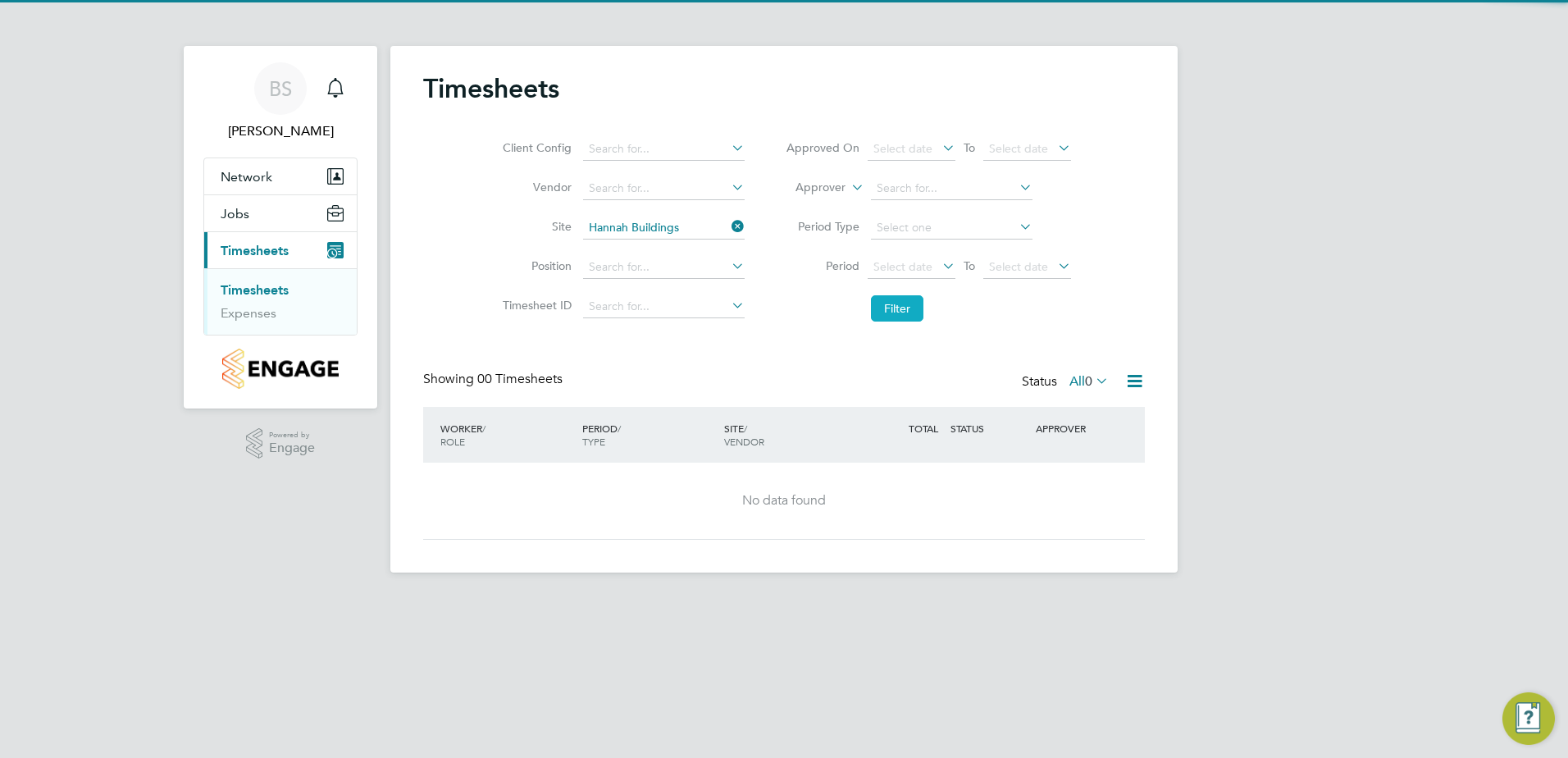
click at [891, 315] on button "Filter" at bounding box center [897, 308] width 52 height 27
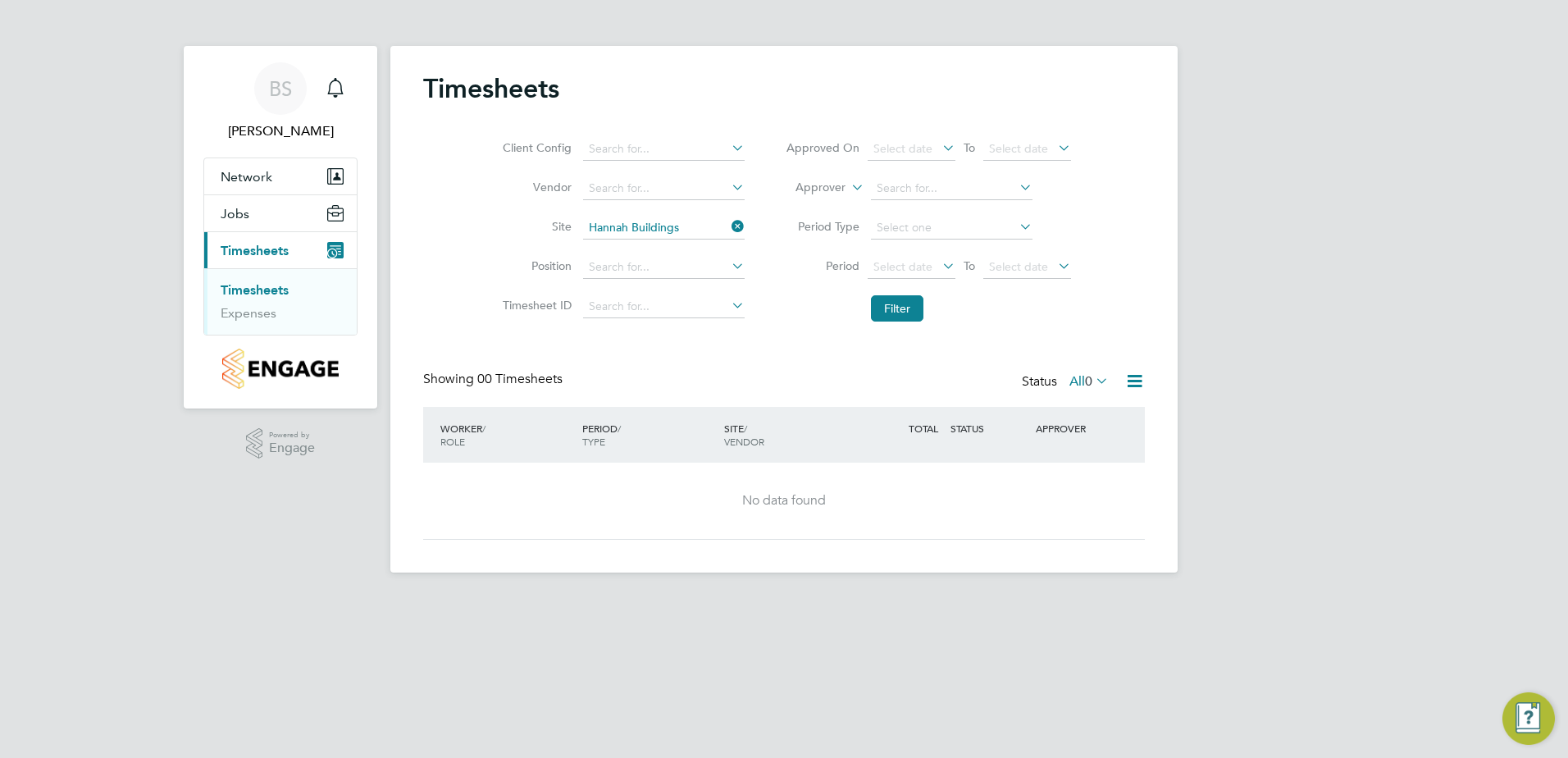
click at [728, 231] on icon at bounding box center [728, 226] width 0 height 23
click at [682, 227] on input at bounding box center [664, 227] width 162 height 23
click at [666, 292] on li "Elmgr ove House" at bounding box center [662, 294] width 163 height 22
type input "[GEOGRAPHIC_DATA]"
click at [900, 304] on button "Filter" at bounding box center [897, 308] width 52 height 27
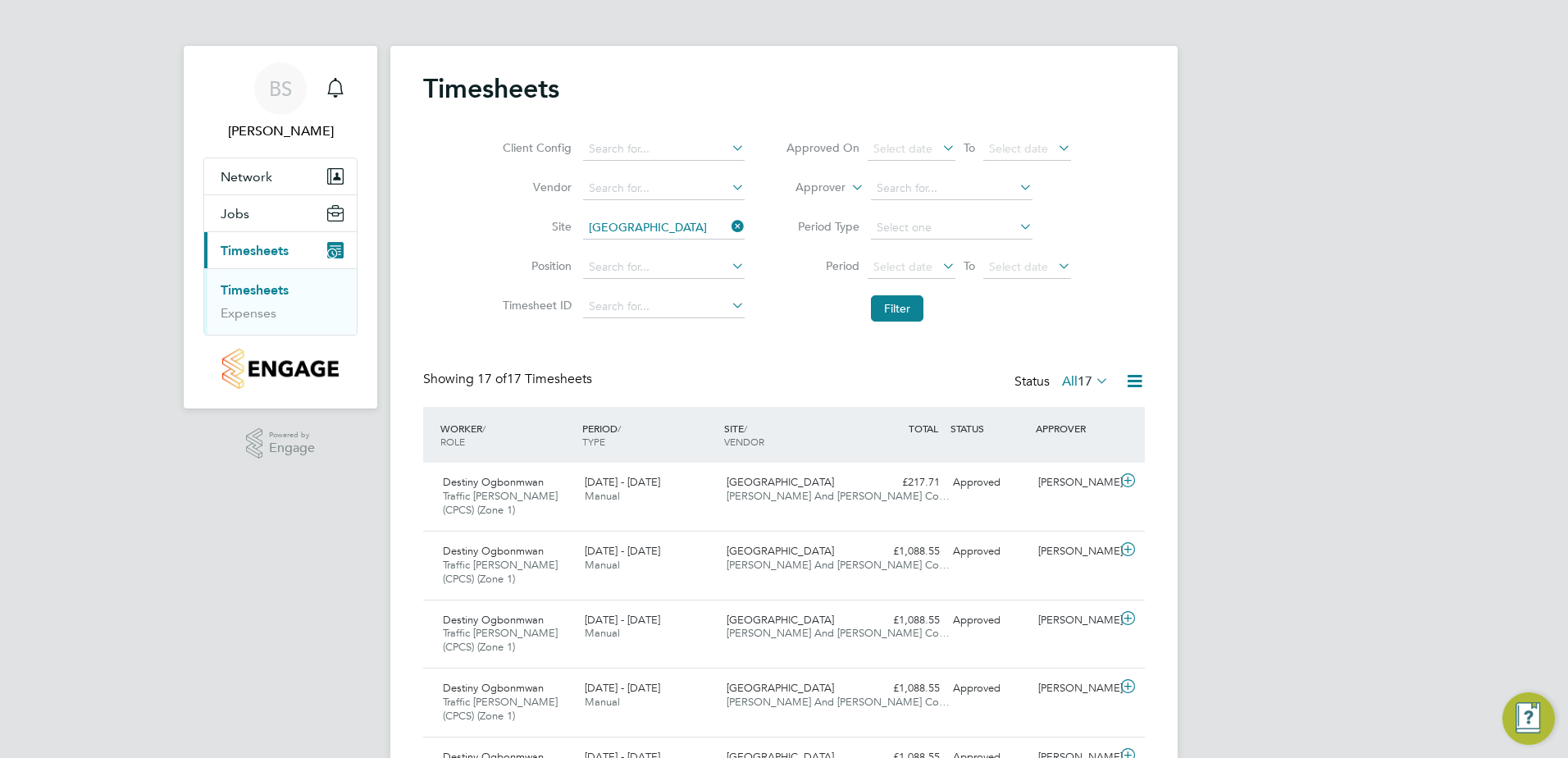
click at [728, 224] on icon at bounding box center [728, 226] width 0 height 23
click at [276, 291] on link "Timesheets" at bounding box center [255, 290] width 68 height 16
click at [728, 224] on icon at bounding box center [728, 226] width 0 height 23
click at [681, 244] on li "[PERSON_NAME] Buildings" at bounding box center [667, 250] width 171 height 22
type input "Hannah Buildings"
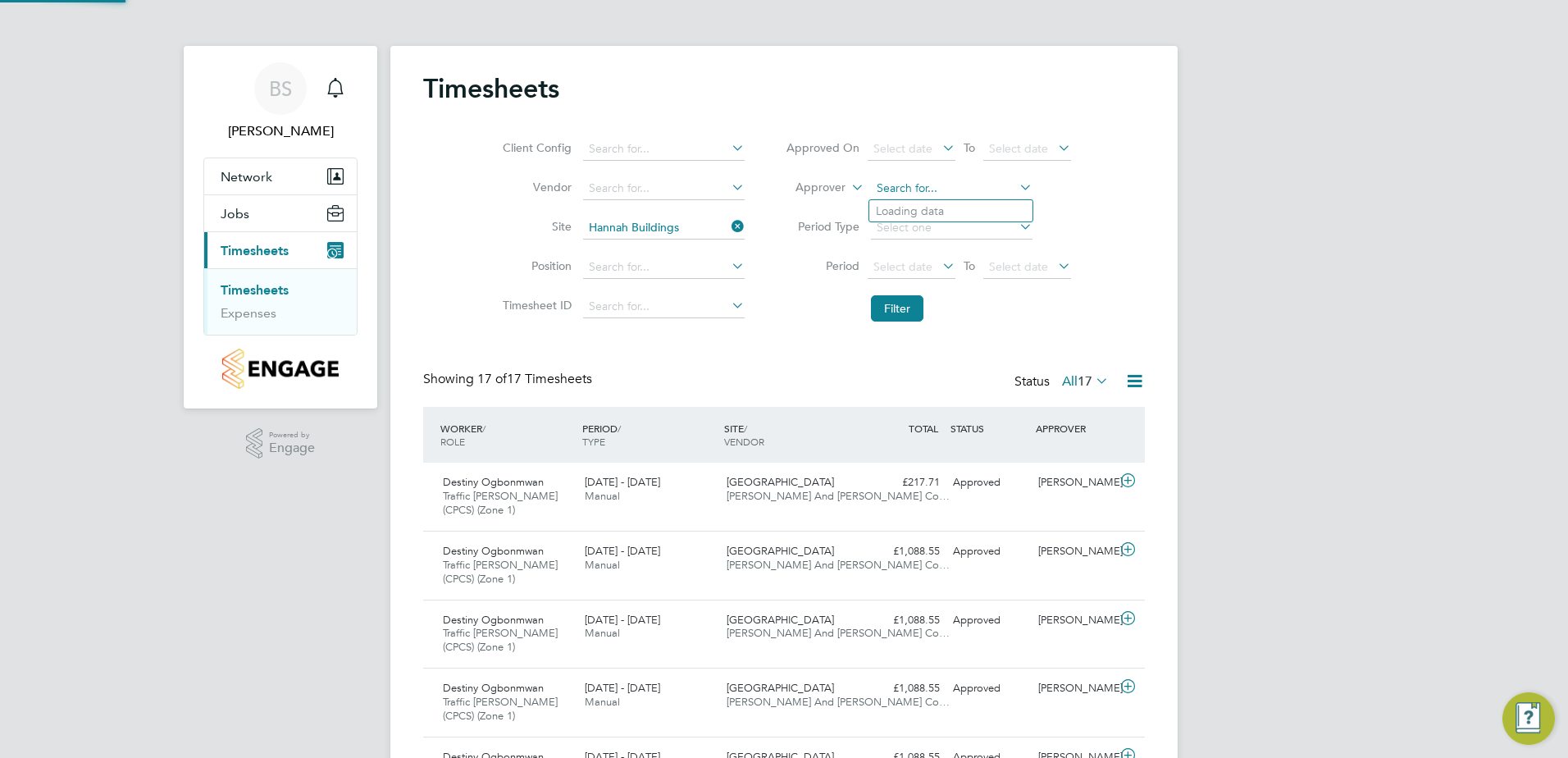
click at [935, 193] on input at bounding box center [952, 189] width 162 height 23
click at [1016, 187] on icon at bounding box center [1016, 187] width 0 height 23
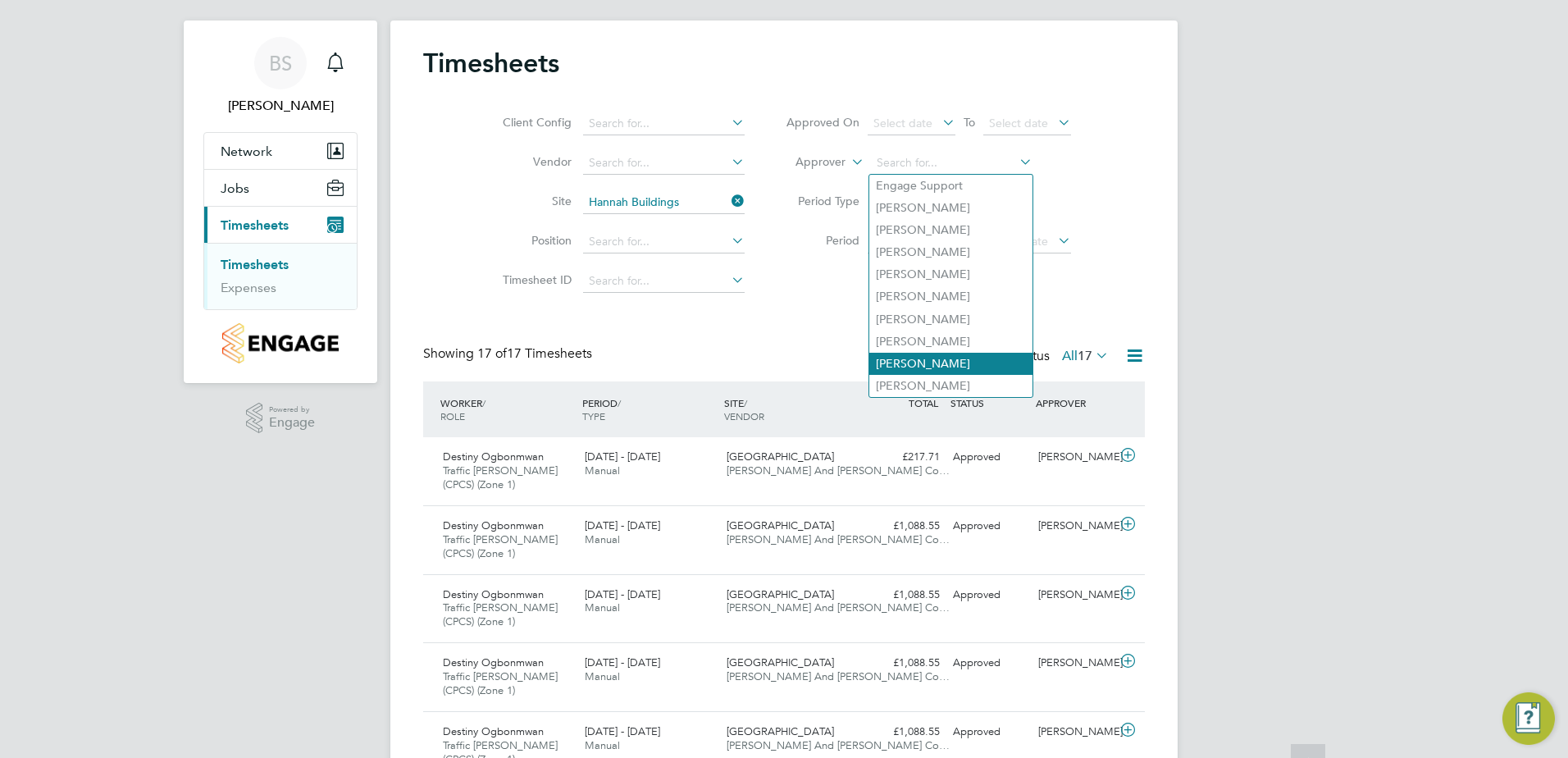
scroll to position [0, 0]
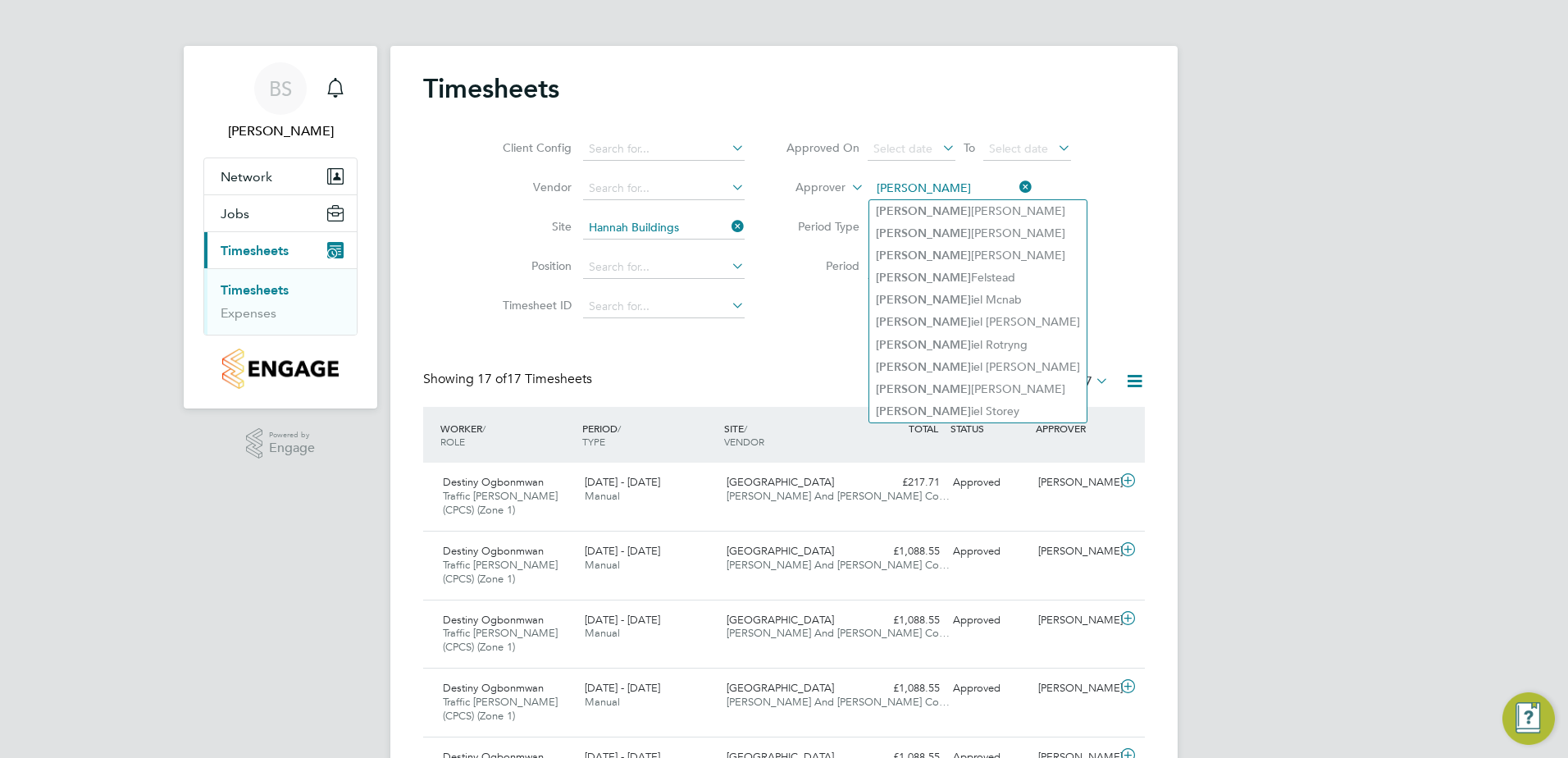
type input "[PERSON_NAME]"
click at [798, 313] on li "Filter" at bounding box center [928, 308] width 326 height 42
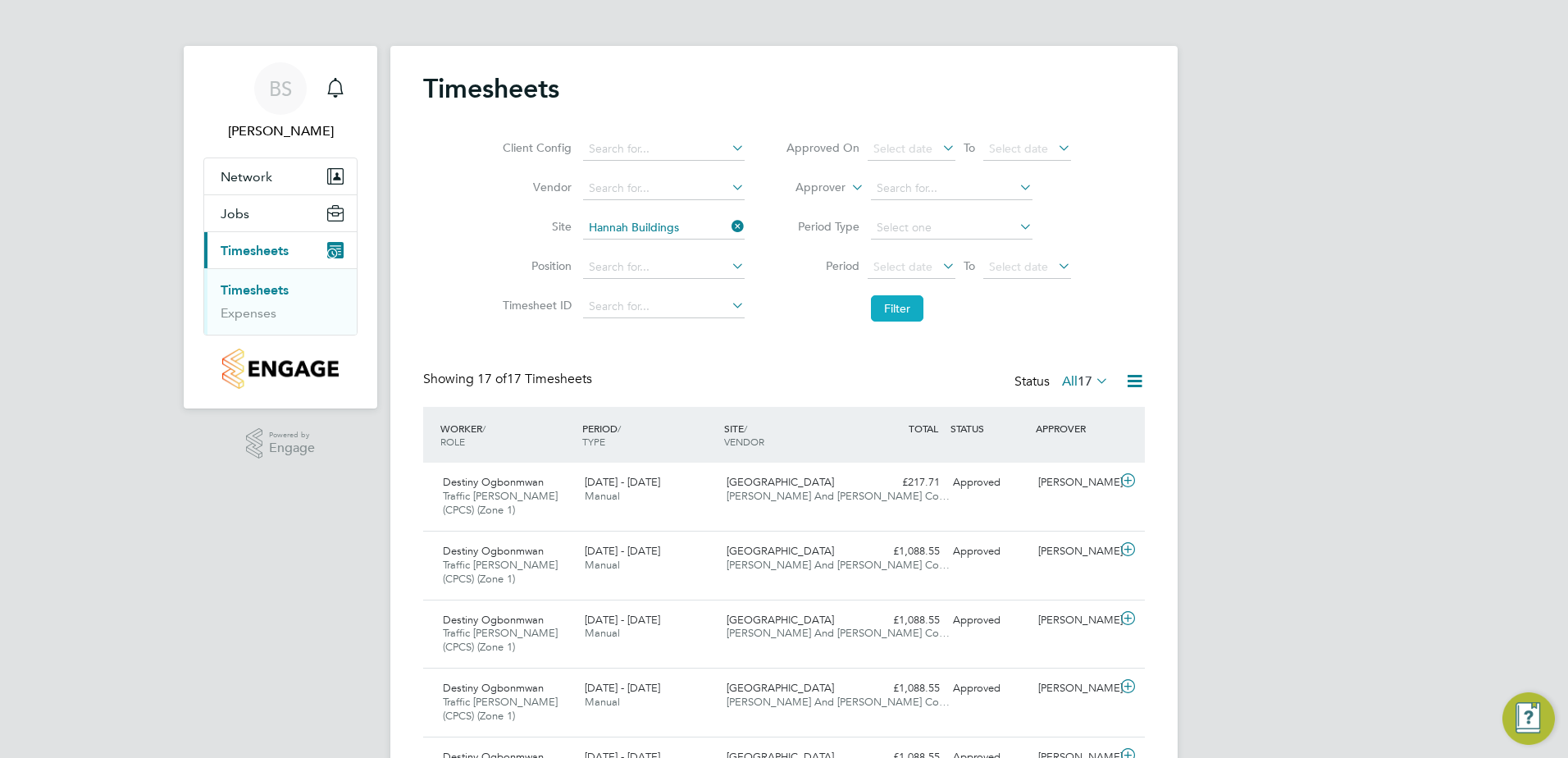
click at [899, 301] on button "Filter" at bounding box center [897, 308] width 52 height 27
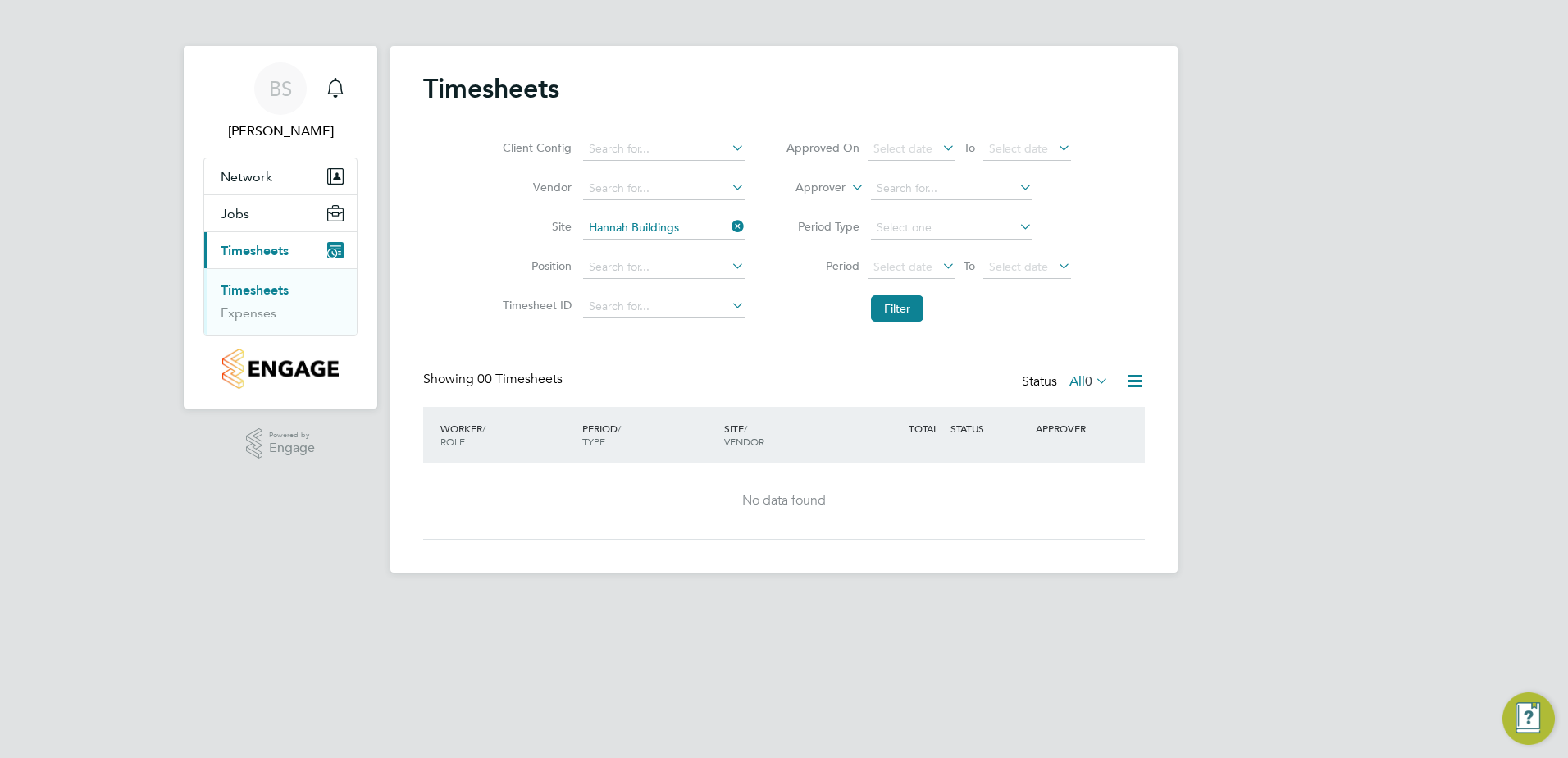
click at [1092, 379] on span "0" at bounding box center [1089, 382] width 7 height 17
click at [1040, 324] on li "Filter" at bounding box center [928, 308] width 326 height 42
click at [728, 145] on icon at bounding box center [728, 147] width 0 height 23
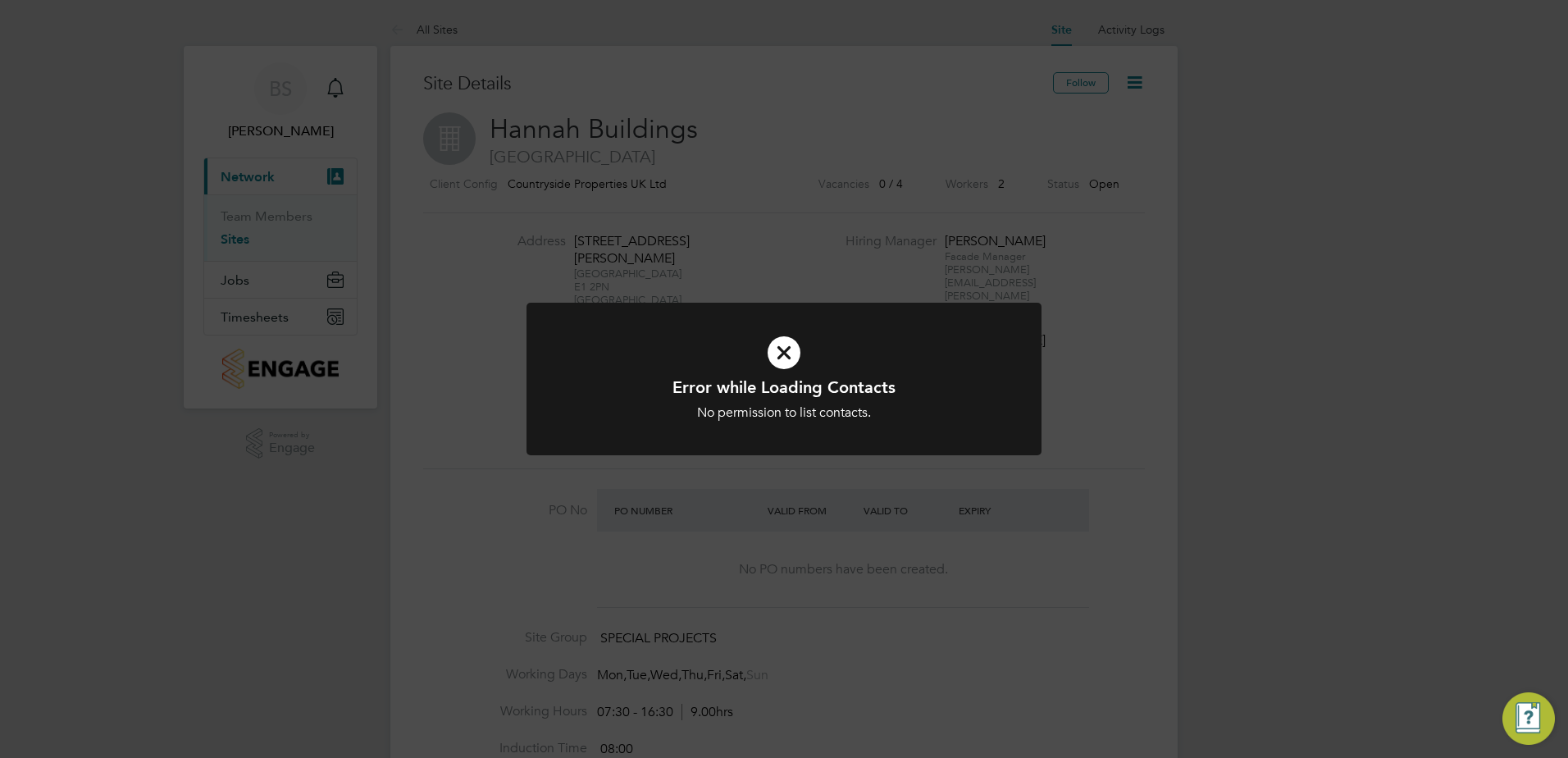
click at [777, 339] on icon at bounding box center [784, 353] width 427 height 64
